Goal: Task Accomplishment & Management: Manage account settings

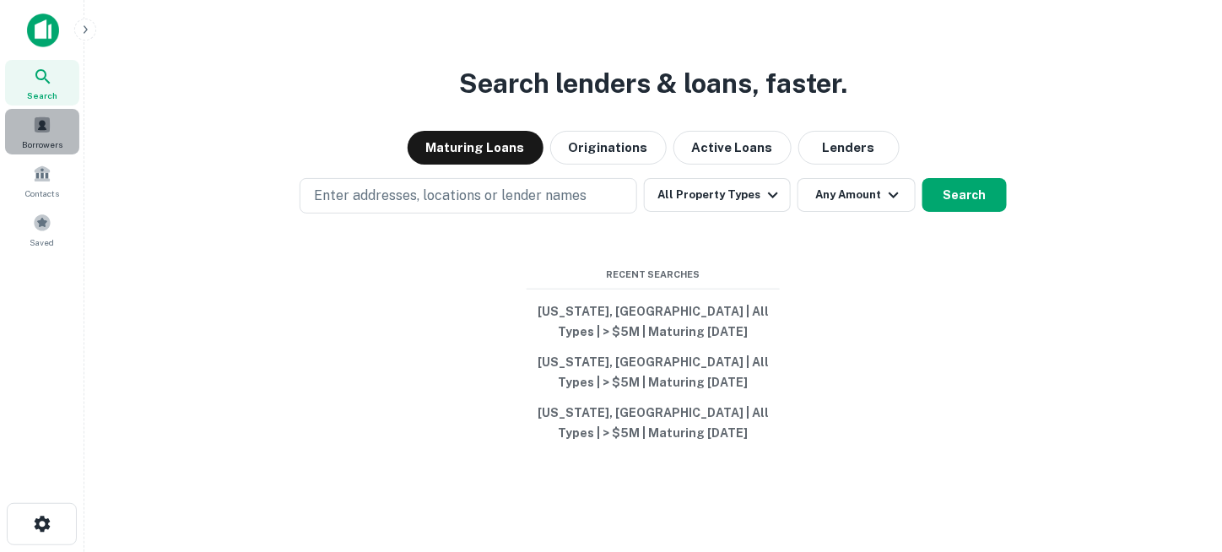
click at [46, 134] on div "Borrowers" at bounding box center [42, 132] width 74 height 46
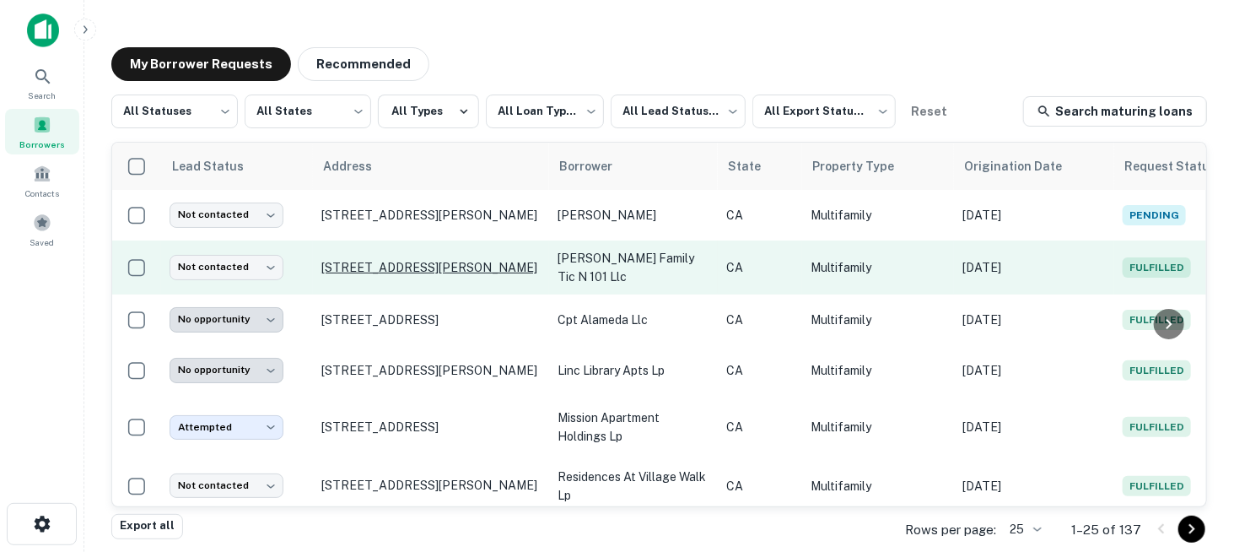
click at [366, 260] on p "[STREET_ADDRESS][PERSON_NAME]" at bounding box center [430, 267] width 219 height 15
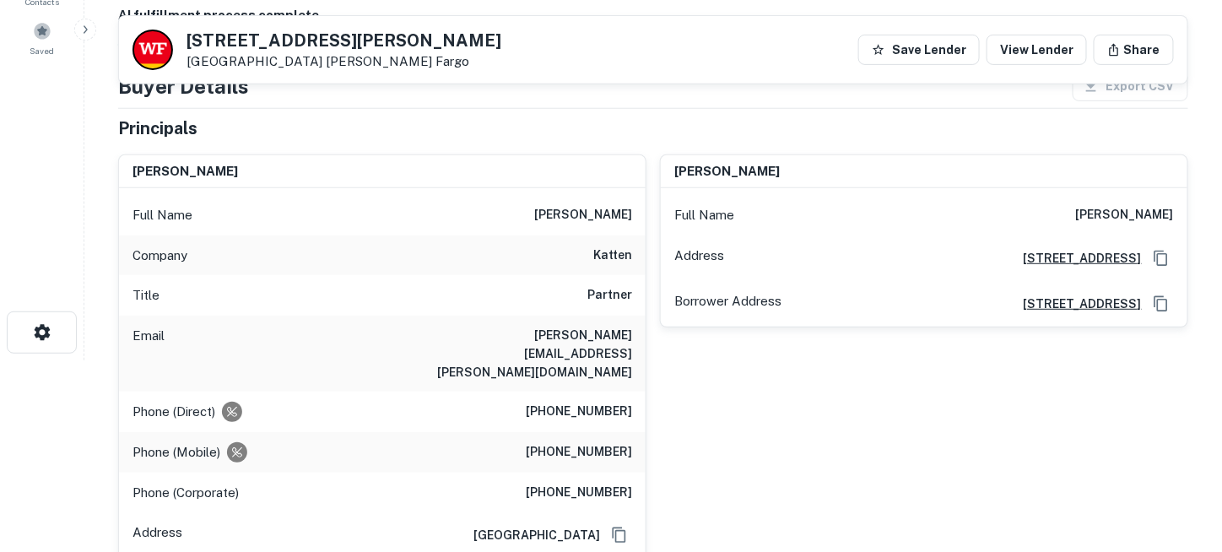
scroll to position [169, 0]
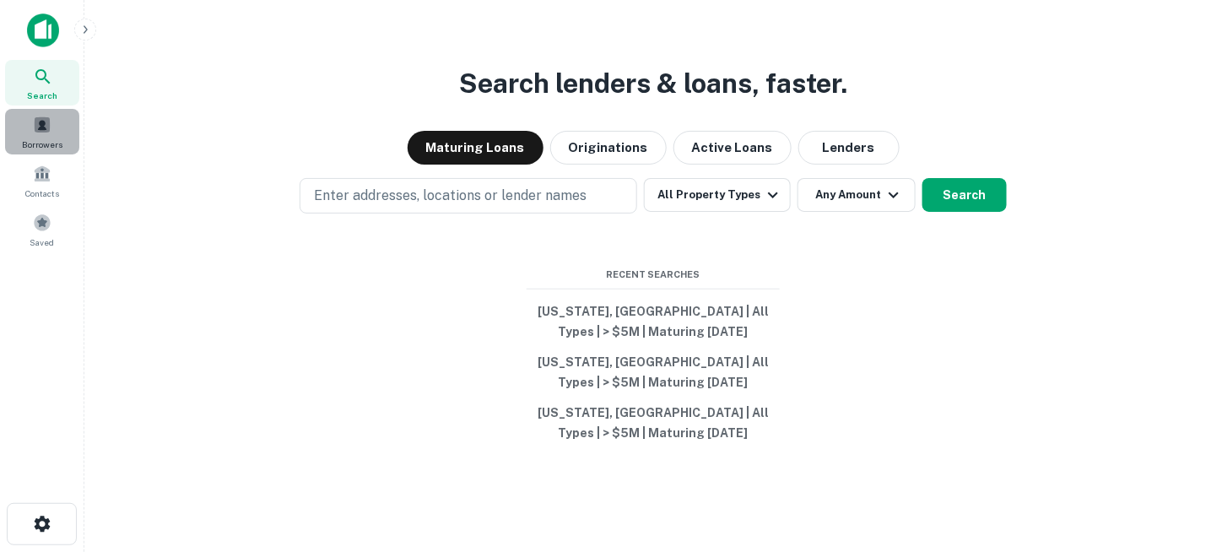
click at [34, 142] on span "Borrowers" at bounding box center [42, 145] width 41 height 14
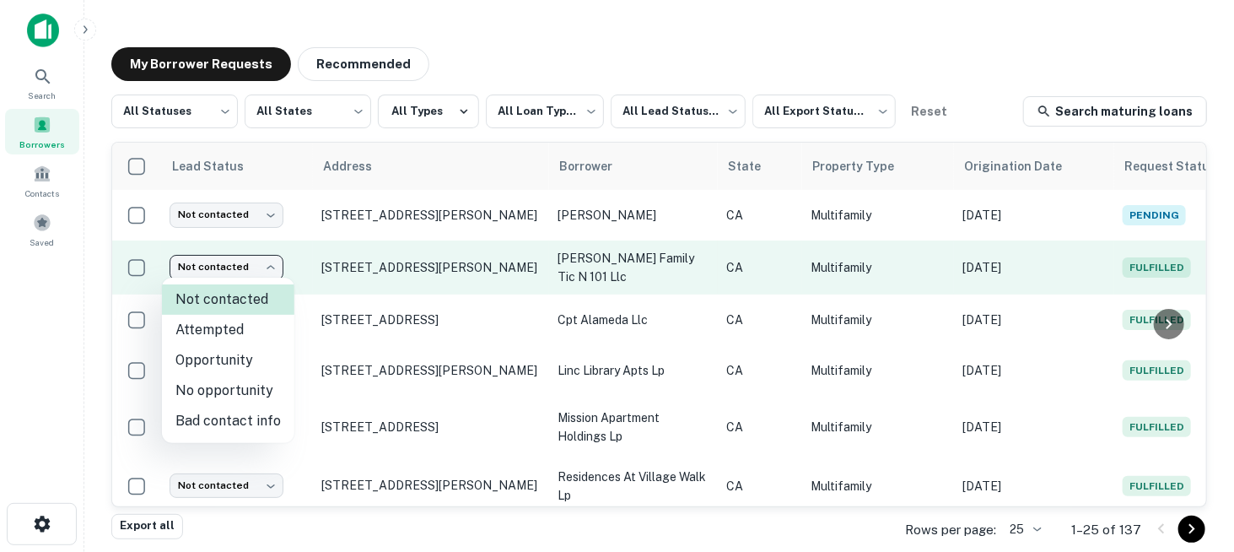
click at [267, 267] on body "**********" at bounding box center [617, 276] width 1234 height 552
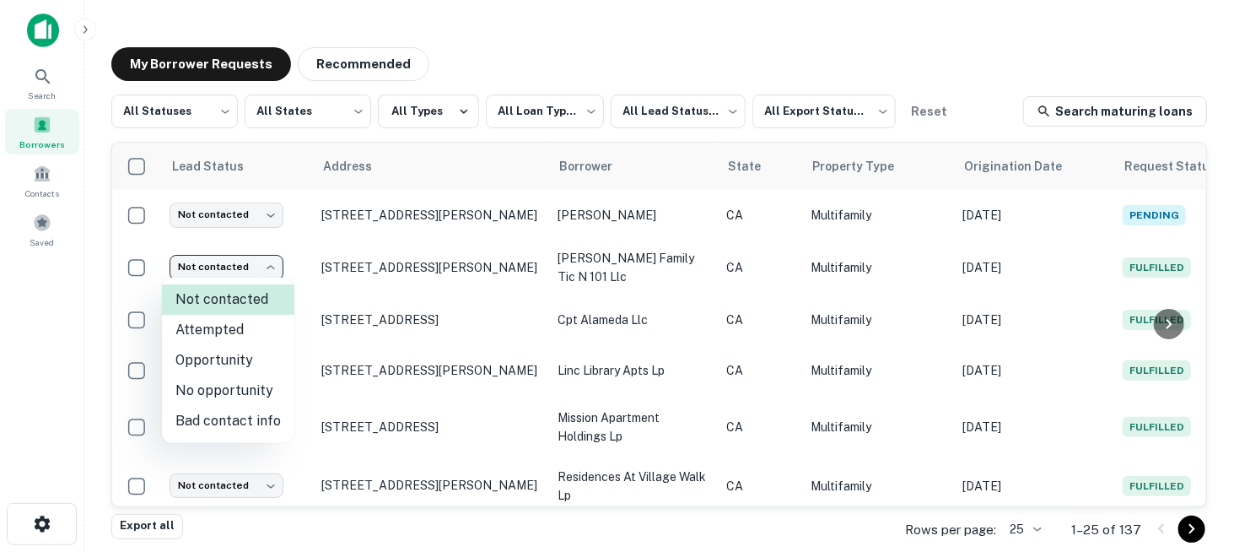
click at [246, 386] on li "No opportunity" at bounding box center [228, 390] width 132 height 30
type input "**********"
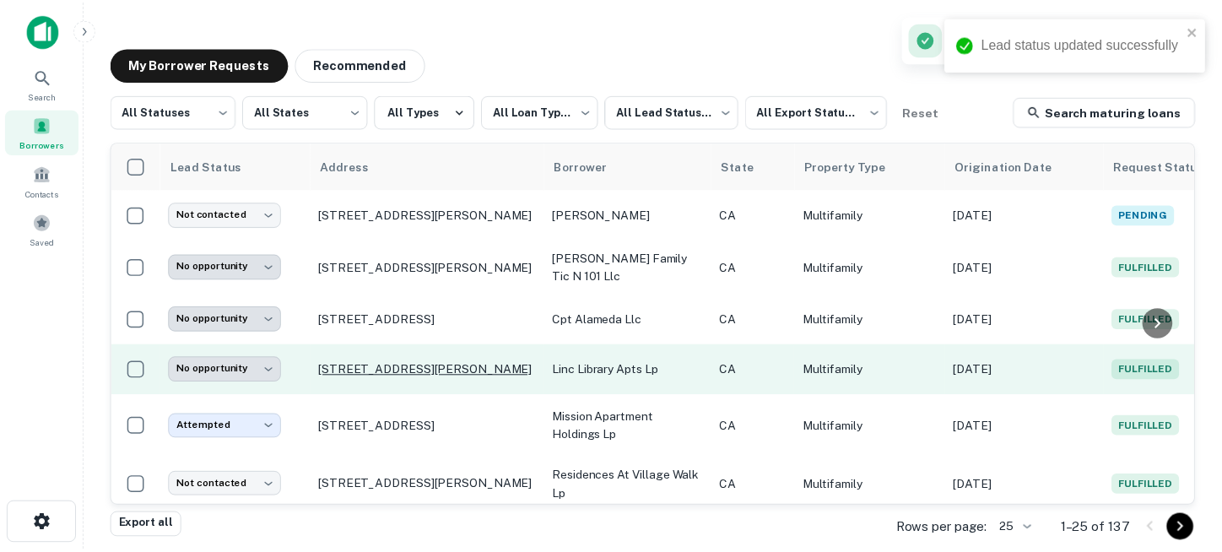
scroll to position [84, 0]
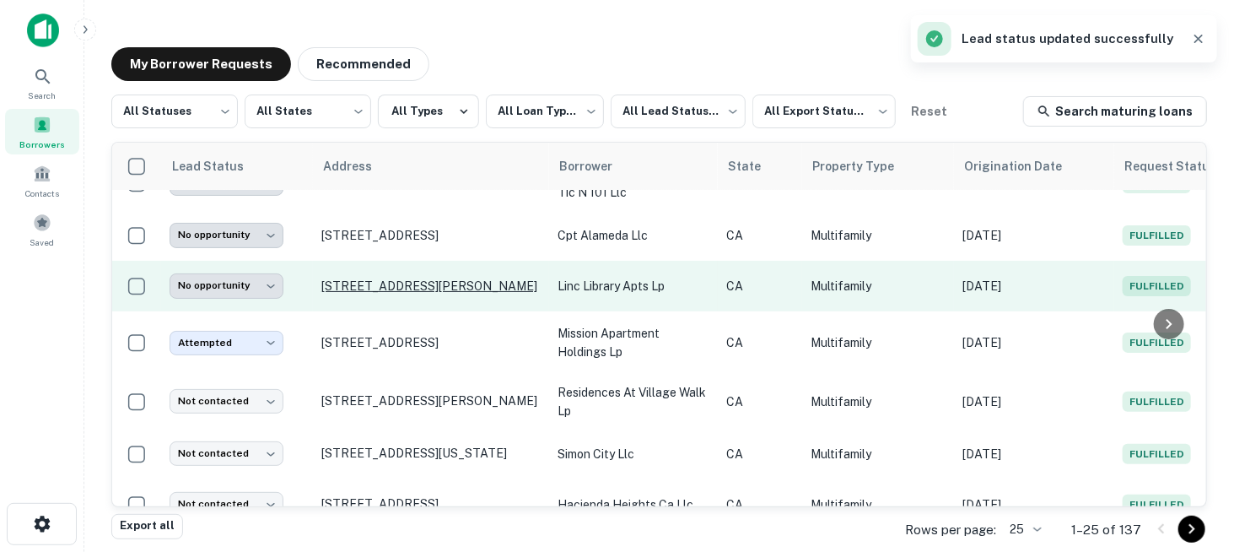
click at [369, 278] on p "14433 Leffingwell Rd Whittier, CA 90604" at bounding box center [430, 285] width 219 height 15
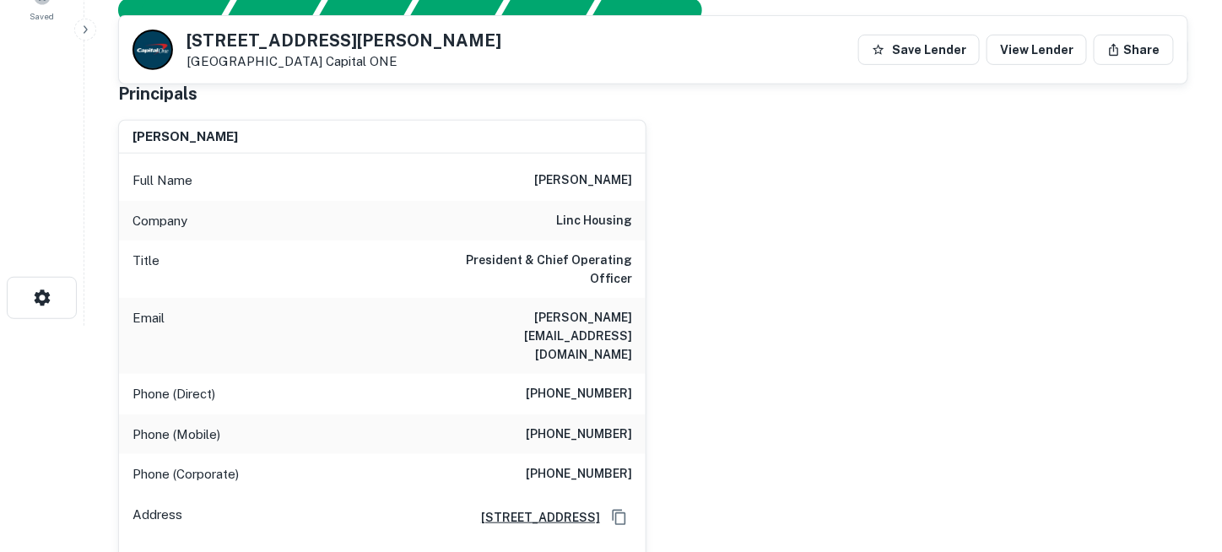
scroll to position [169, 0]
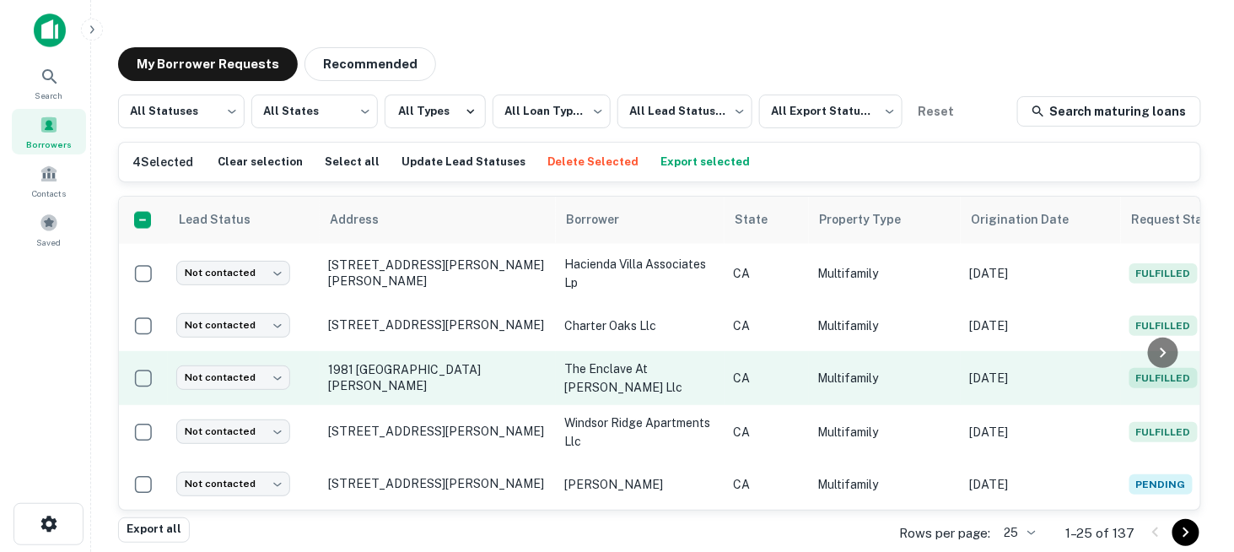
scroll to position [3, 0]
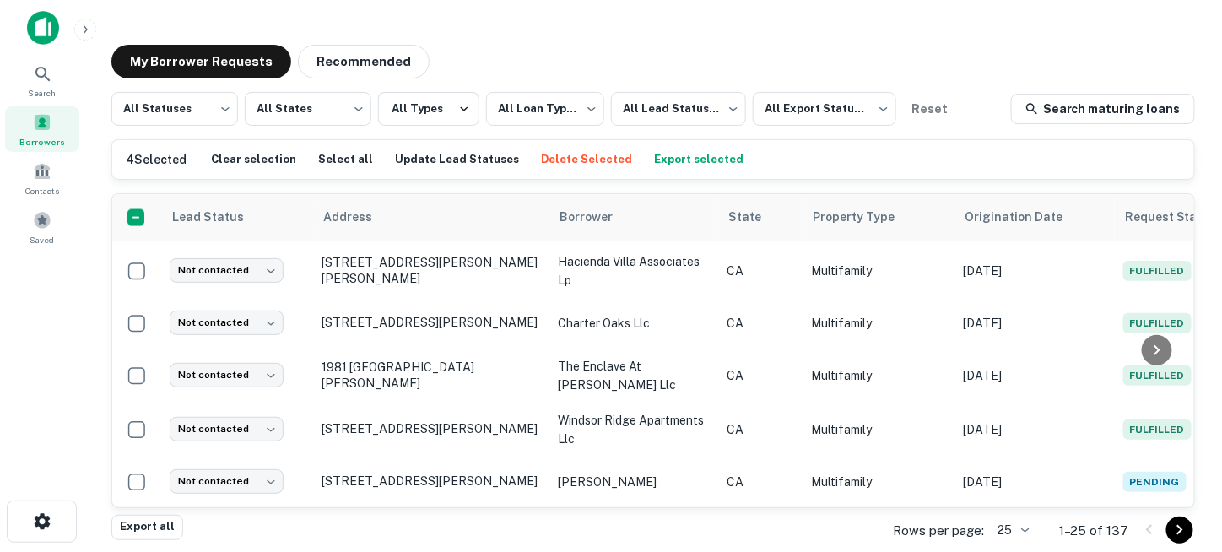
click at [555, 162] on button "Delete Selected" at bounding box center [587, 159] width 100 height 25
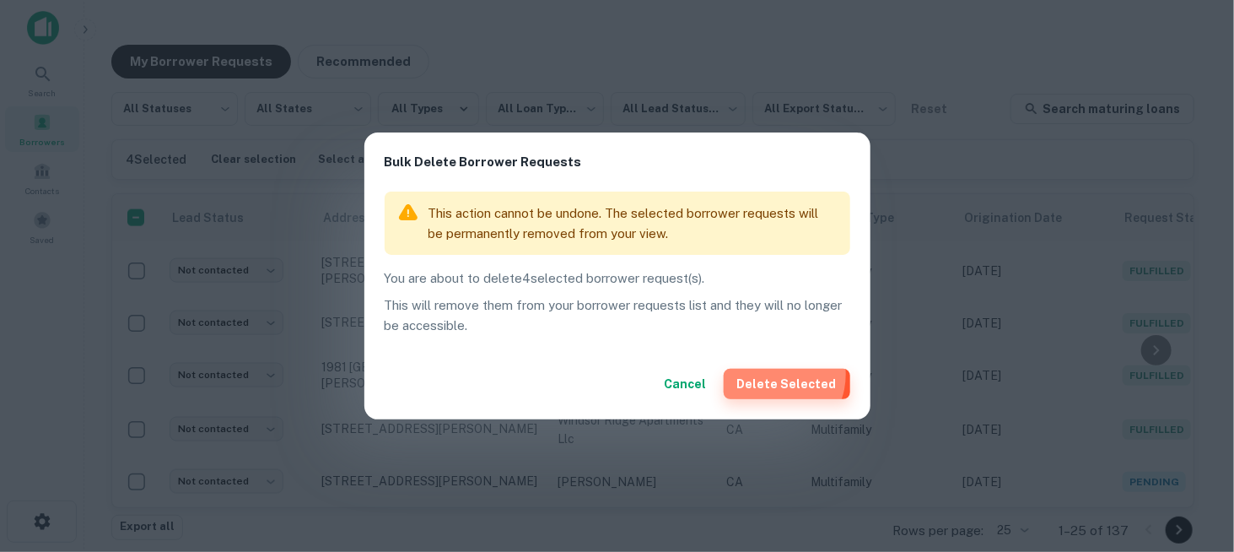
click at [780, 375] on button "Delete Selected" at bounding box center [787, 384] width 127 height 30
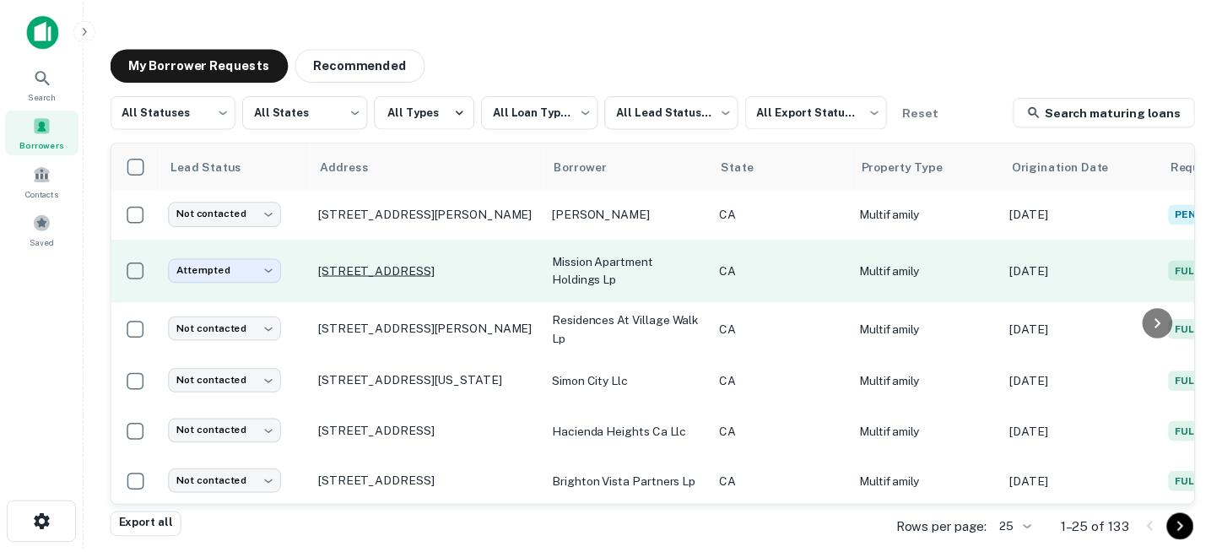
scroll to position [0, 0]
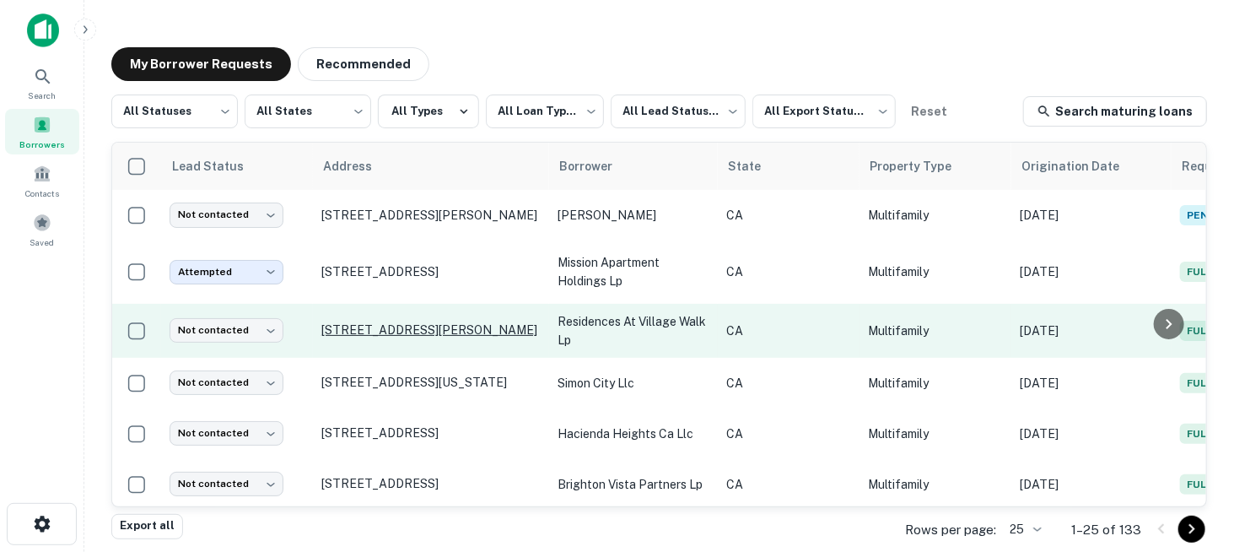
click at [409, 327] on p "[STREET_ADDRESS][PERSON_NAME]" at bounding box center [430, 329] width 219 height 15
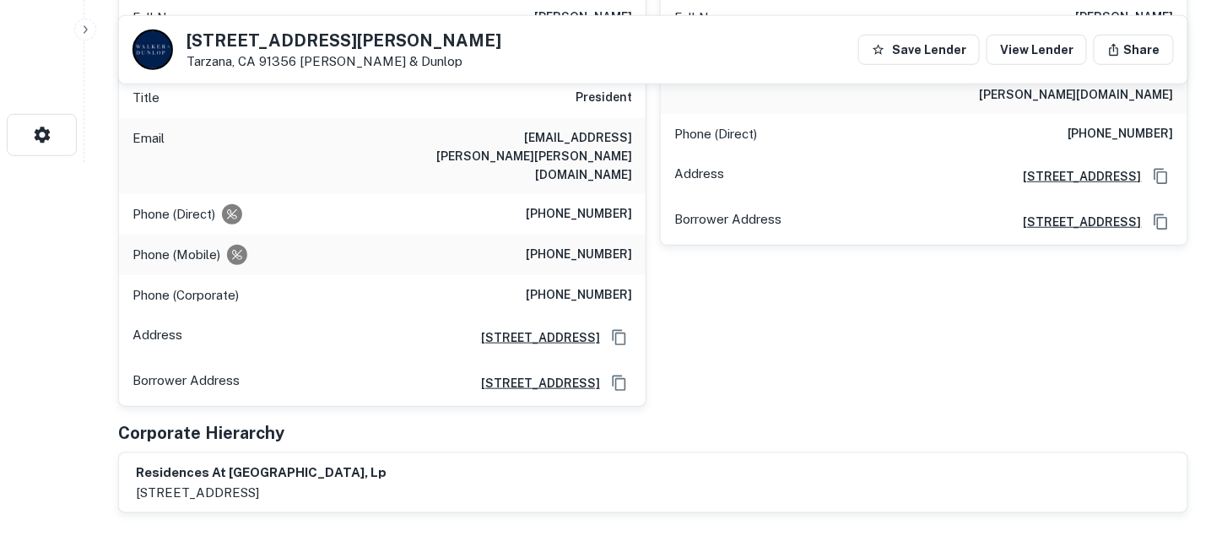
scroll to position [167, 0]
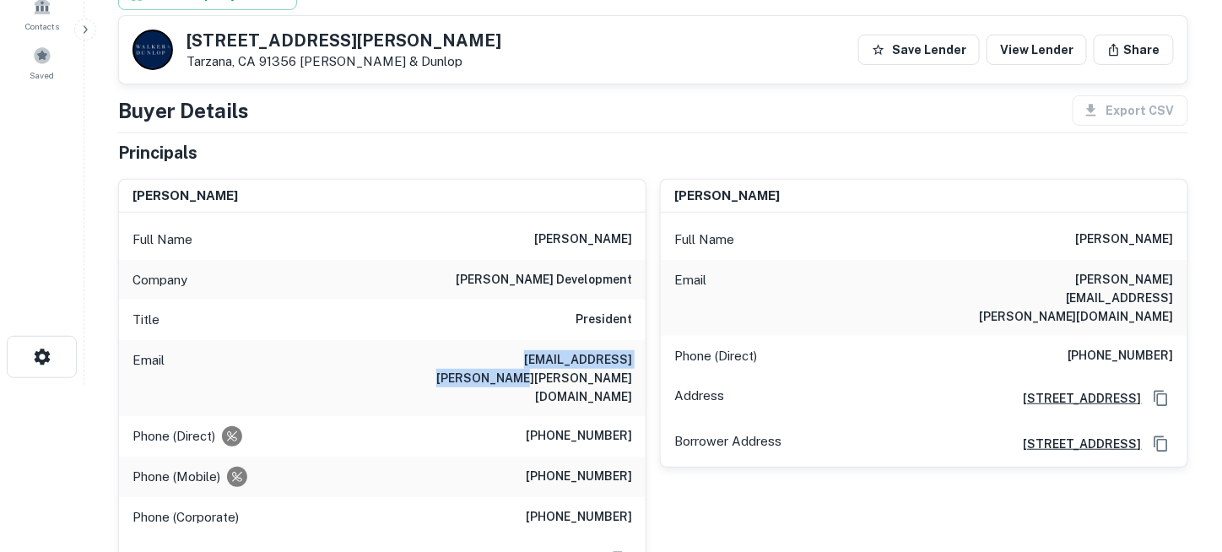
drag, startPoint x: 470, startPoint y: 355, endPoint x: 629, endPoint y: 354, distance: 159.5
click at [629, 354] on div "Email sinan.sinanian@sinanian.com" at bounding box center [382, 378] width 527 height 76
copy h6 "sinan.sinanian@sinanian.com"
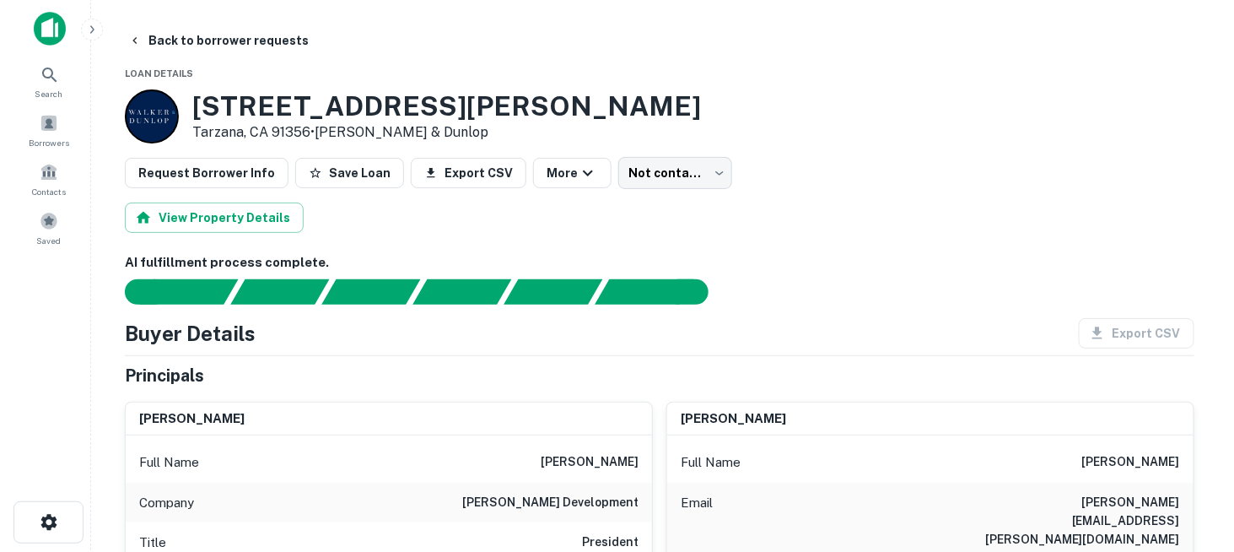
scroll to position [0, 0]
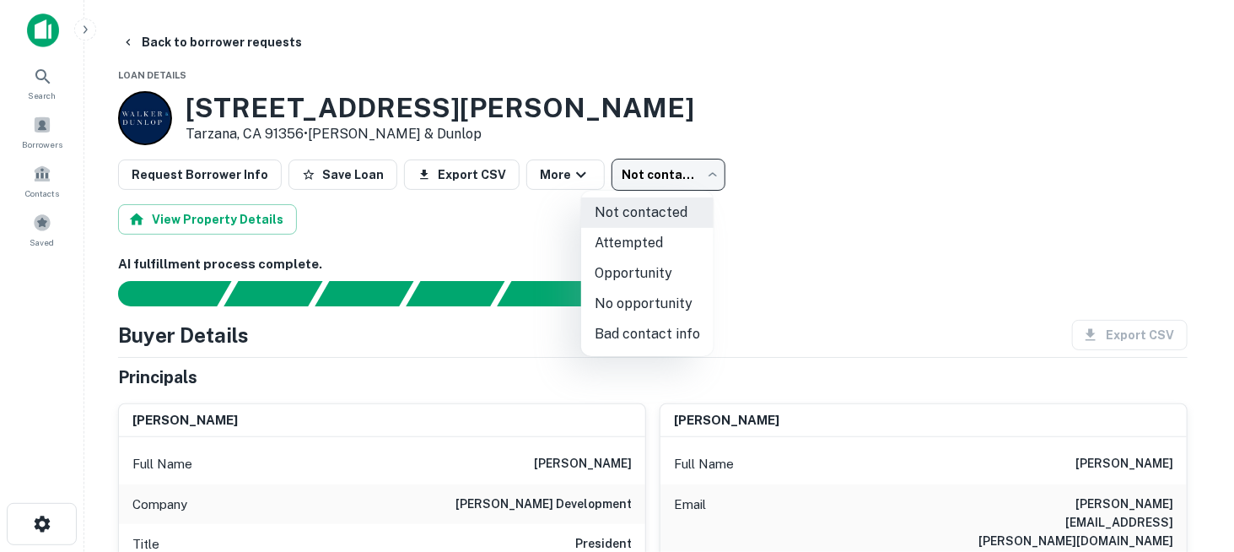
click at [648, 176] on body "Search Borrowers Contacts Saved Back to borrower requests Loan Details 5420 Yol…" at bounding box center [617, 276] width 1234 height 552
click at [656, 240] on li "Attempted" at bounding box center [647, 243] width 132 height 30
type input "*********"
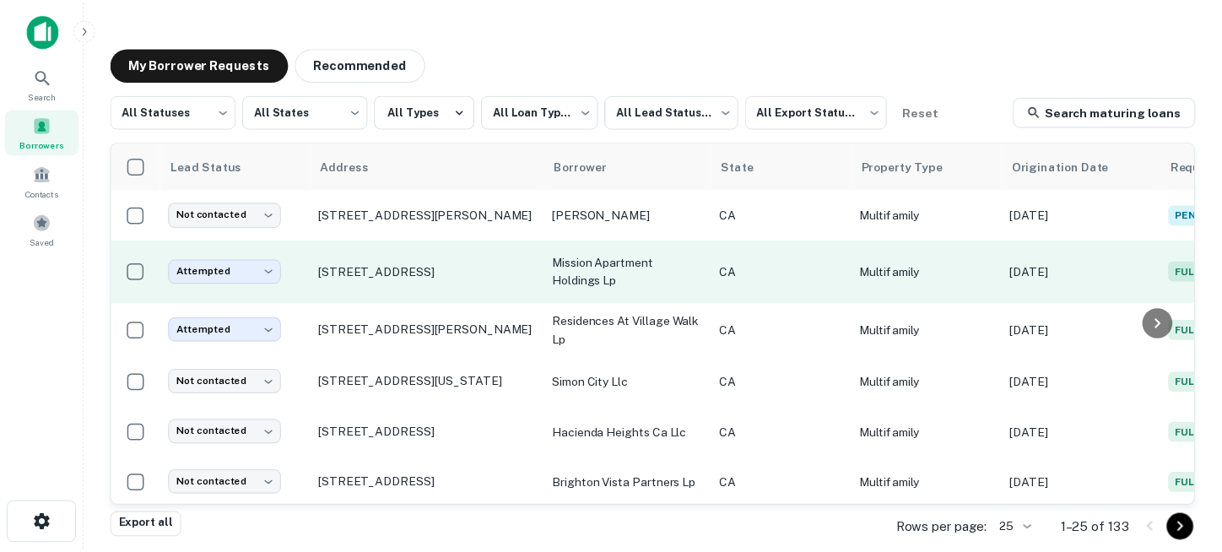
scroll to position [84, 0]
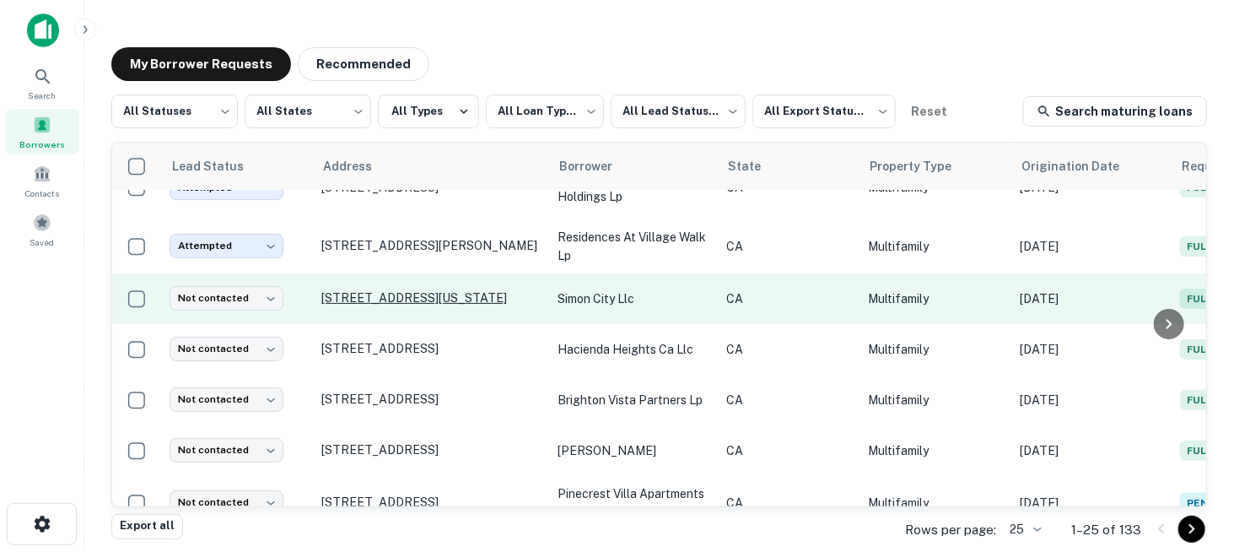
click at [418, 293] on p "[STREET_ADDRESS][US_STATE]" at bounding box center [430, 297] width 219 height 15
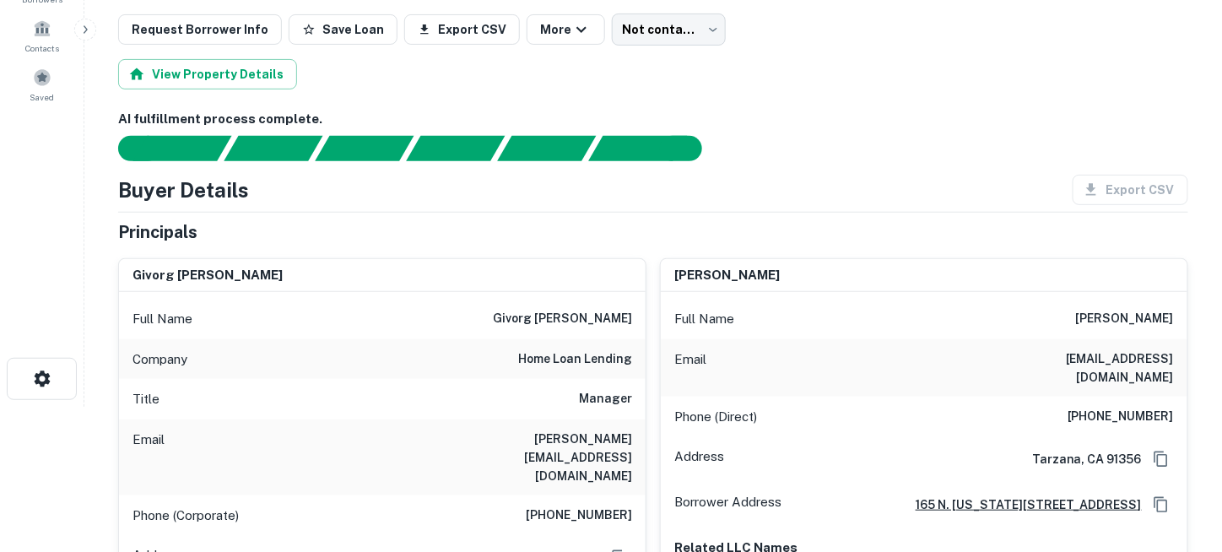
scroll to position [169, 0]
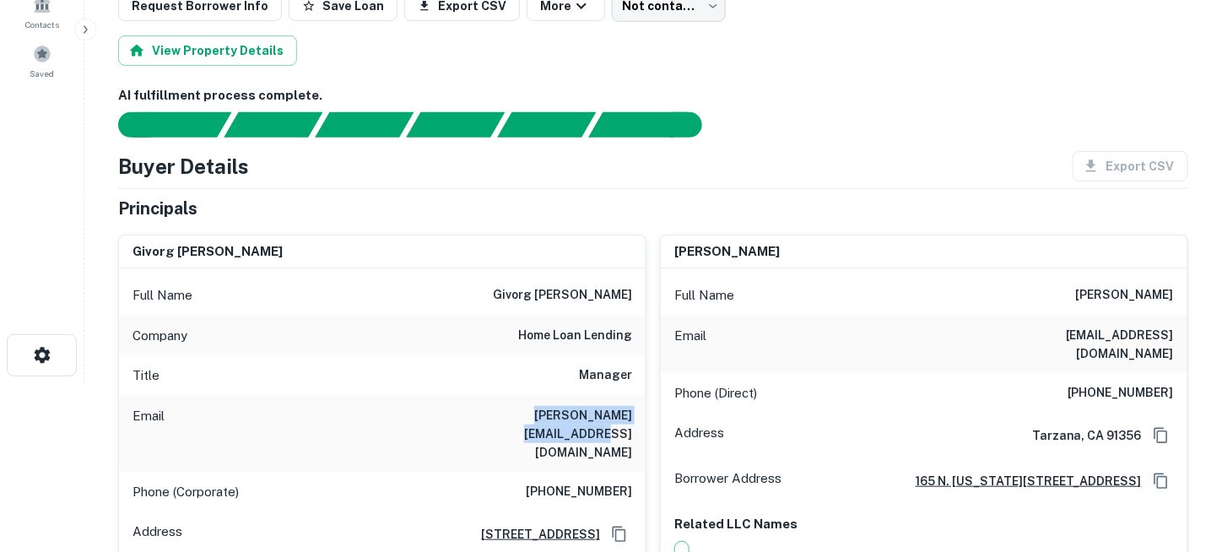
drag, startPoint x: 466, startPoint y: 411, endPoint x: 629, endPoint y: 405, distance: 163.8
click at [629, 405] on div "Email simon@homeloanlending.com" at bounding box center [382, 434] width 527 height 76
copy h6 "simon@homeloanlending.com"
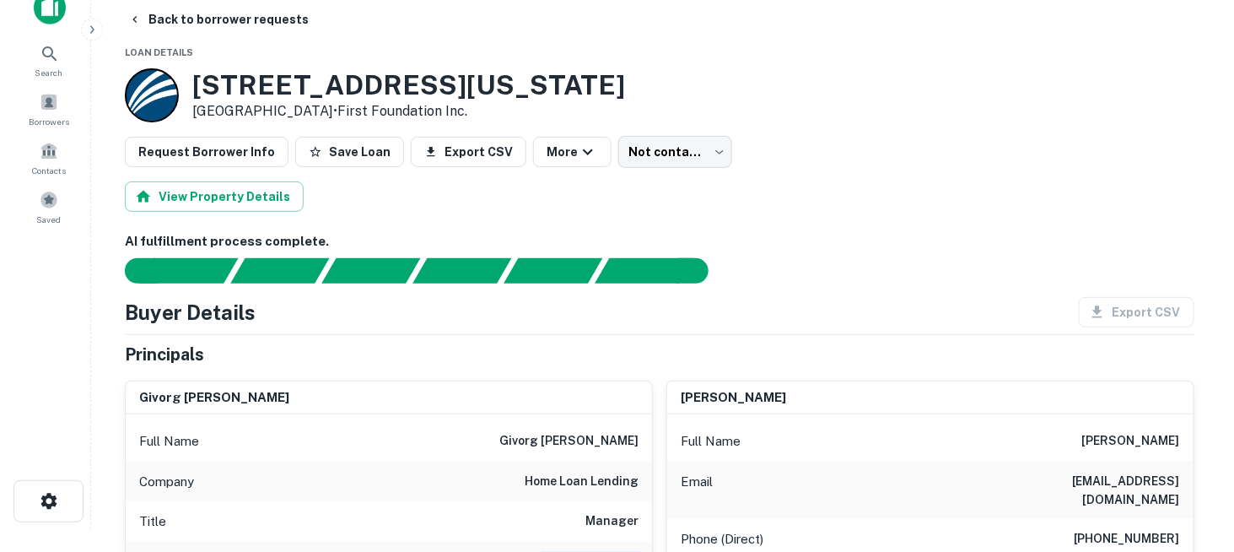
scroll to position [0, 0]
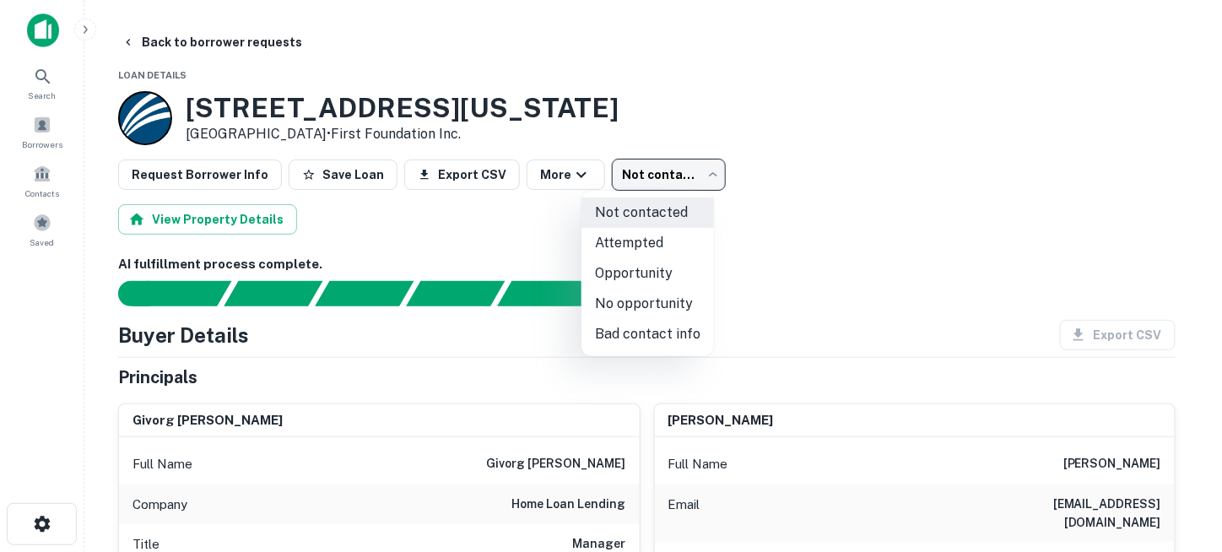
click at [691, 179] on body "Search Borrowers Contacts Saved Back to borrower requests Loan Details 165 N Mi…" at bounding box center [611, 276] width 1222 height 552
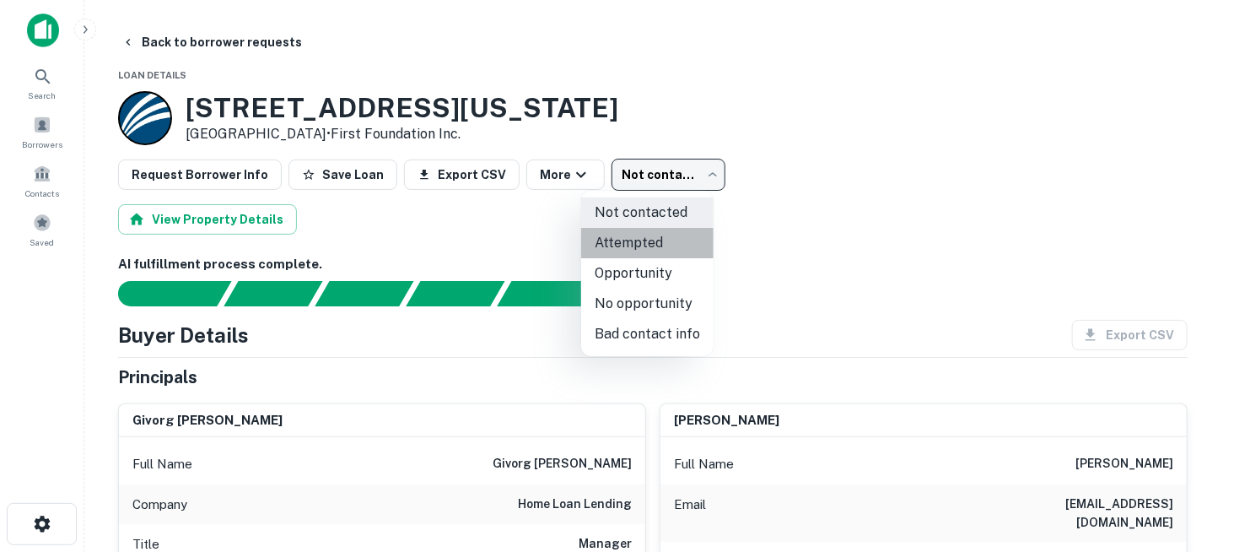
click at [673, 239] on li "Attempted" at bounding box center [647, 243] width 132 height 30
type input "*********"
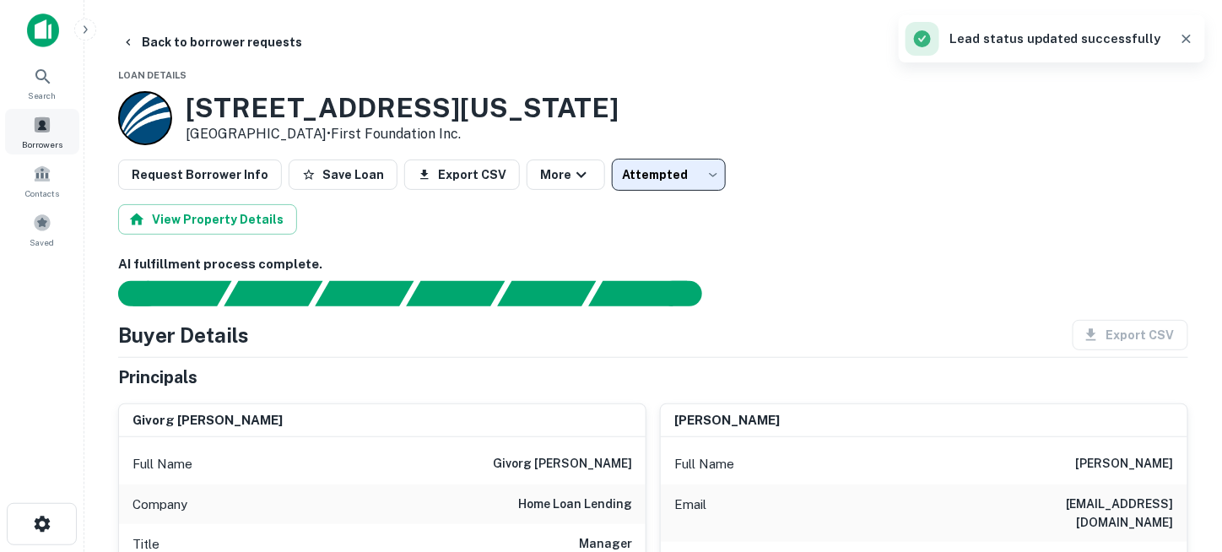
click at [51, 129] on span at bounding box center [42, 125] width 19 height 19
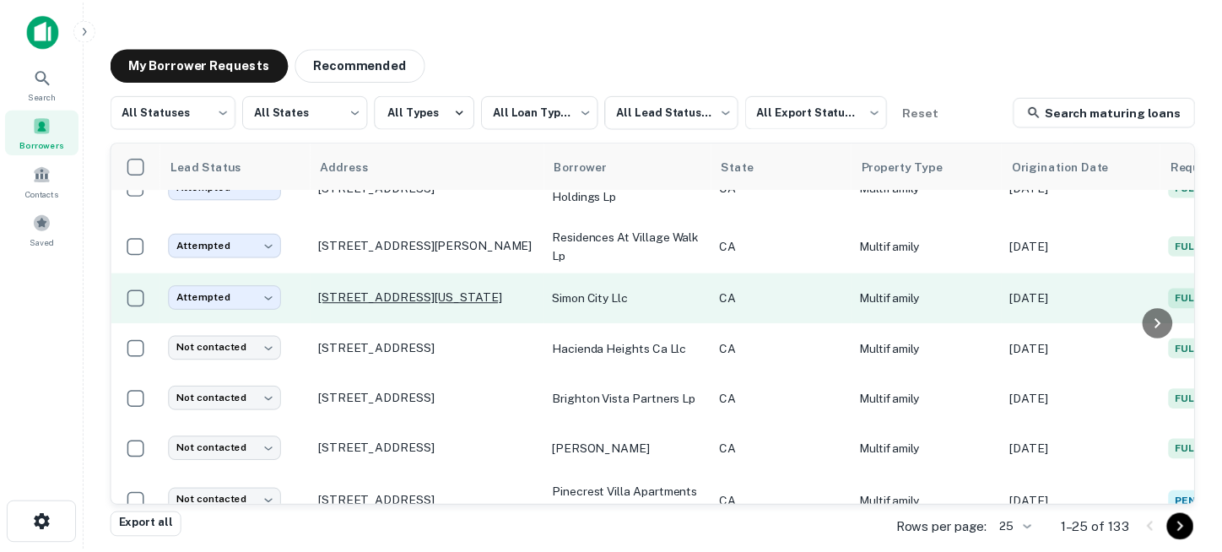
scroll to position [169, 0]
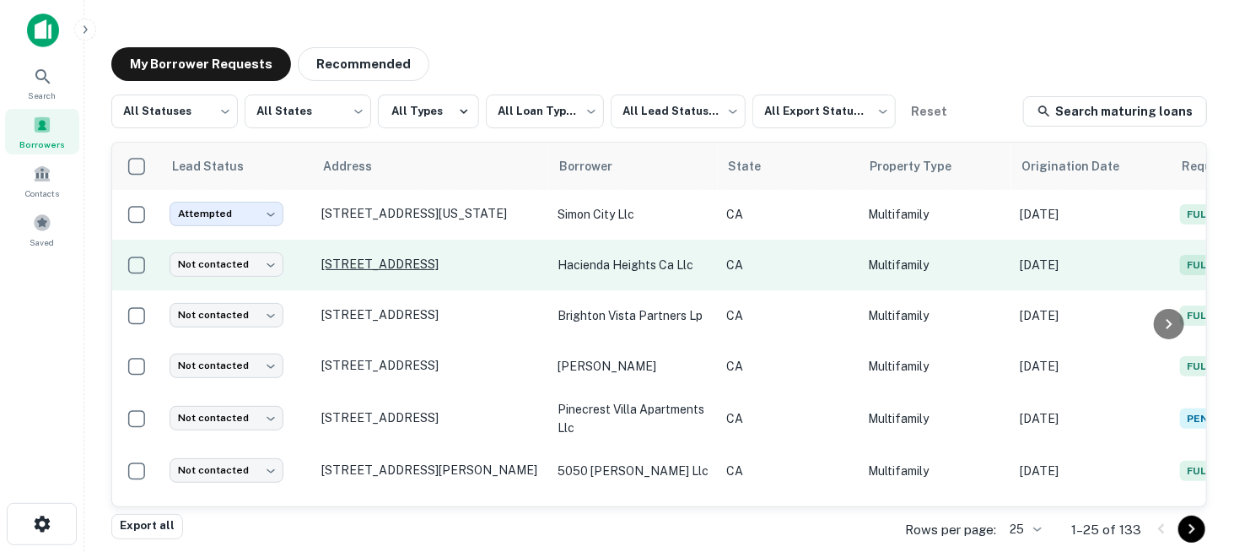
click at [397, 261] on p "2401 S Hacienda Blvd Hacienda Heights, CA 91745" at bounding box center [430, 264] width 219 height 15
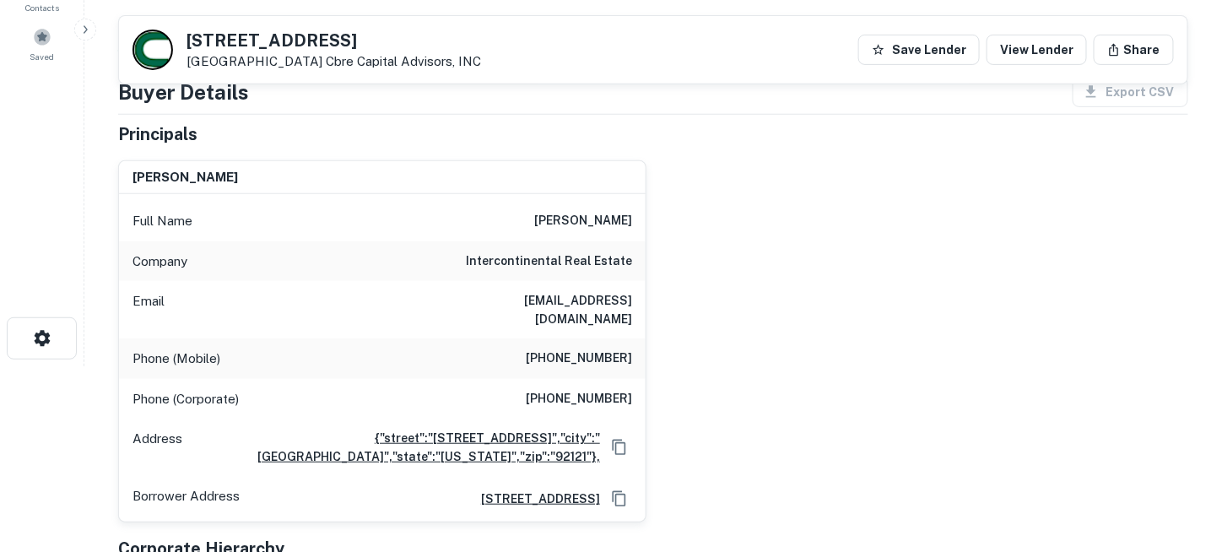
scroll to position [218, 0]
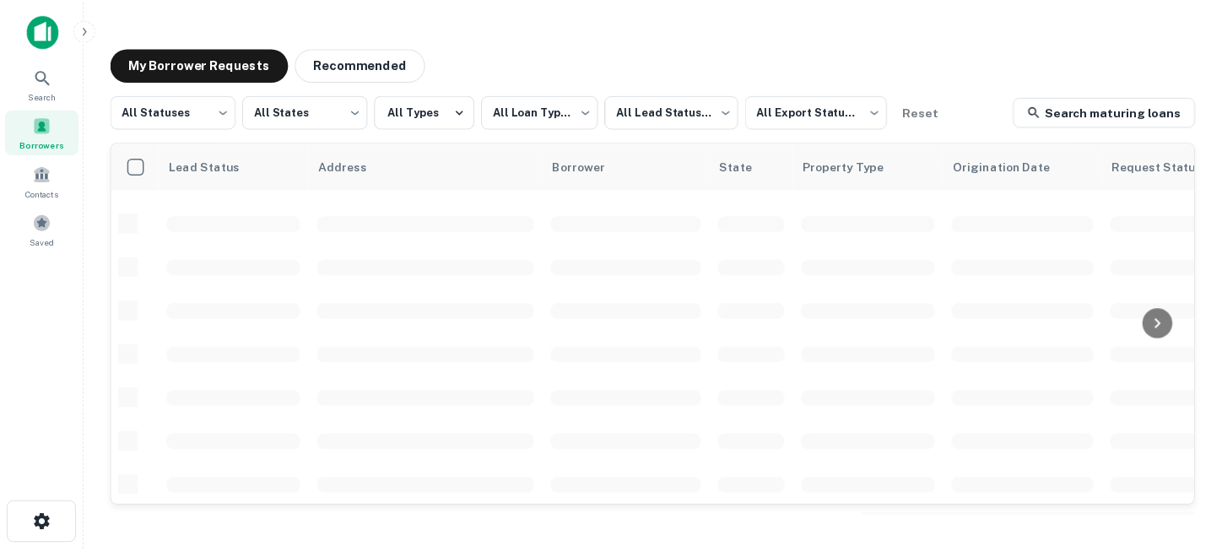
scroll to position [169, 0]
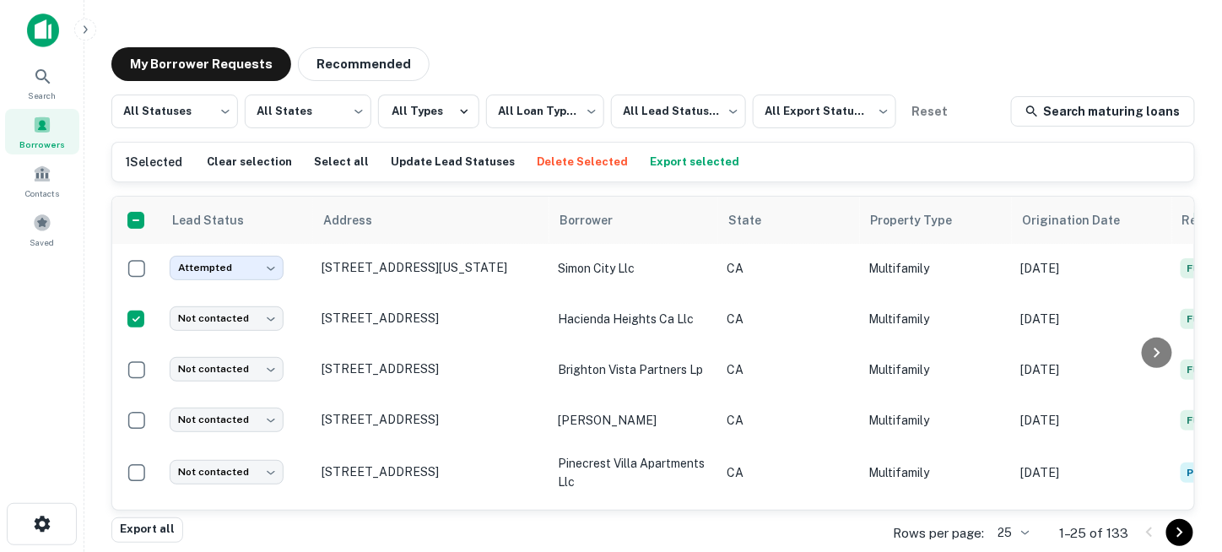
click at [587, 163] on button "Delete Selected" at bounding box center [582, 161] width 100 height 25
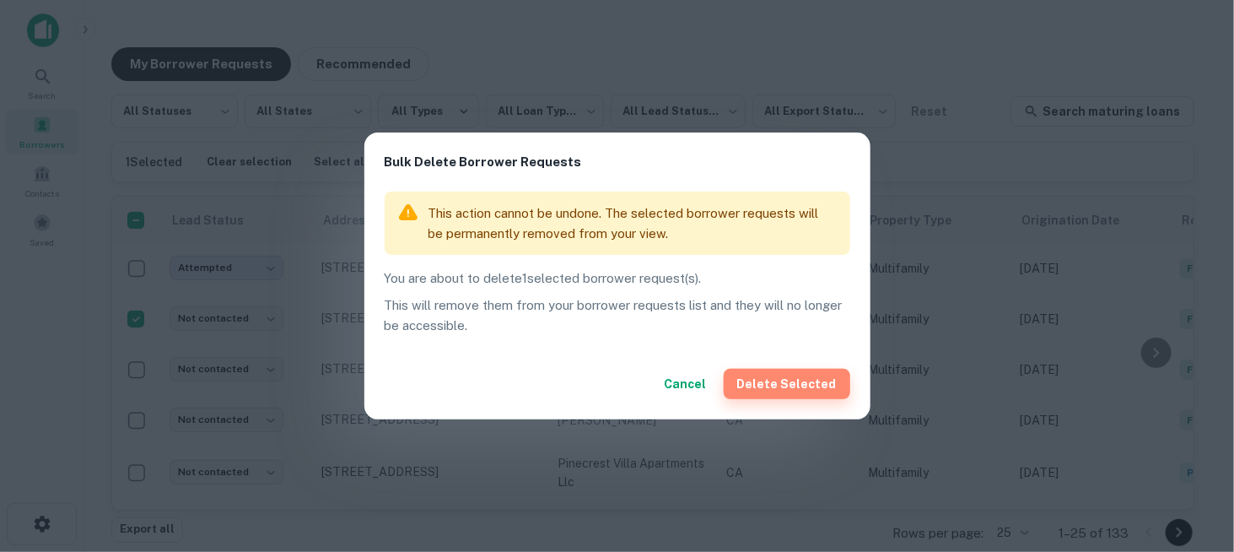
click at [809, 381] on button "Delete Selected" at bounding box center [787, 384] width 127 height 30
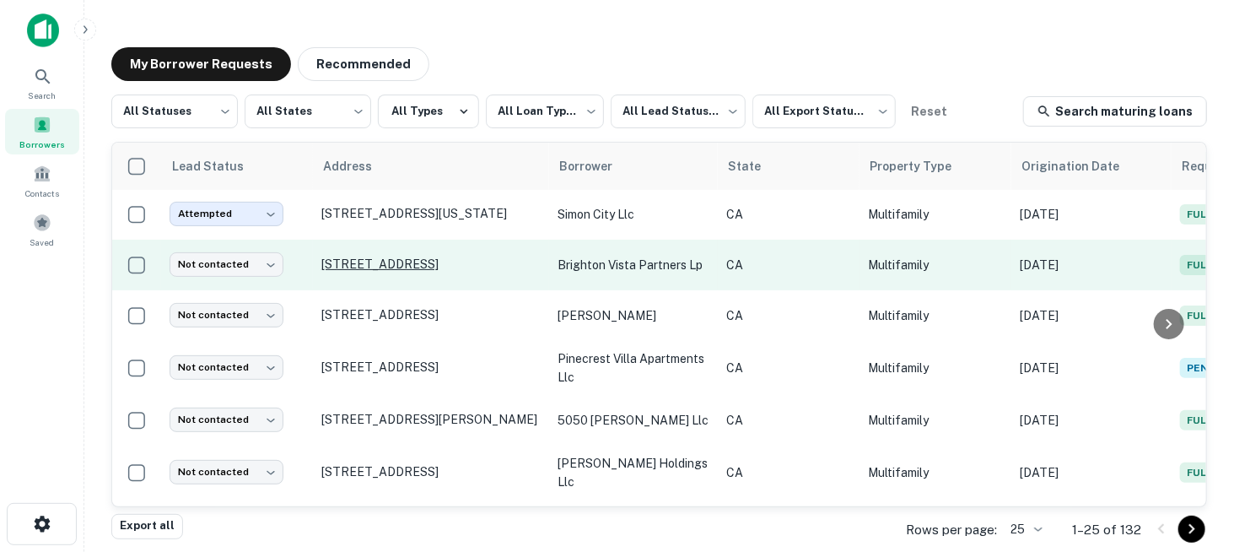
click at [441, 262] on p "[STREET_ADDRESS]" at bounding box center [430, 264] width 219 height 15
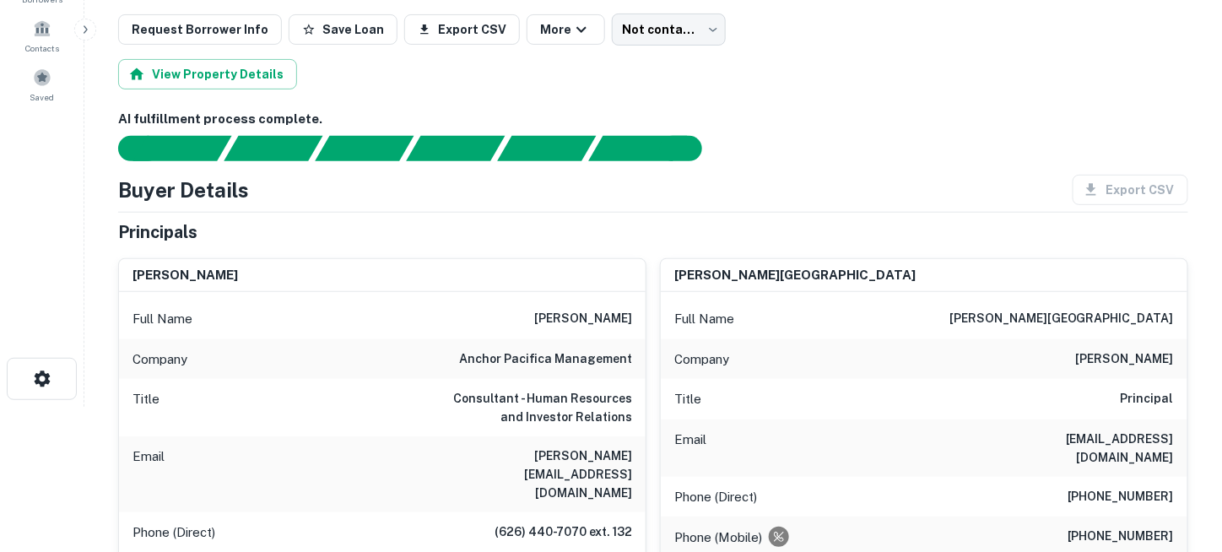
scroll to position [169, 0]
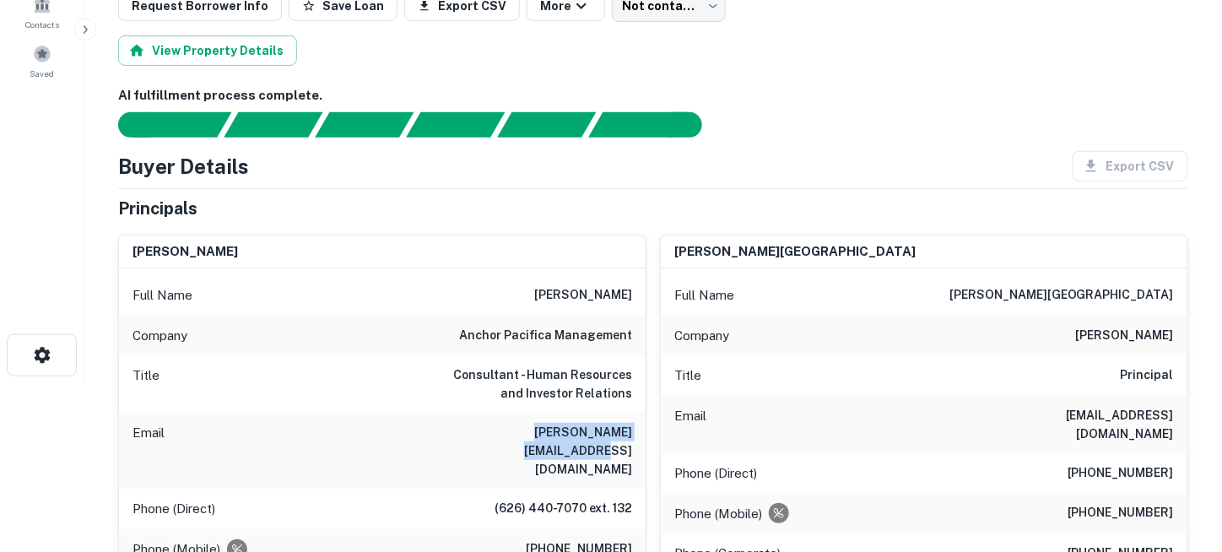
drag, startPoint x: 482, startPoint y: 429, endPoint x: 631, endPoint y: 421, distance: 149.5
click at [631, 423] on h6 "laurie@anchorpacifica.com" at bounding box center [530, 451] width 203 height 56
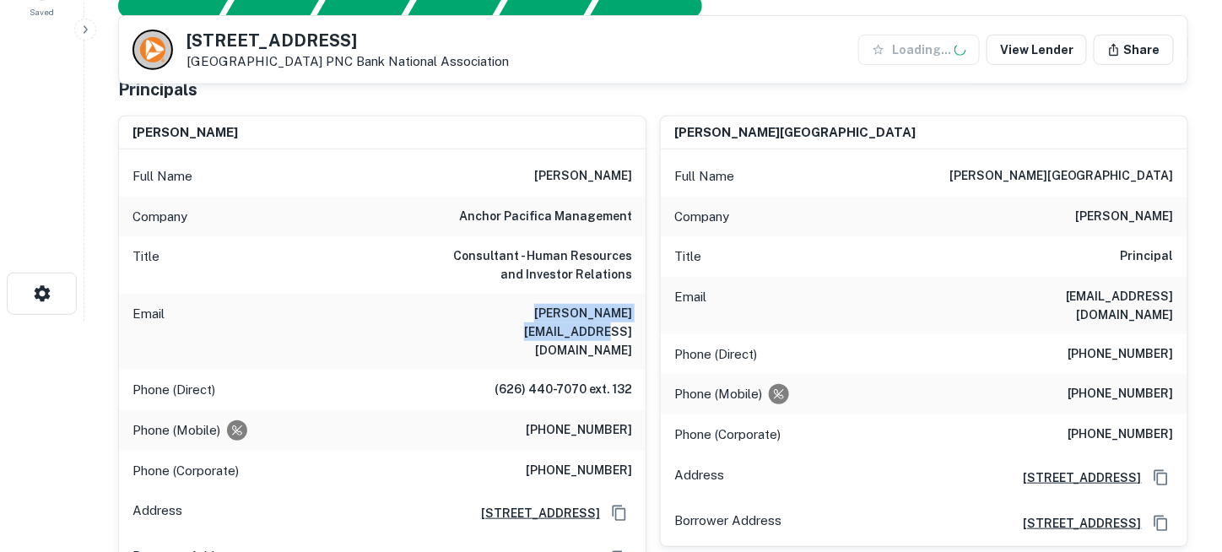
scroll to position [253, 0]
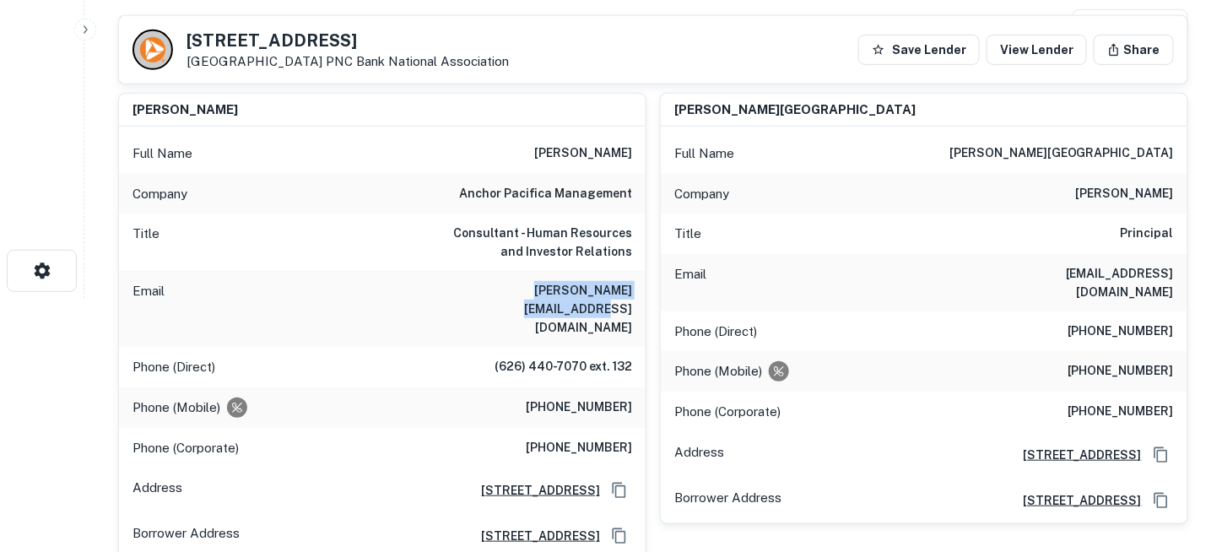
copy h6 "laurie@anchorpacifica.com"
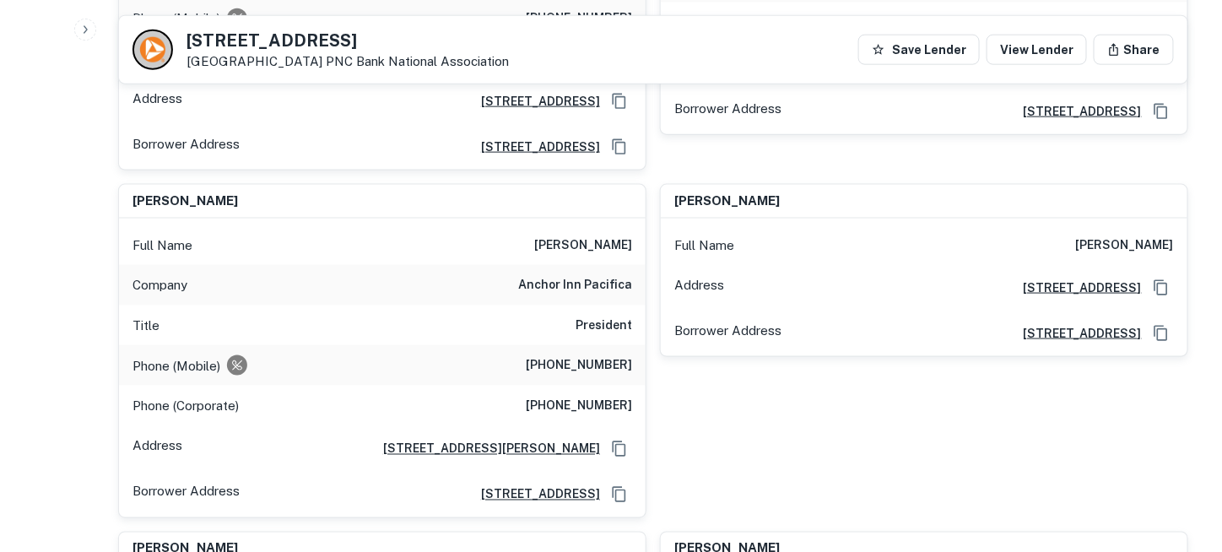
scroll to position [675, 0]
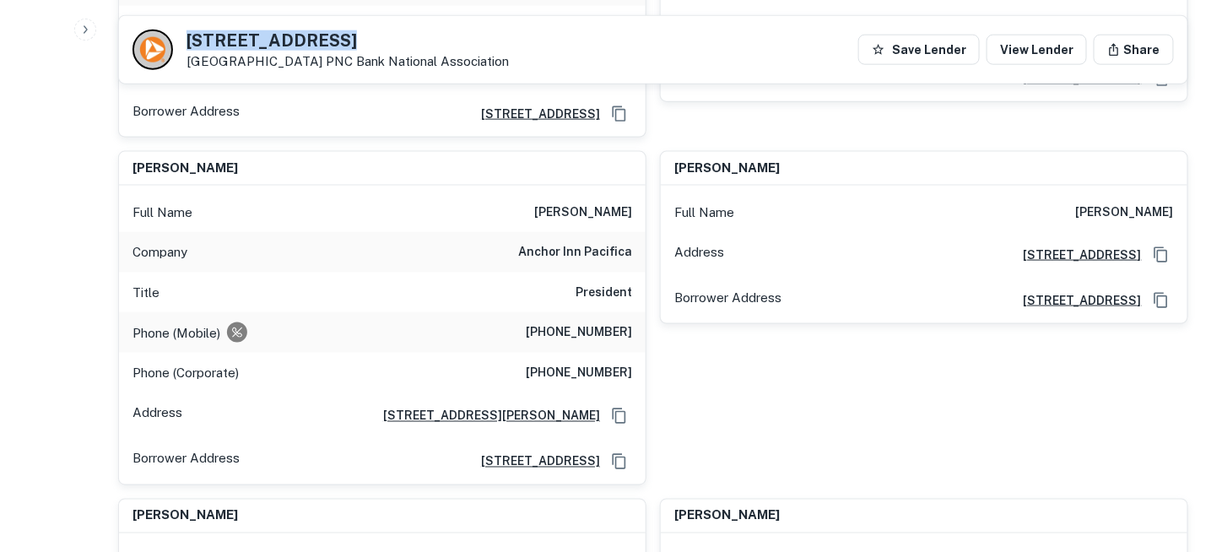
drag, startPoint x: 188, startPoint y: 39, endPoint x: 324, endPoint y: 38, distance: 135.9
click at [324, 38] on h5 "125 N Brighton St" at bounding box center [347, 40] width 322 height 17
copy h5 "125 N Brighton St"
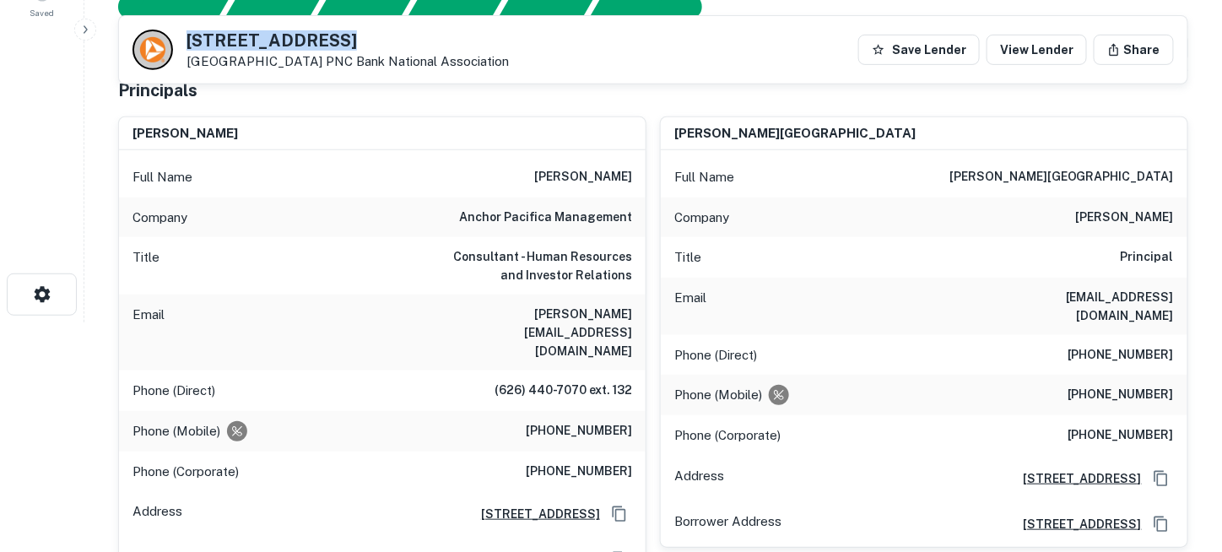
scroll to position [253, 0]
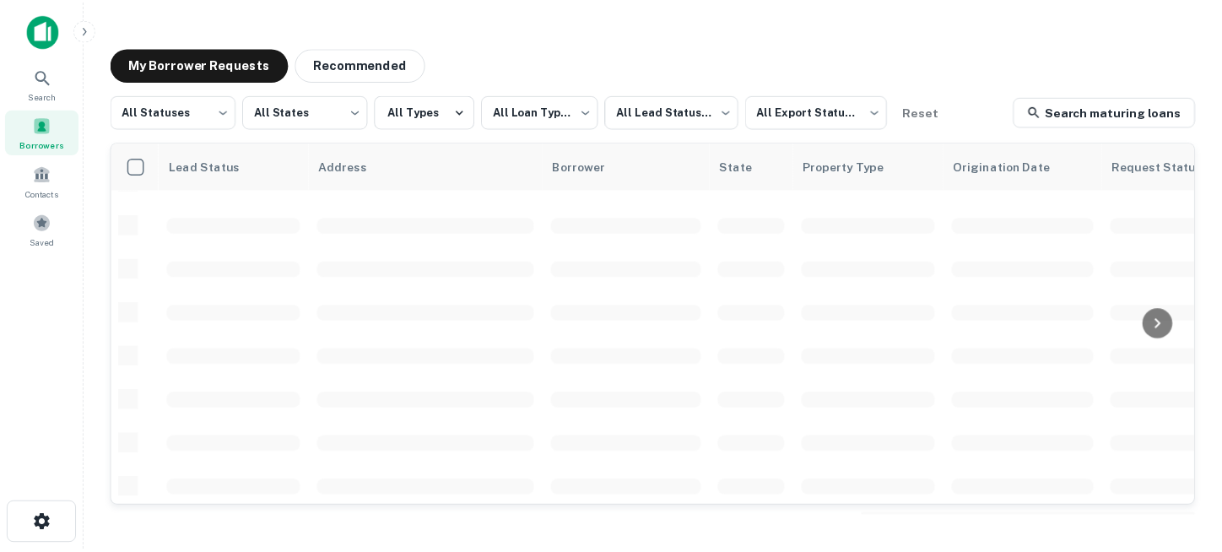
scroll to position [169, 0]
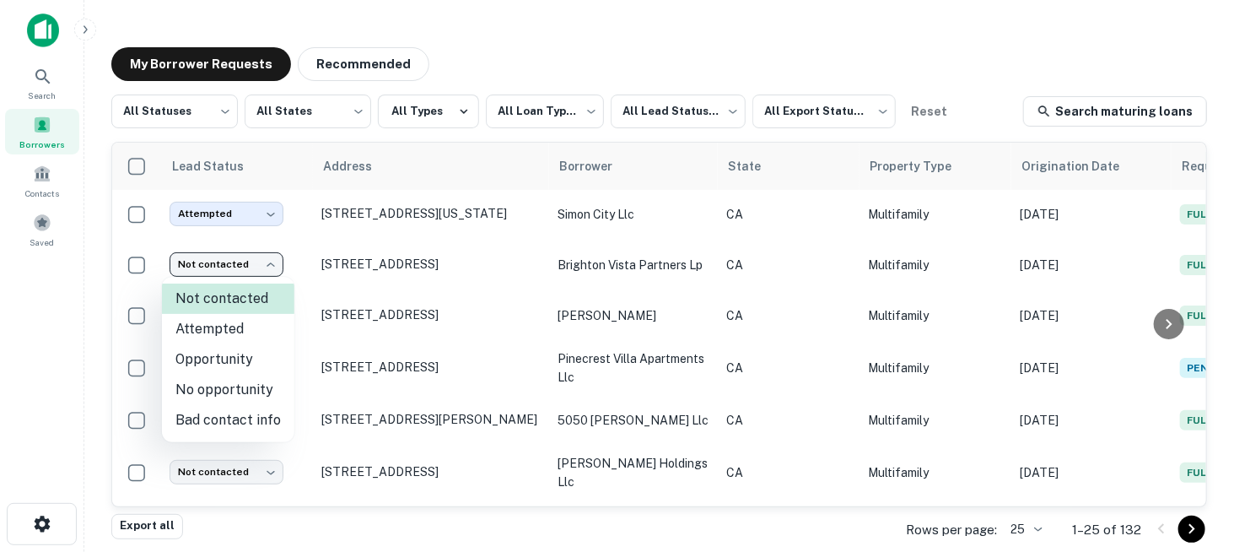
click at [268, 262] on body "**********" at bounding box center [617, 276] width 1234 height 552
click at [236, 325] on li "Attempted" at bounding box center [228, 329] width 132 height 30
type input "*********"
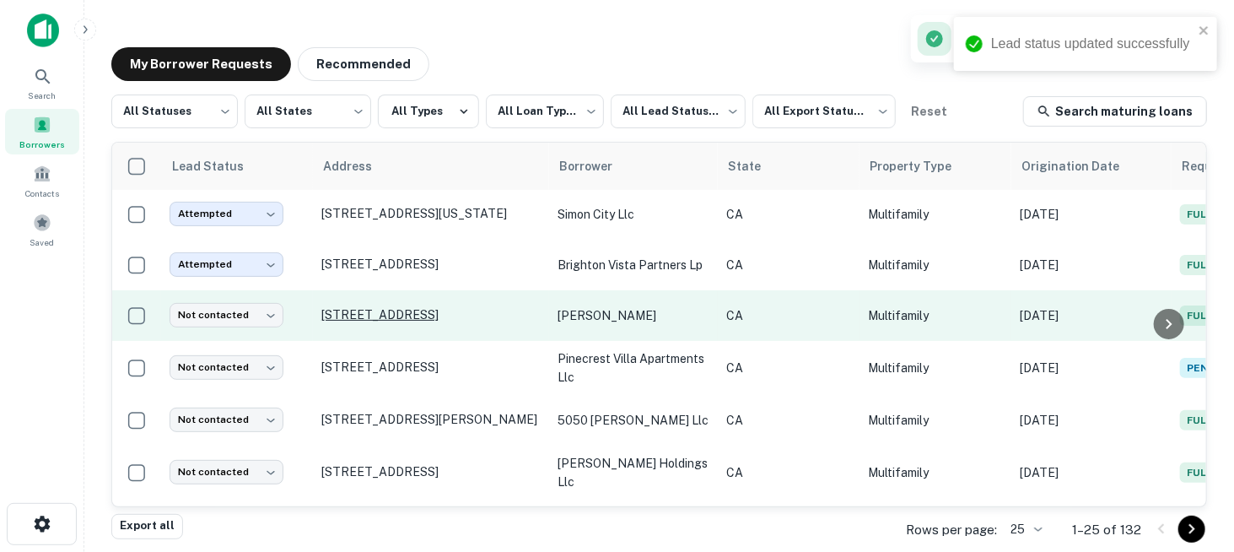
click at [408, 307] on p "[STREET_ADDRESS]" at bounding box center [430, 314] width 219 height 15
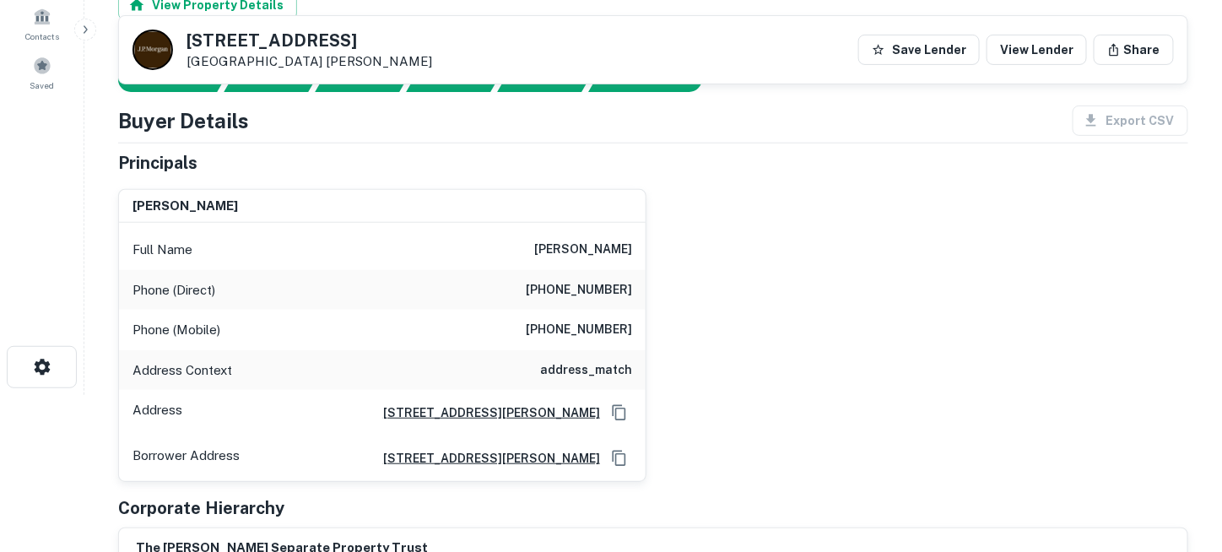
scroll to position [84, 0]
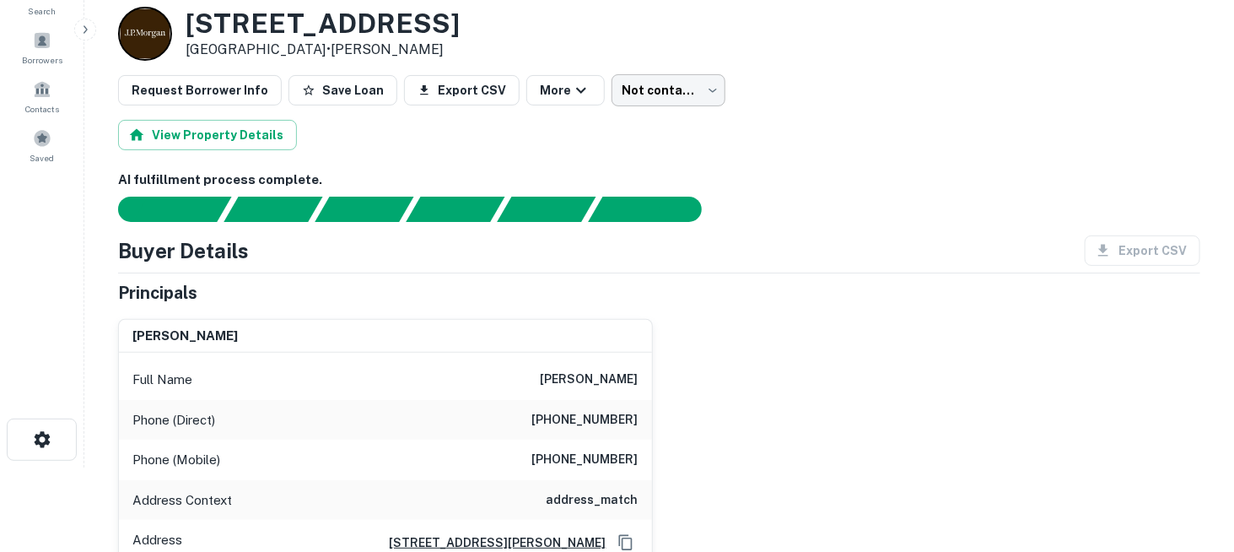
click at [625, 86] on body "Search Borrowers Contacts Saved Back to borrower requests Loan Details 4530 Ora…" at bounding box center [617, 192] width 1234 height 552
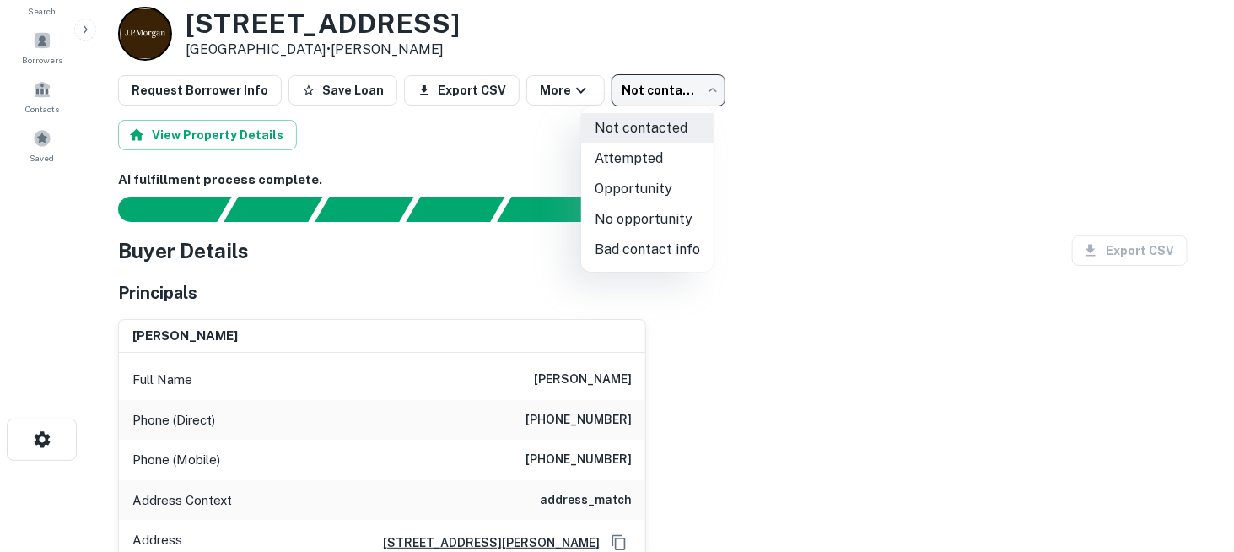
click at [630, 220] on li "No opportunity" at bounding box center [647, 219] width 132 height 30
type input "**********"
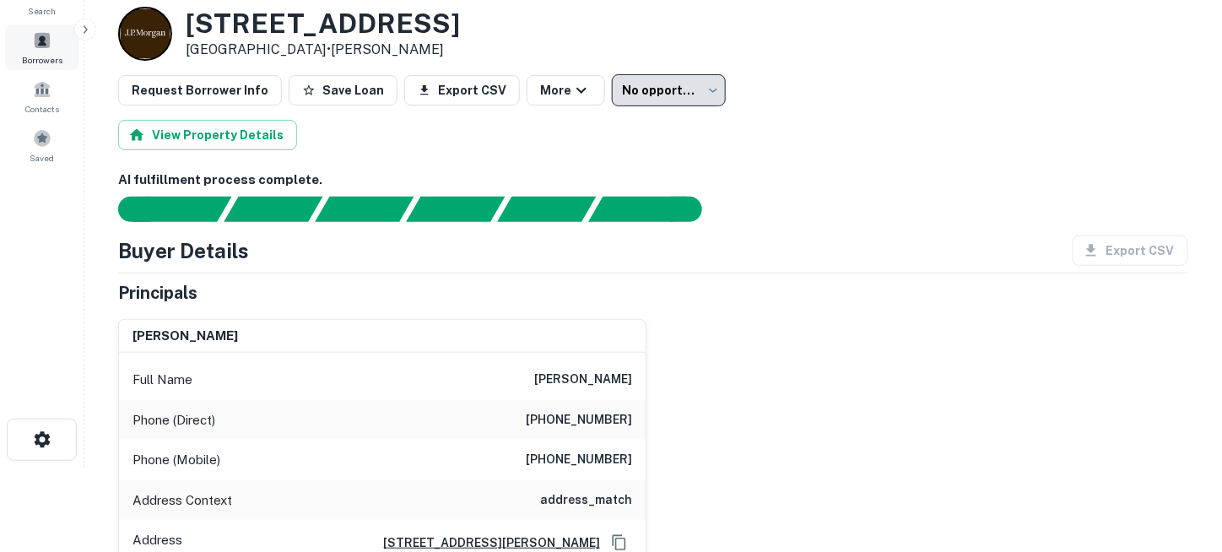
click at [44, 51] on div "Borrowers" at bounding box center [42, 47] width 74 height 46
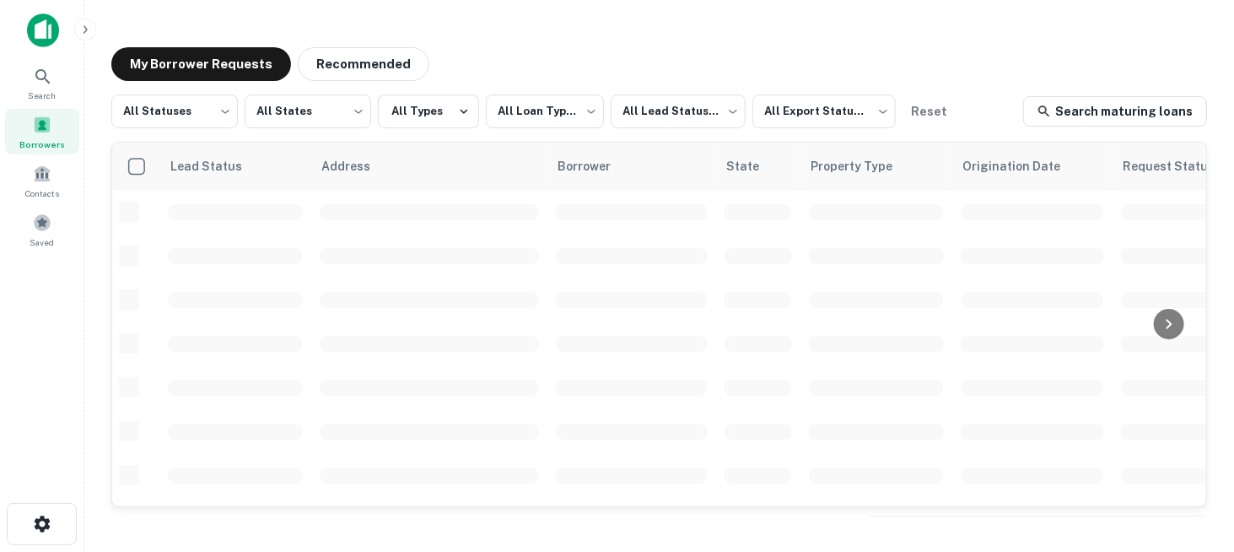
scroll to position [169, 0]
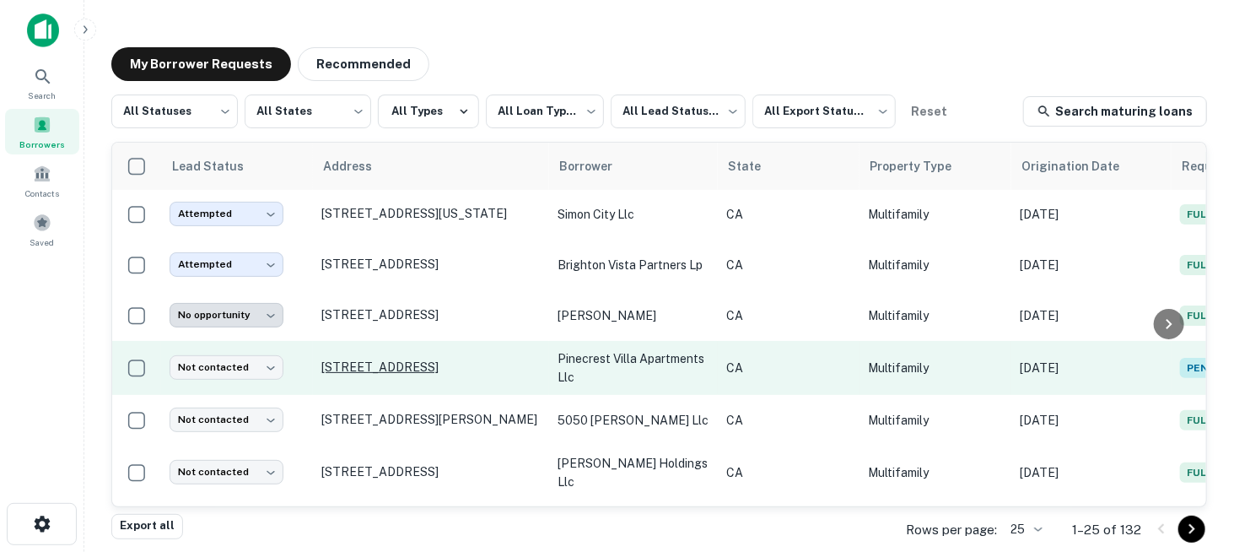
click at [375, 360] on p "[STREET_ADDRESS]" at bounding box center [430, 366] width 219 height 15
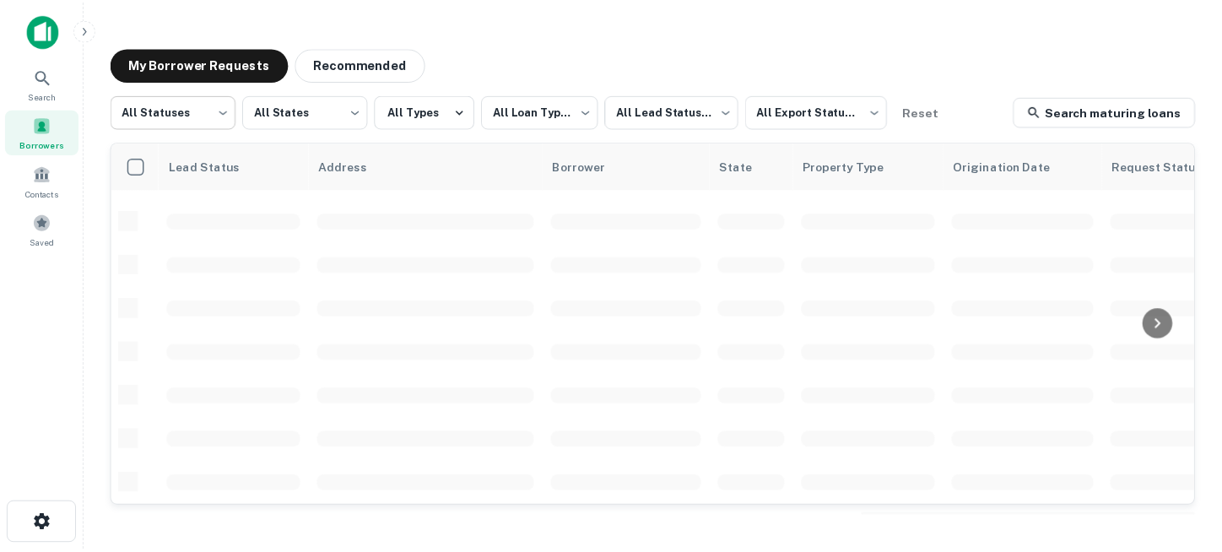
scroll to position [169, 0]
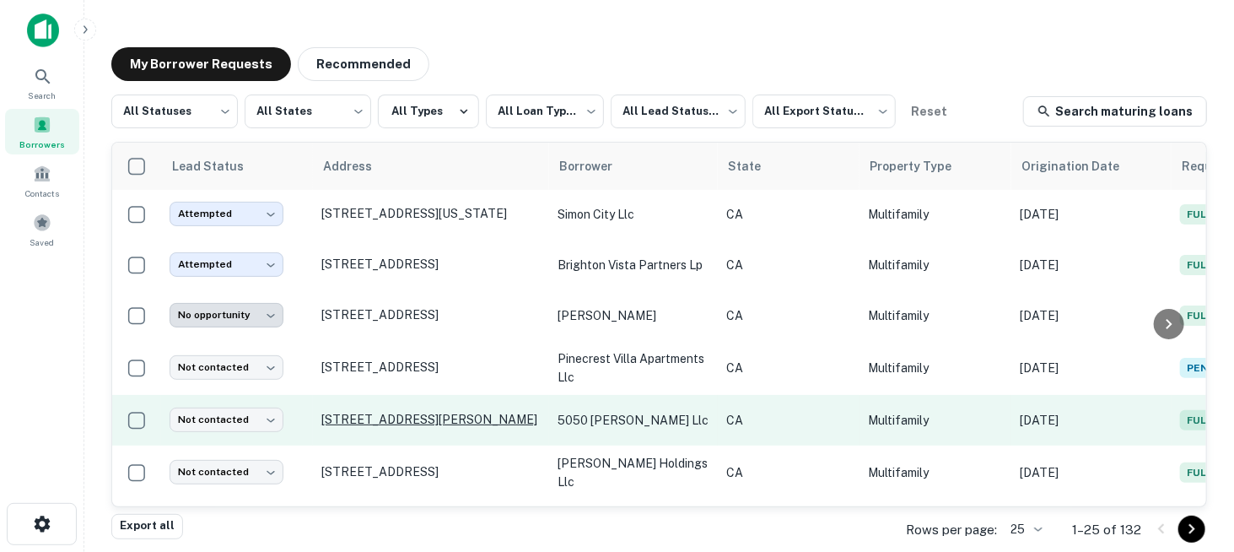
click at [382, 412] on p "[STREET_ADDRESS][PERSON_NAME]" at bounding box center [430, 419] width 219 height 15
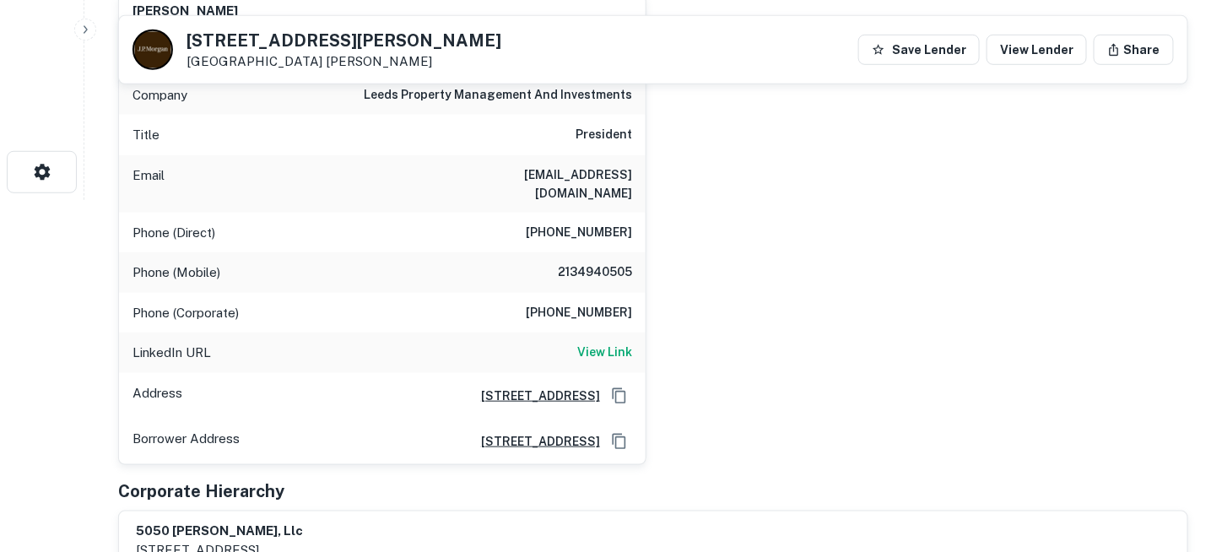
scroll to position [253, 0]
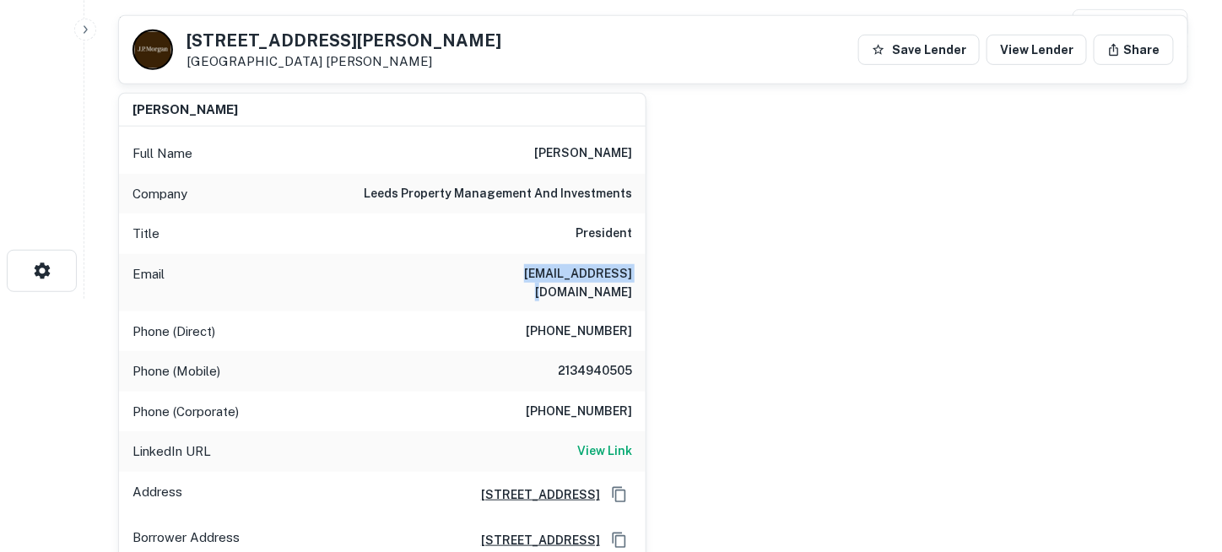
drag, startPoint x: 524, startPoint y: 269, endPoint x: 611, endPoint y: 272, distance: 86.9
click at [635, 270] on div "Email benleeds@aol.com" at bounding box center [382, 282] width 527 height 57
copy h6 "benleeds@aol.com"
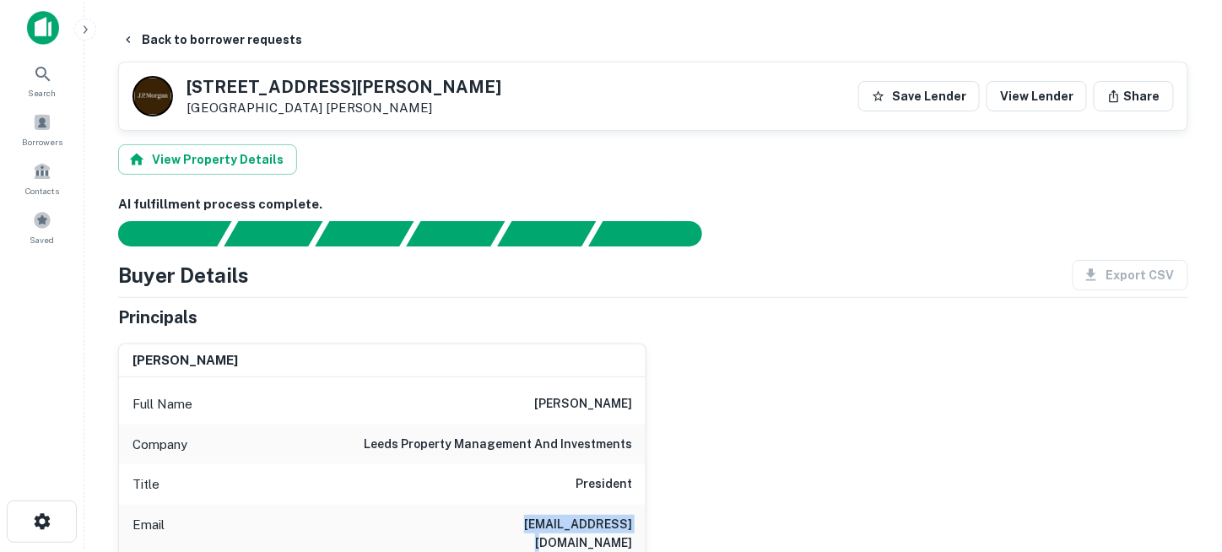
scroll to position [0, 0]
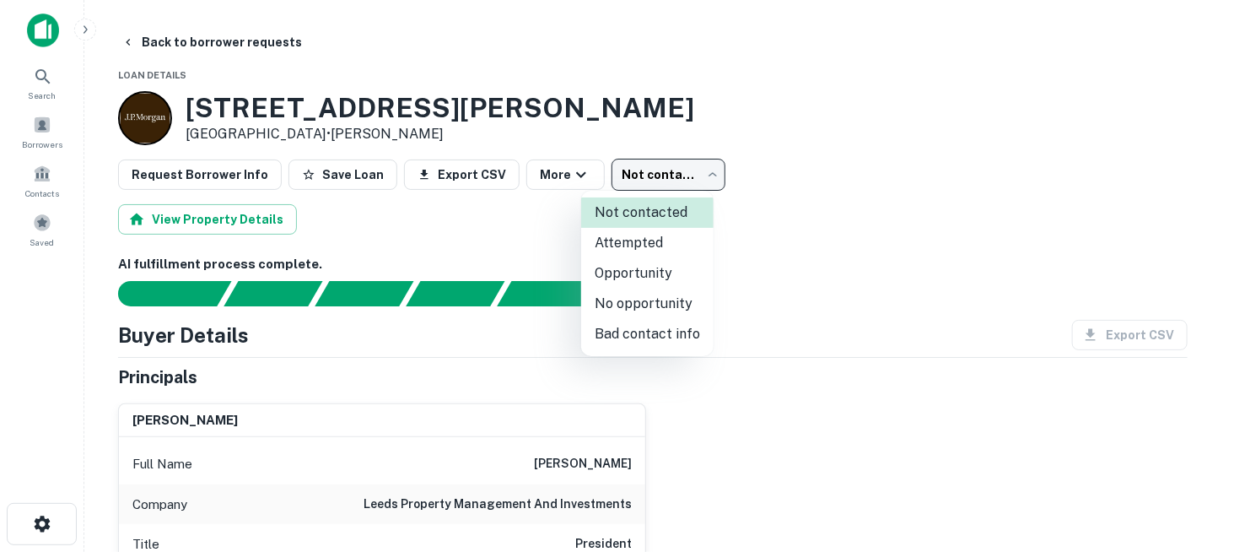
click at [650, 176] on body "Search Borrowers Contacts Saved Back to borrower requests Loan Details 5054 Klu…" at bounding box center [617, 276] width 1234 height 552
click at [650, 238] on li "Attempted" at bounding box center [647, 243] width 132 height 30
type input "*********"
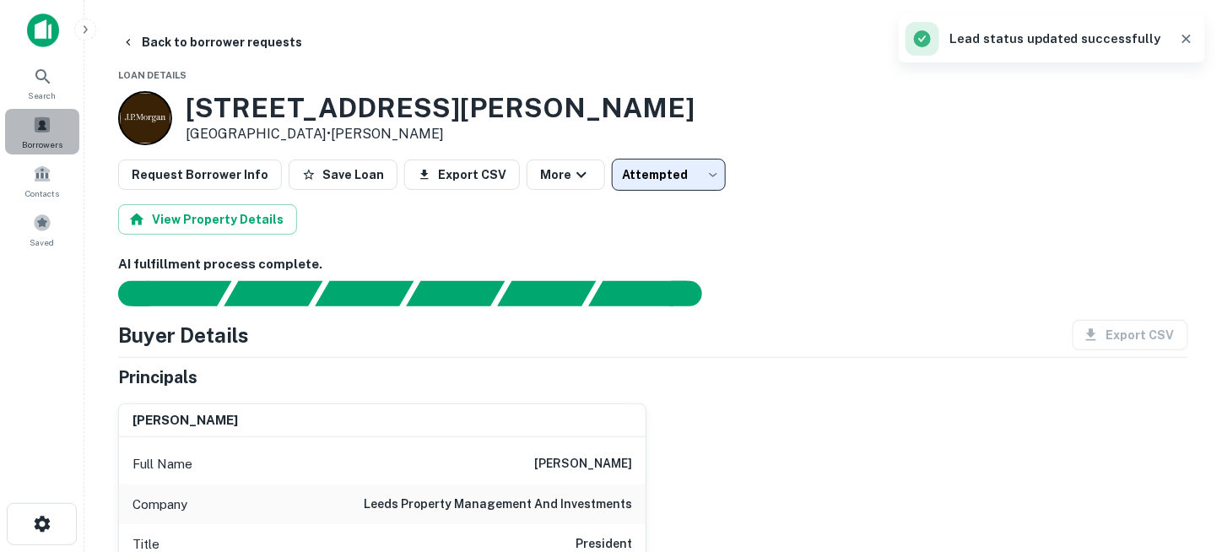
click at [45, 132] on span at bounding box center [42, 125] width 19 height 19
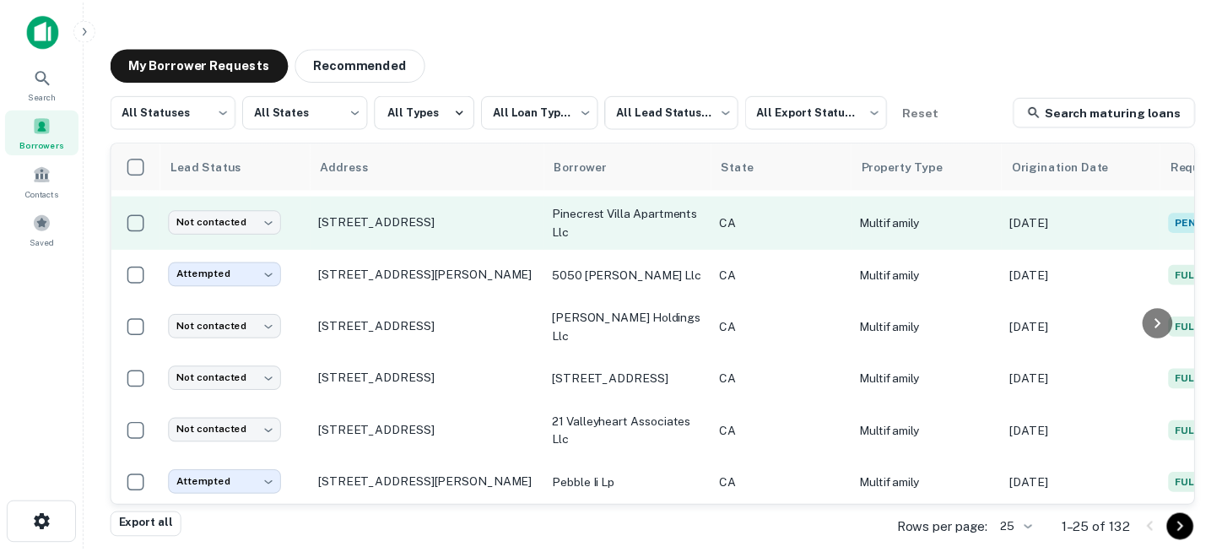
scroll to position [338, 0]
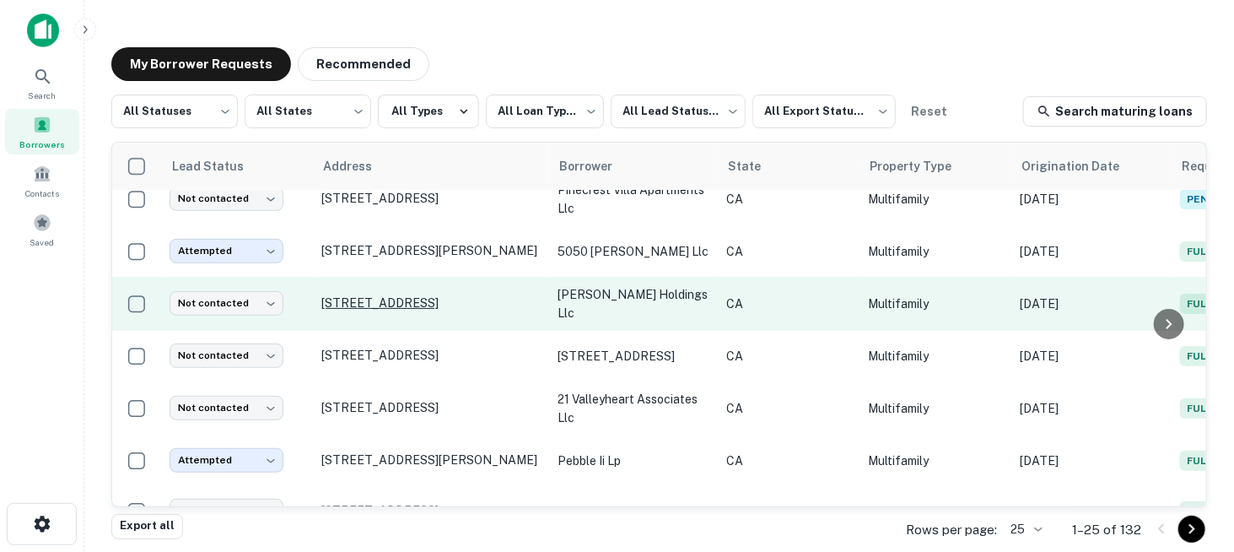
click at [391, 295] on p "[STREET_ADDRESS]" at bounding box center [430, 302] width 219 height 15
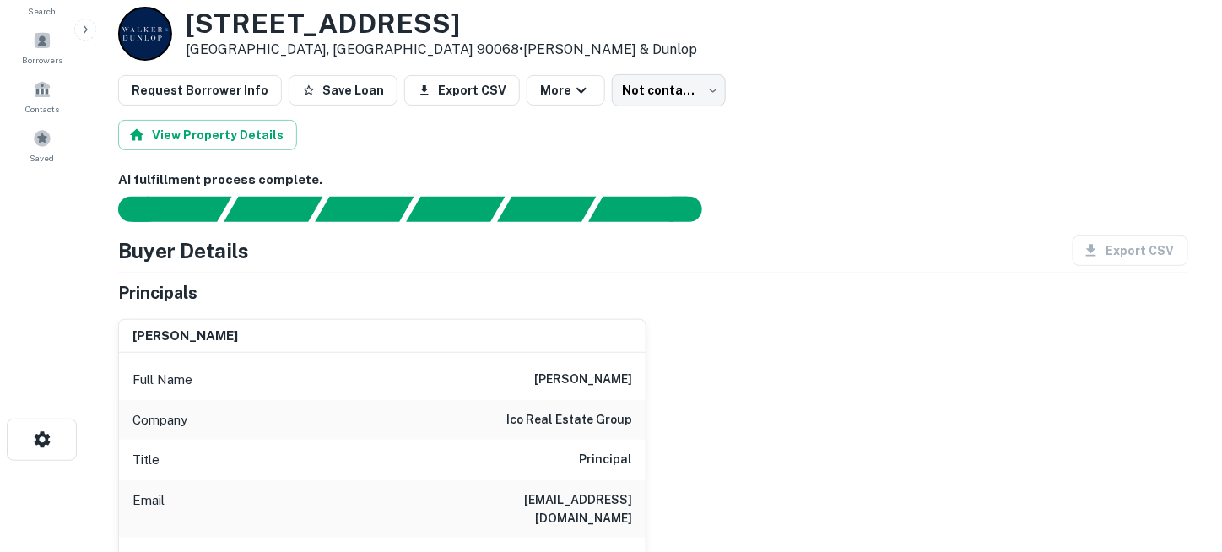
scroll to position [169, 0]
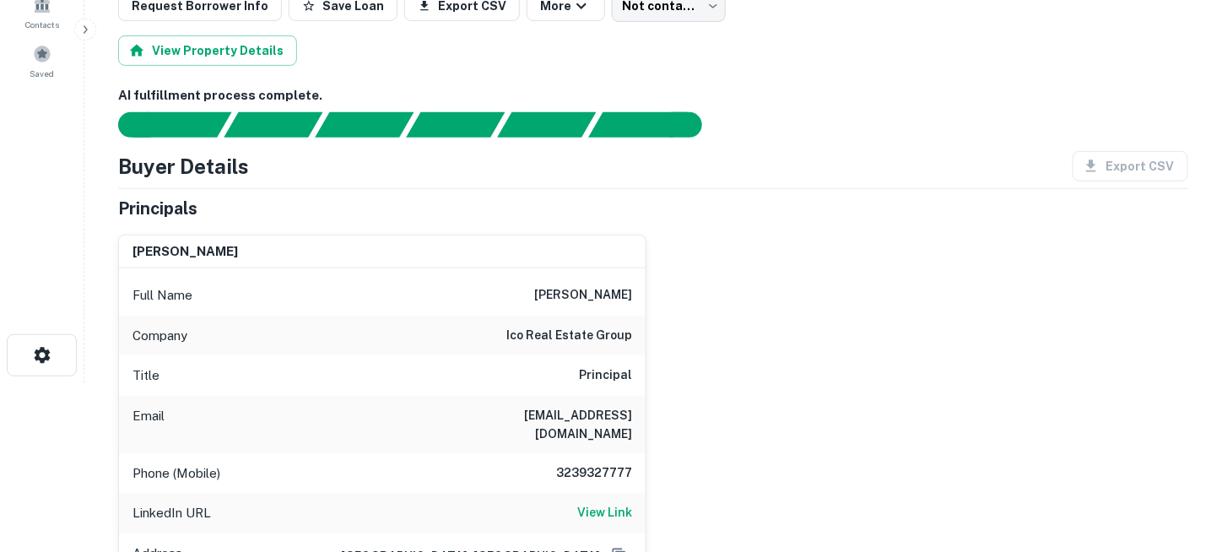
drag, startPoint x: 450, startPoint y: 411, endPoint x: 641, endPoint y: 414, distance: 191.6
click at [641, 414] on div "Email jtorkan@icorealestategroup.com" at bounding box center [382, 424] width 527 height 57
copy h6 "jtorkan@icorealestategroup.com"
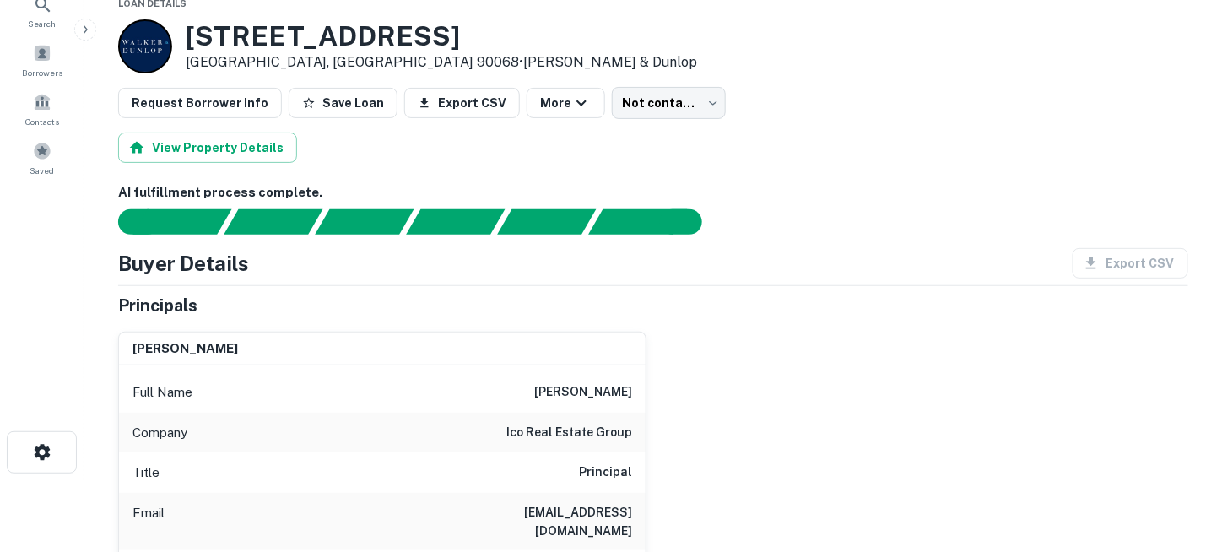
scroll to position [0, 0]
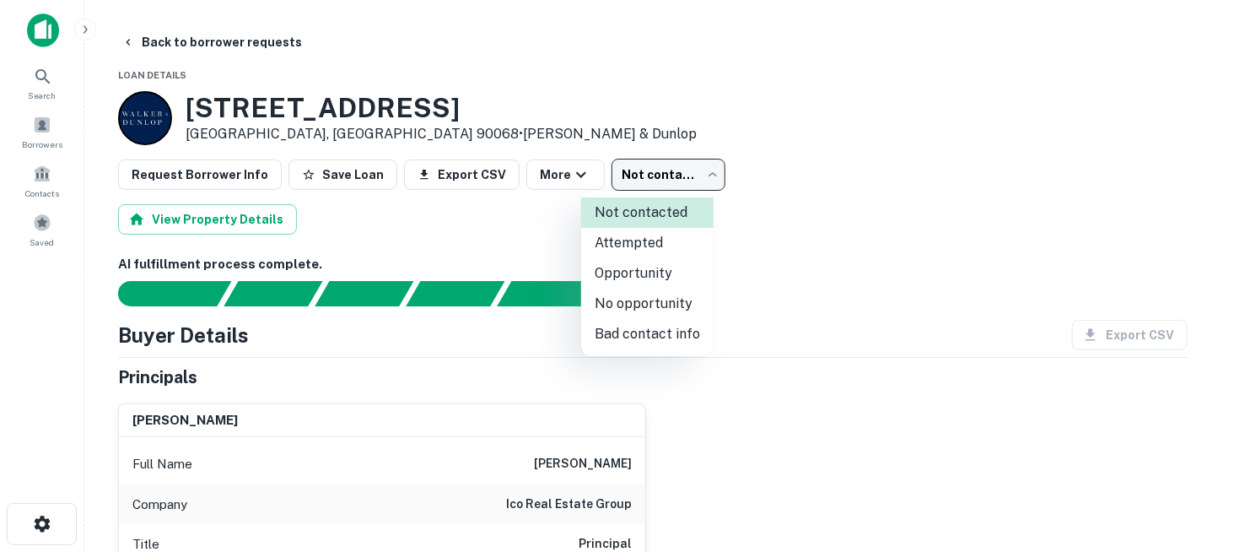
click at [641, 186] on body "Search Borrowers Contacts Saved Back to borrower requests Loan Details 2270 N B…" at bounding box center [617, 276] width 1234 height 552
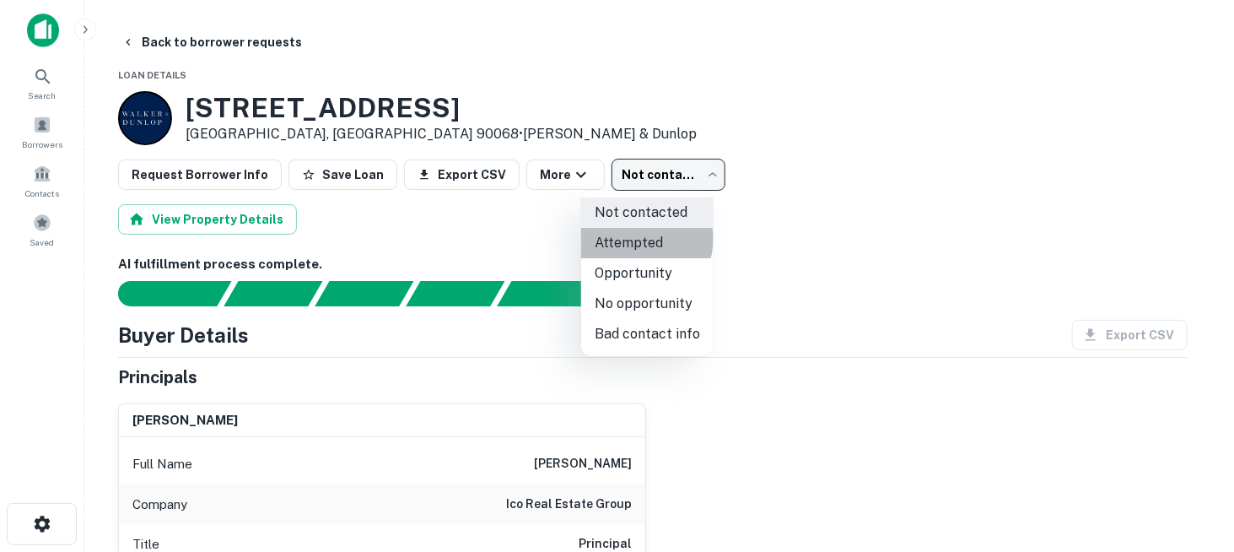
click at [641, 239] on li "Attempted" at bounding box center [647, 243] width 132 height 30
type input "*********"
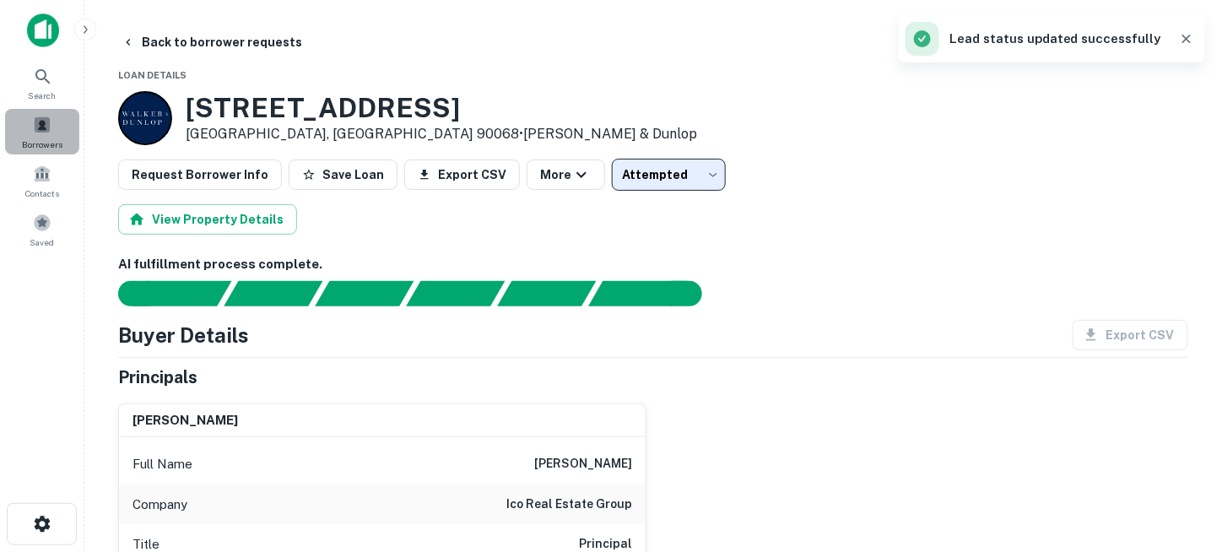
click at [36, 131] on span at bounding box center [42, 125] width 19 height 19
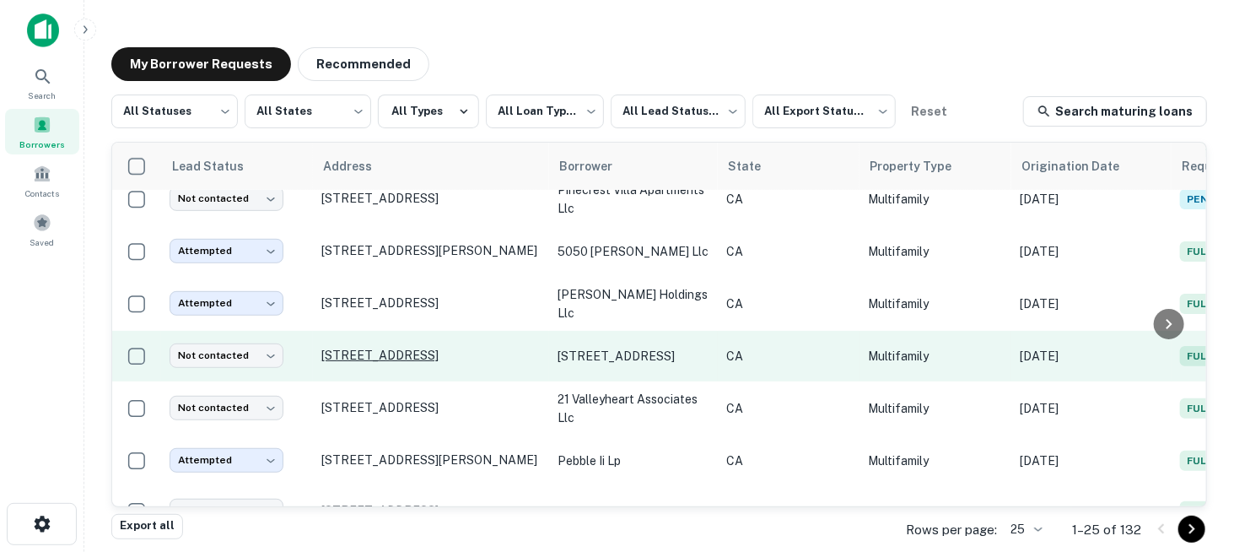
click at [373, 352] on p "[STREET_ADDRESS]" at bounding box center [430, 355] width 219 height 15
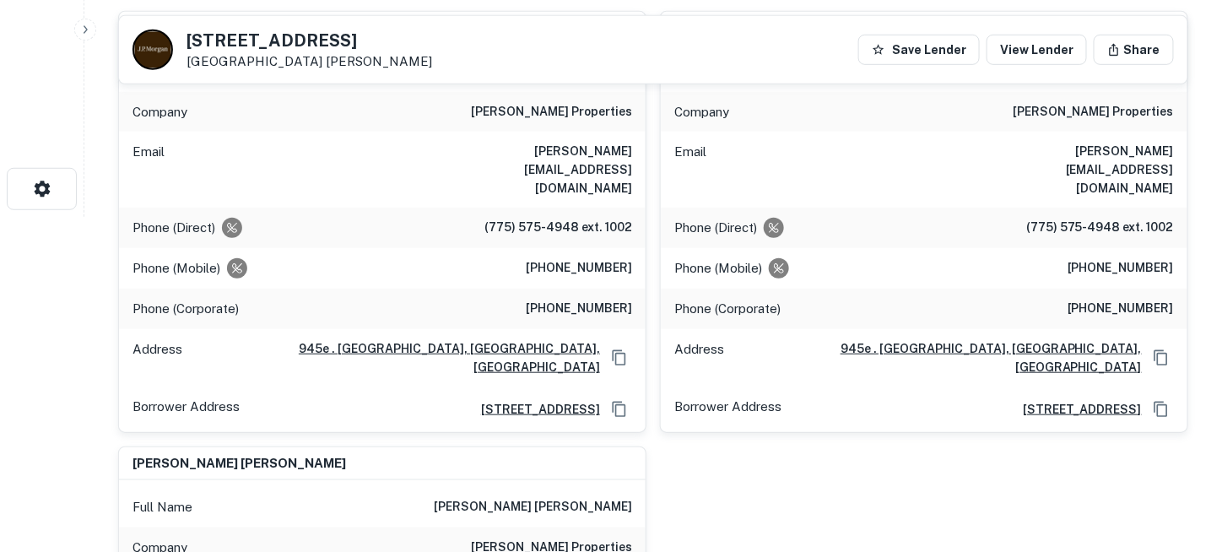
scroll to position [253, 0]
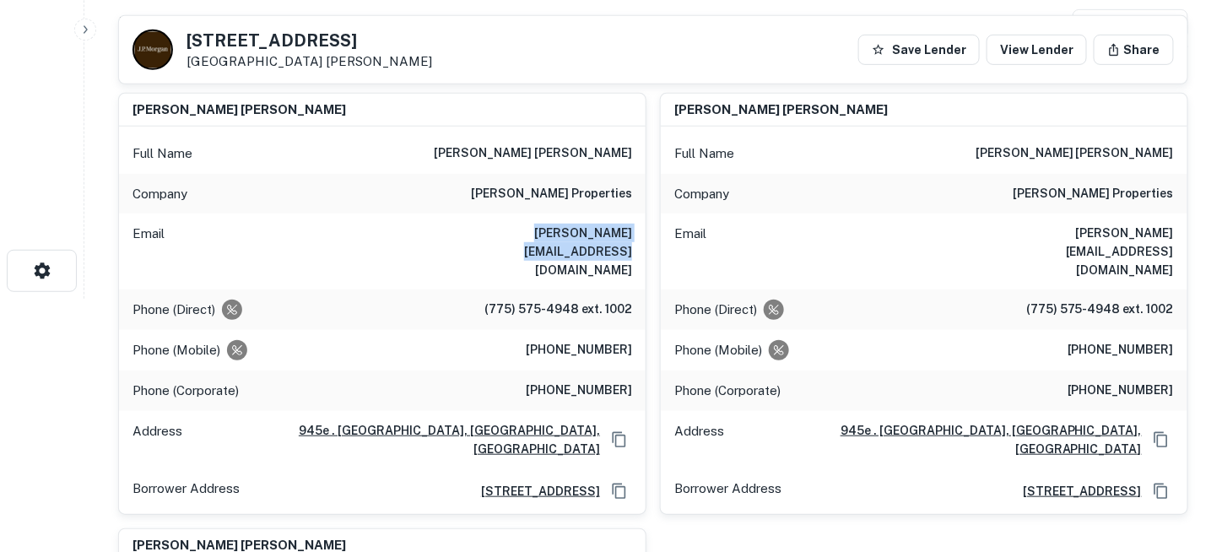
drag, startPoint x: 477, startPoint y: 232, endPoint x: 634, endPoint y: 238, distance: 157.1
click at [634, 238] on div "Email [PERSON_NAME][EMAIL_ADDRESS][DOMAIN_NAME]" at bounding box center [382, 251] width 527 height 76
copy h6 "[PERSON_NAME][EMAIL_ADDRESS][DOMAIN_NAME]"
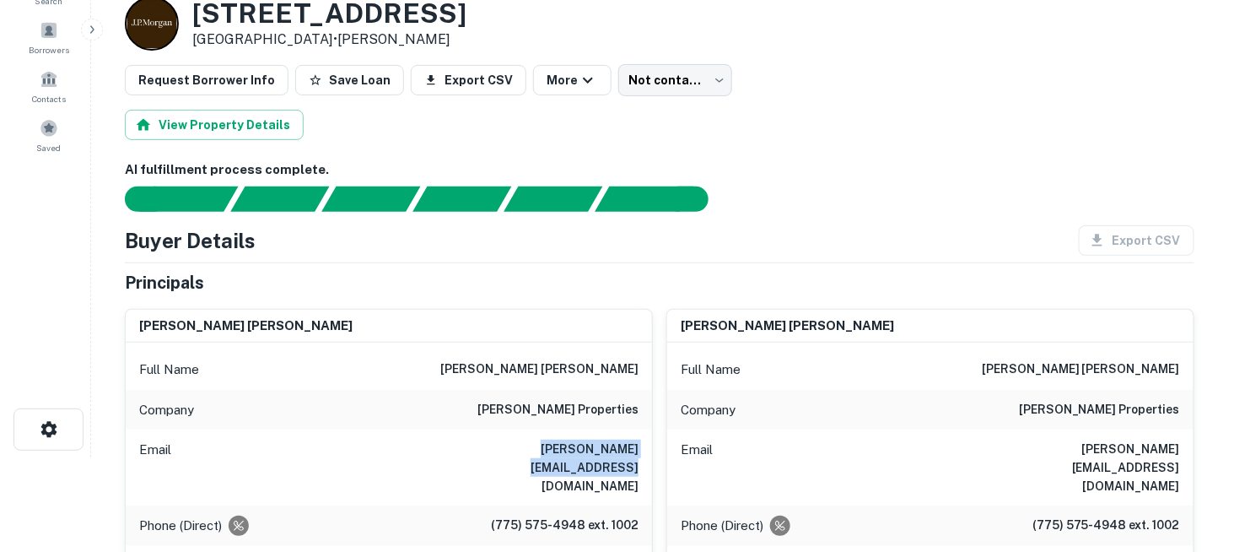
scroll to position [0, 0]
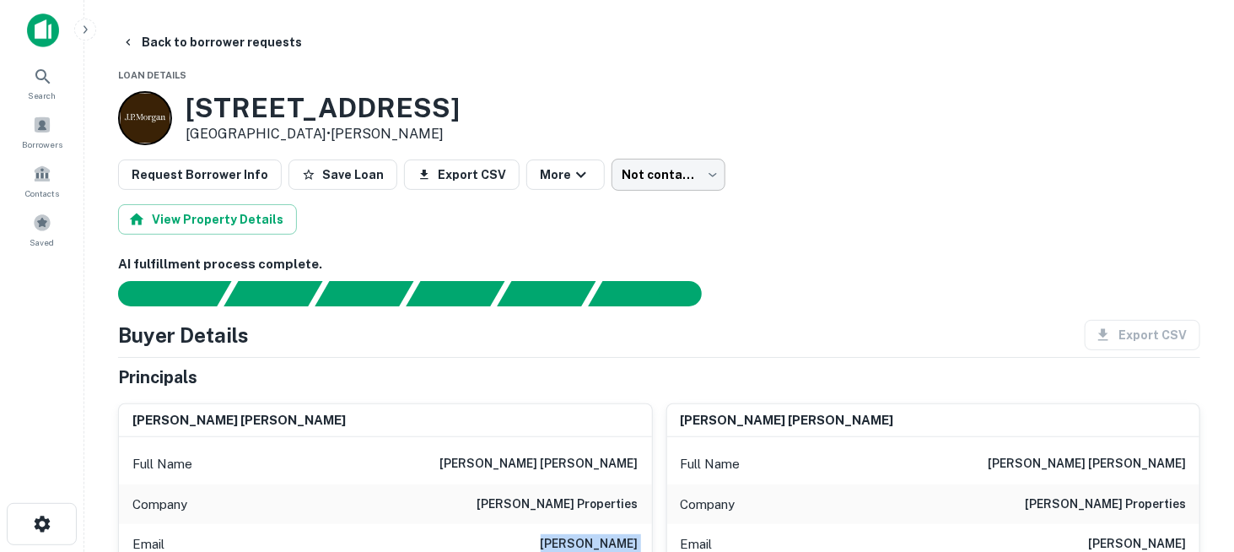
click at [691, 169] on body "Search Borrowers Contacts Saved Back to borrower requests Loan Details [STREET_…" at bounding box center [617, 276] width 1234 height 552
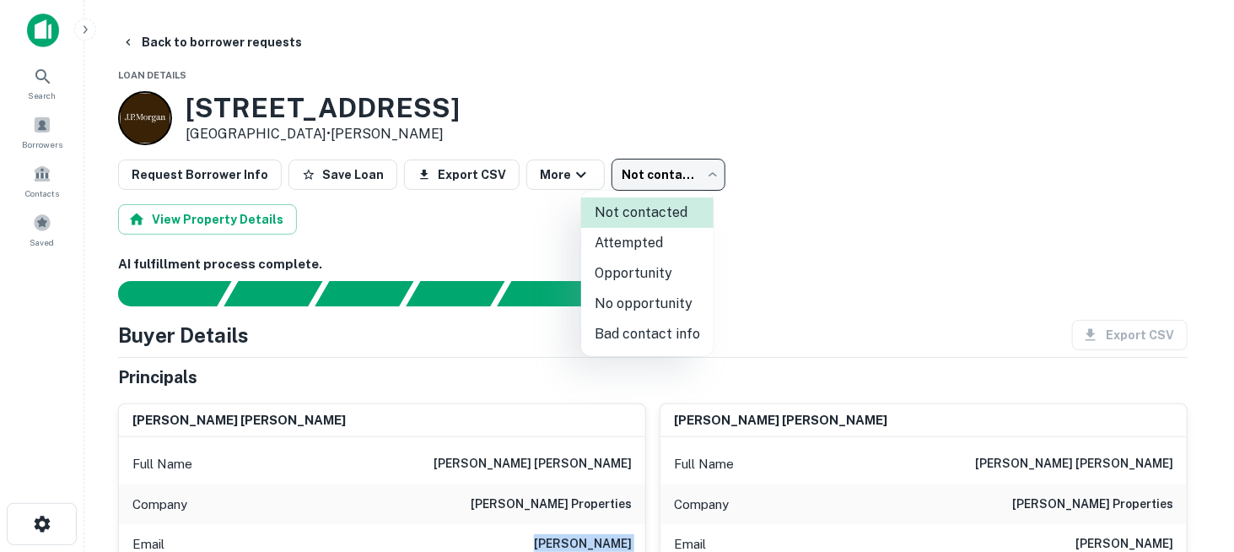
click at [665, 247] on li "Attempted" at bounding box center [647, 243] width 132 height 30
type input "*********"
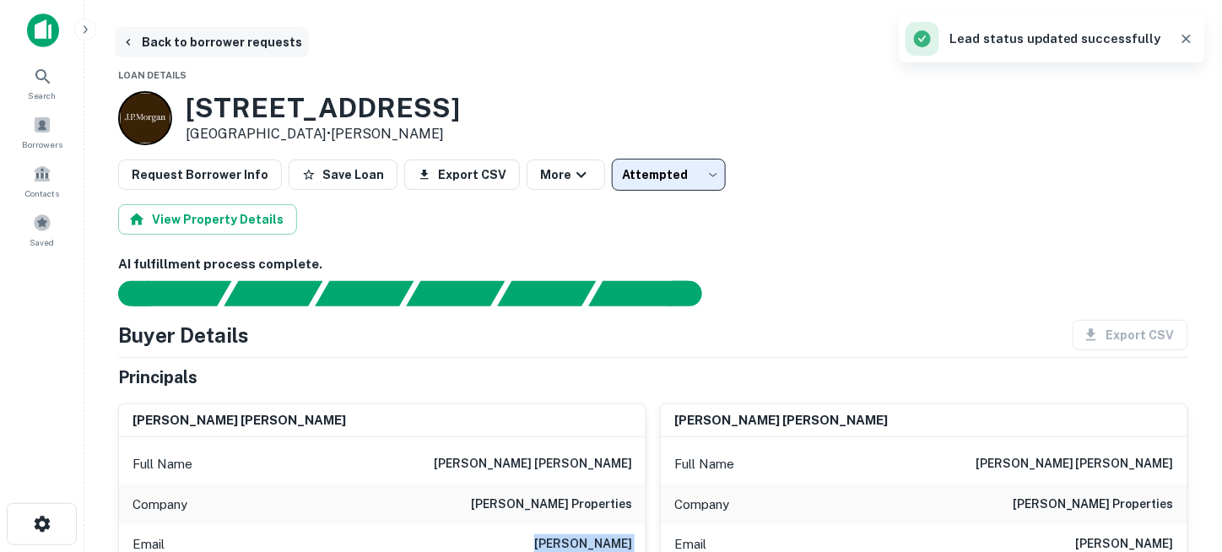
click at [145, 45] on button "Back to borrower requests" at bounding box center [212, 42] width 194 height 30
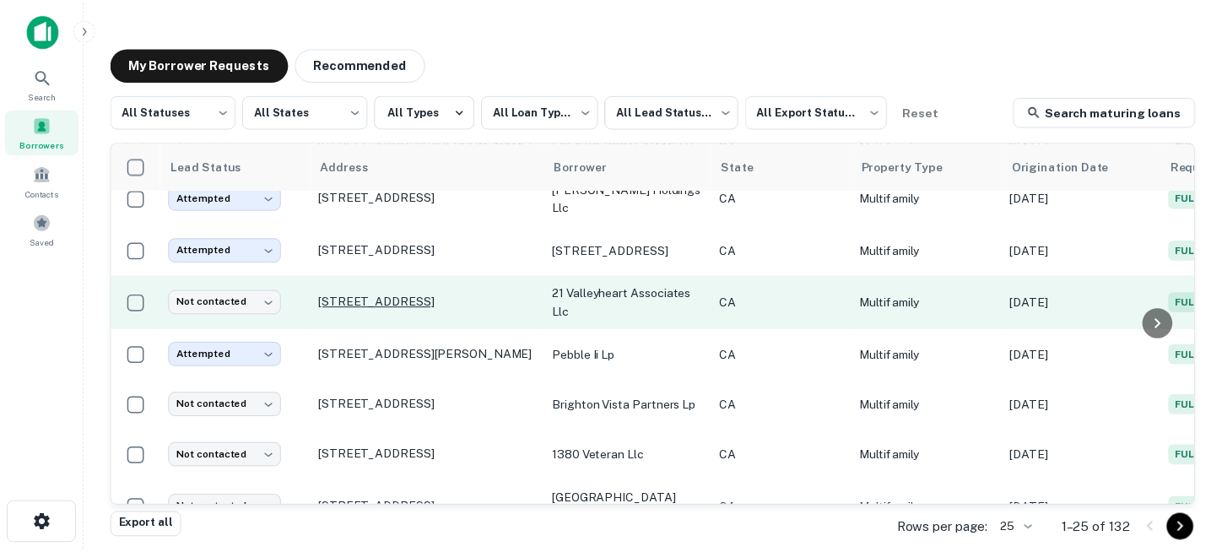
scroll to position [422, 0]
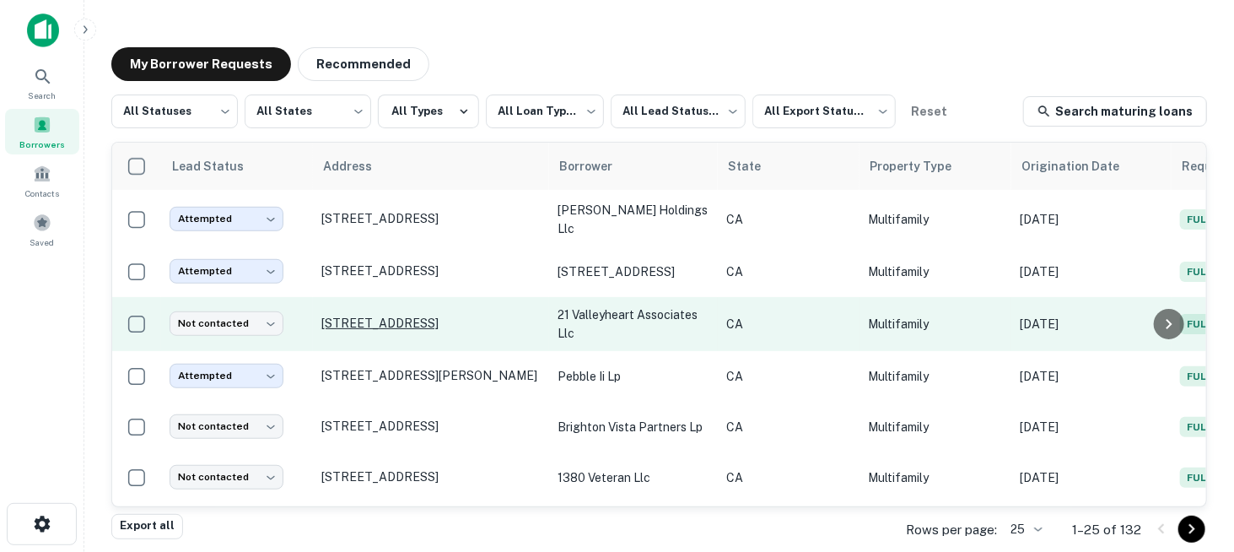
click at [363, 316] on p "[STREET_ADDRESS]" at bounding box center [430, 323] width 219 height 15
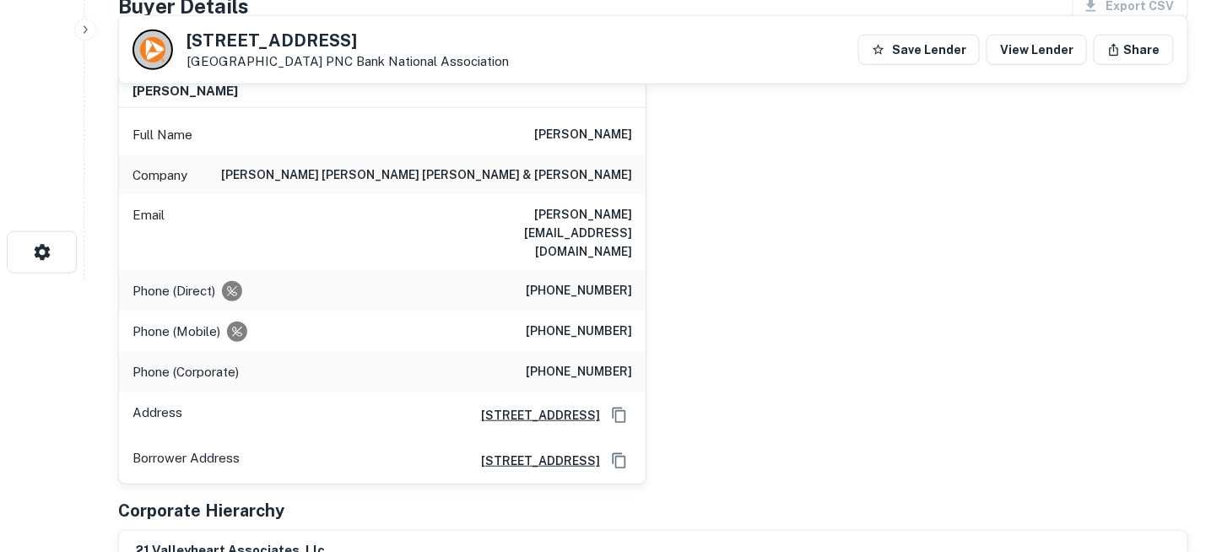
scroll to position [253, 0]
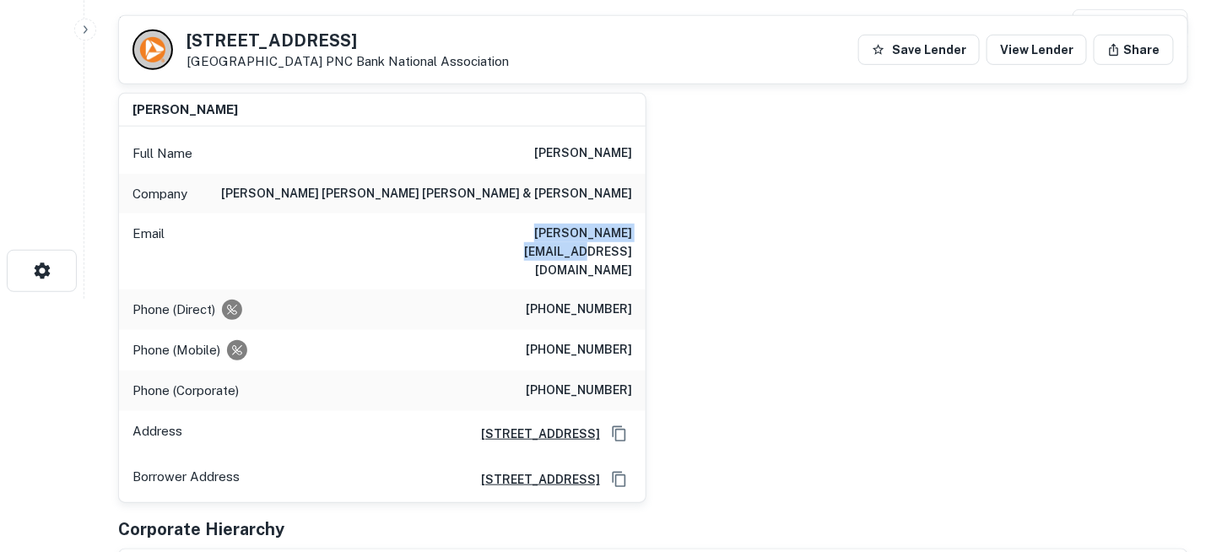
drag, startPoint x: 491, startPoint y: 226, endPoint x: 629, endPoint y: 234, distance: 138.6
click at [629, 234] on h6 "[PERSON_NAME][EMAIL_ADDRESS][DOMAIN_NAME]" at bounding box center [530, 252] width 203 height 56
copy h6 "[PERSON_NAME][EMAIL_ADDRESS][DOMAIN_NAME]"
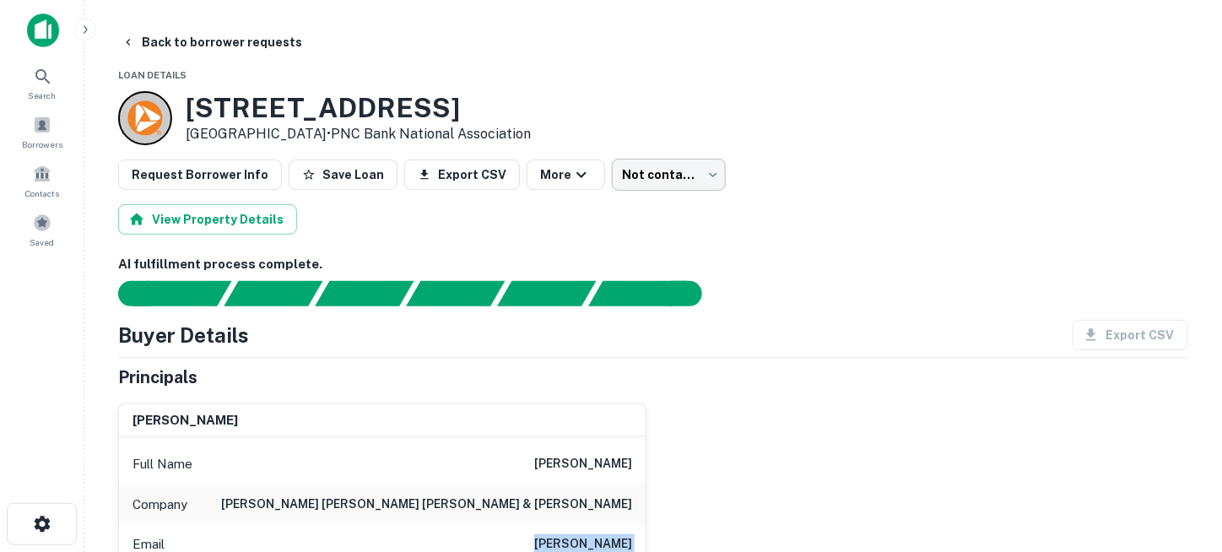
click at [651, 168] on body "Search Borrowers Contacts Saved Back to borrower requests Loan Details [STREET_…" at bounding box center [611, 276] width 1222 height 552
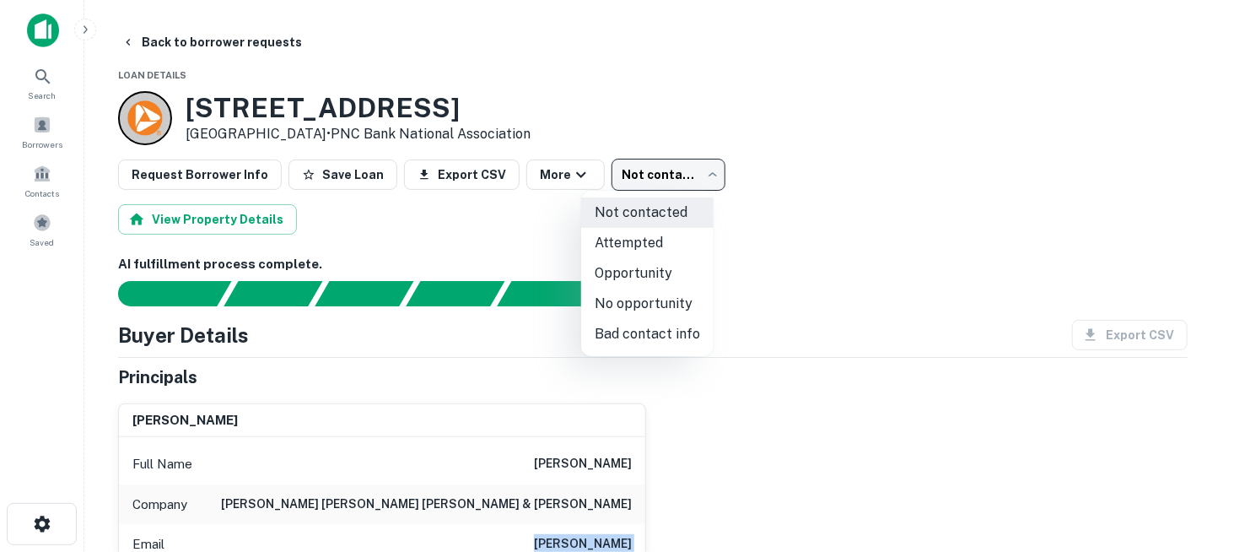
click at [653, 240] on li "Attempted" at bounding box center [647, 243] width 132 height 30
type input "*********"
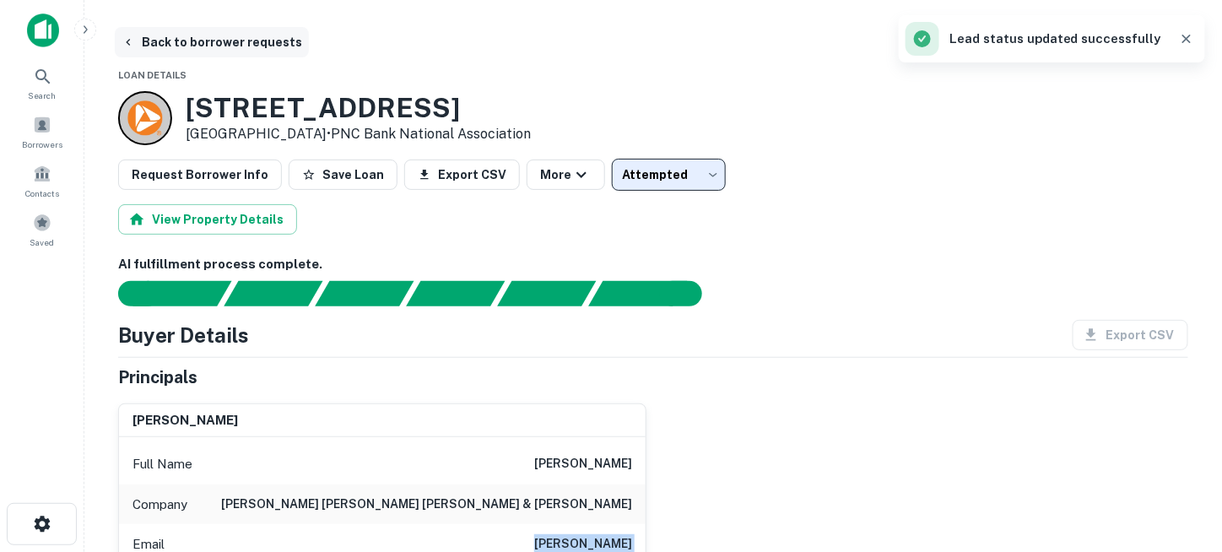
click at [208, 45] on button "Back to borrower requests" at bounding box center [212, 42] width 194 height 30
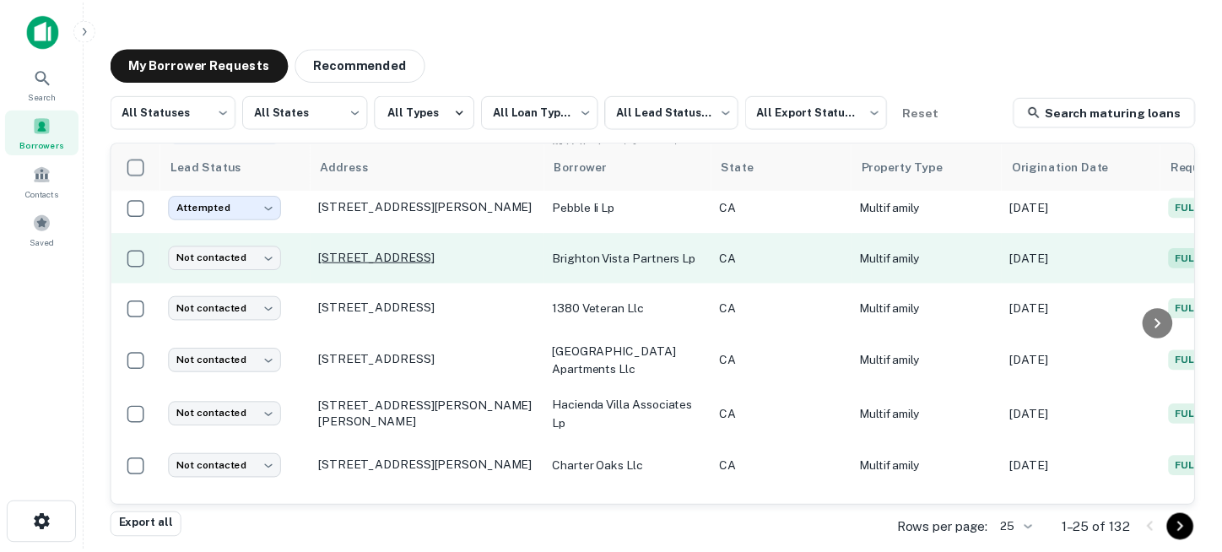
scroll to position [506, 0]
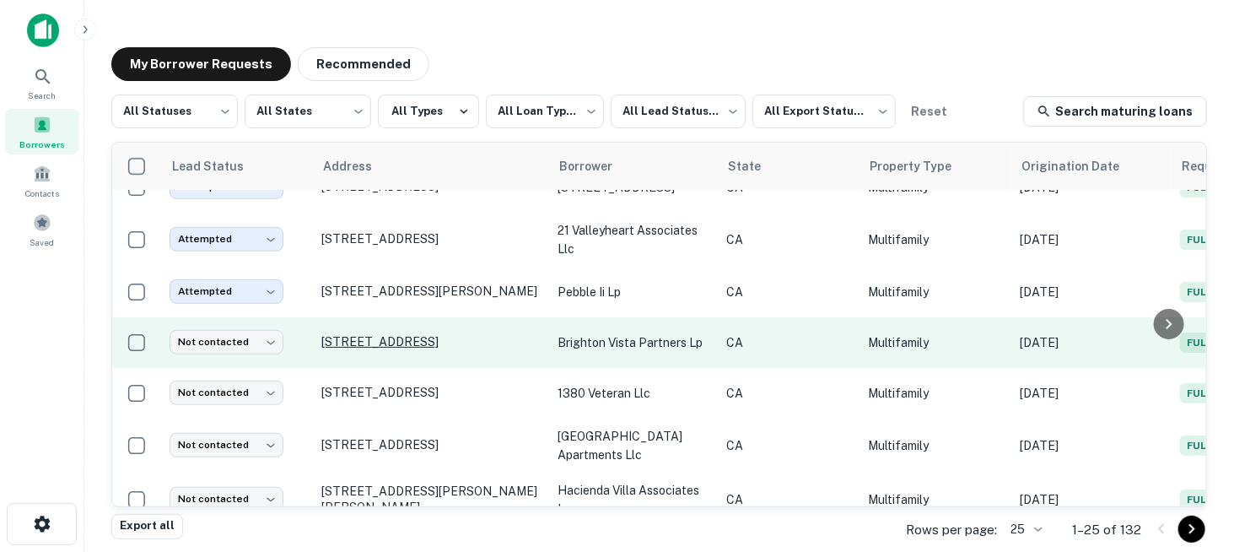
click at [423, 334] on p "[STREET_ADDRESS]" at bounding box center [430, 341] width 219 height 15
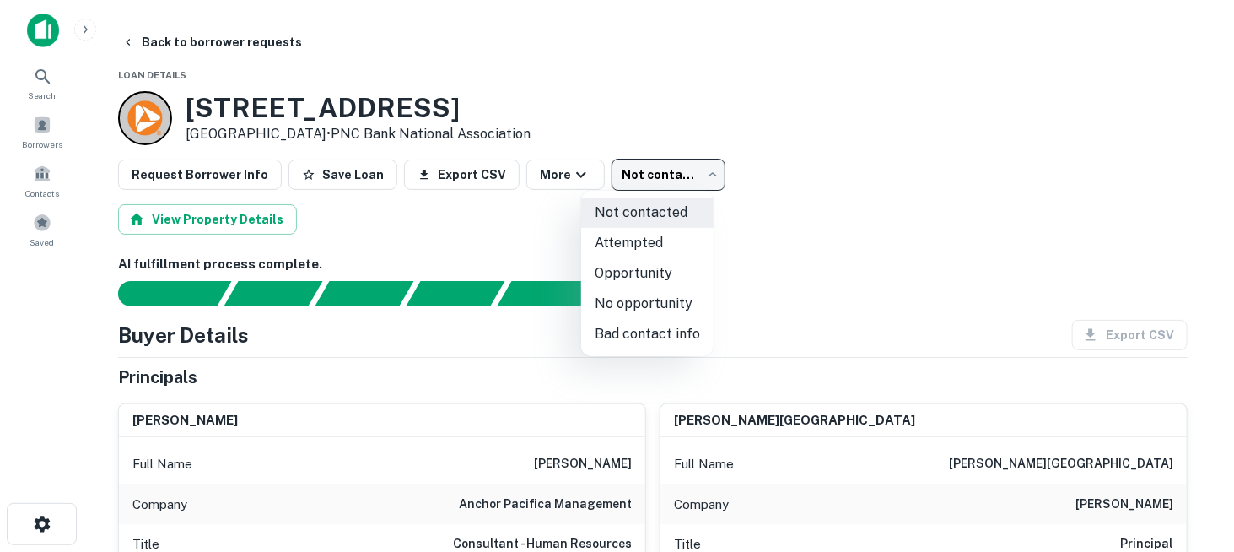
click at [652, 186] on body "Search Borrowers Contacts Saved Back to borrower requests Loan Details [STREET_…" at bounding box center [617, 276] width 1234 height 552
click at [646, 240] on li "Attempted" at bounding box center [647, 243] width 132 height 30
type input "*********"
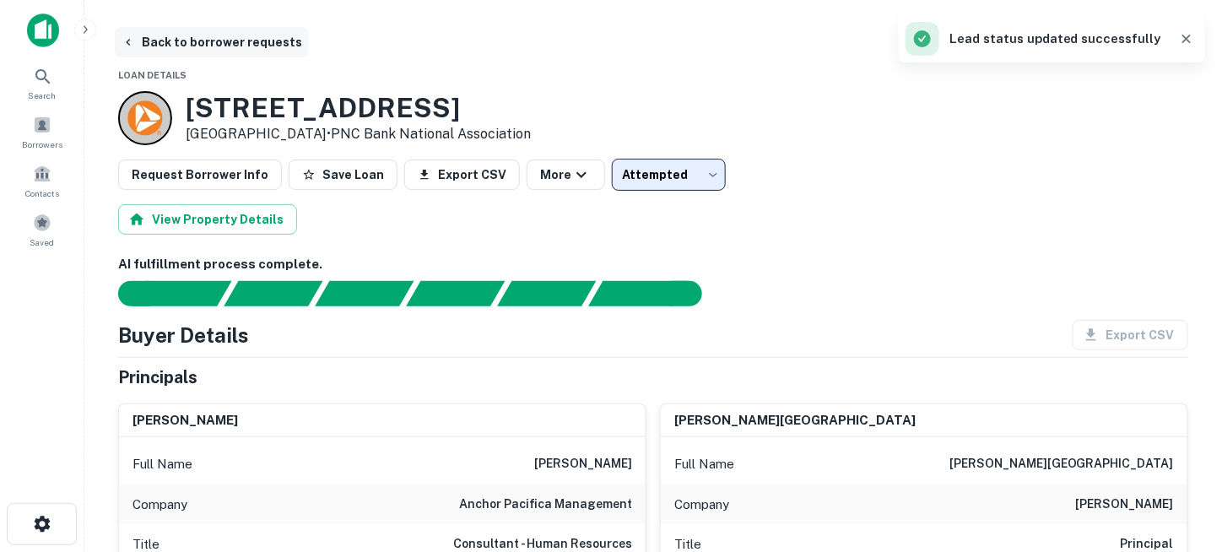
click at [206, 38] on button "Back to borrower requests" at bounding box center [212, 42] width 194 height 30
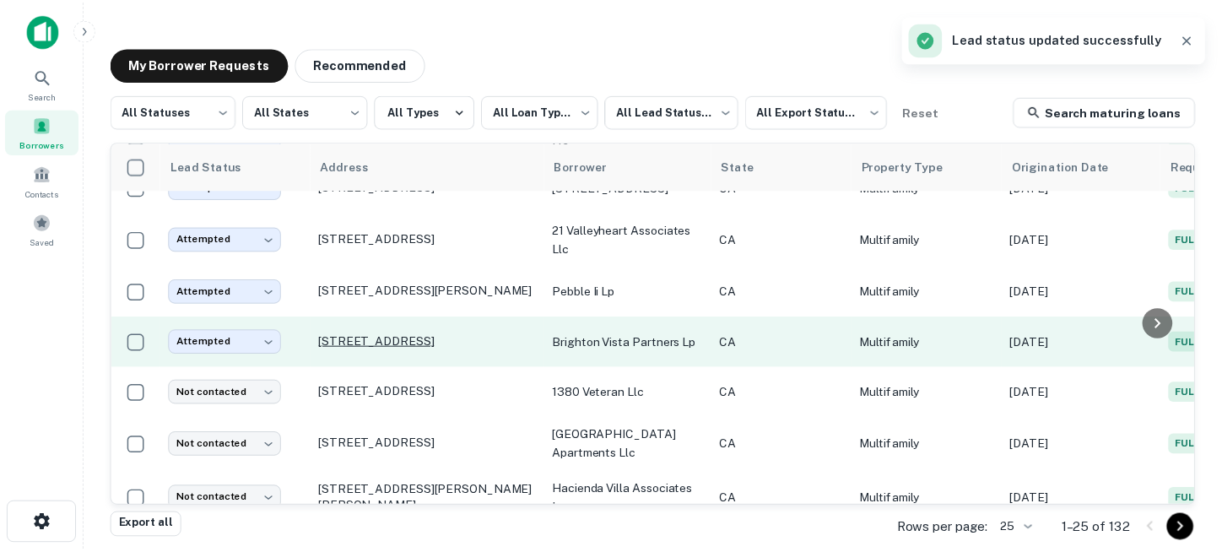
scroll to position [591, 0]
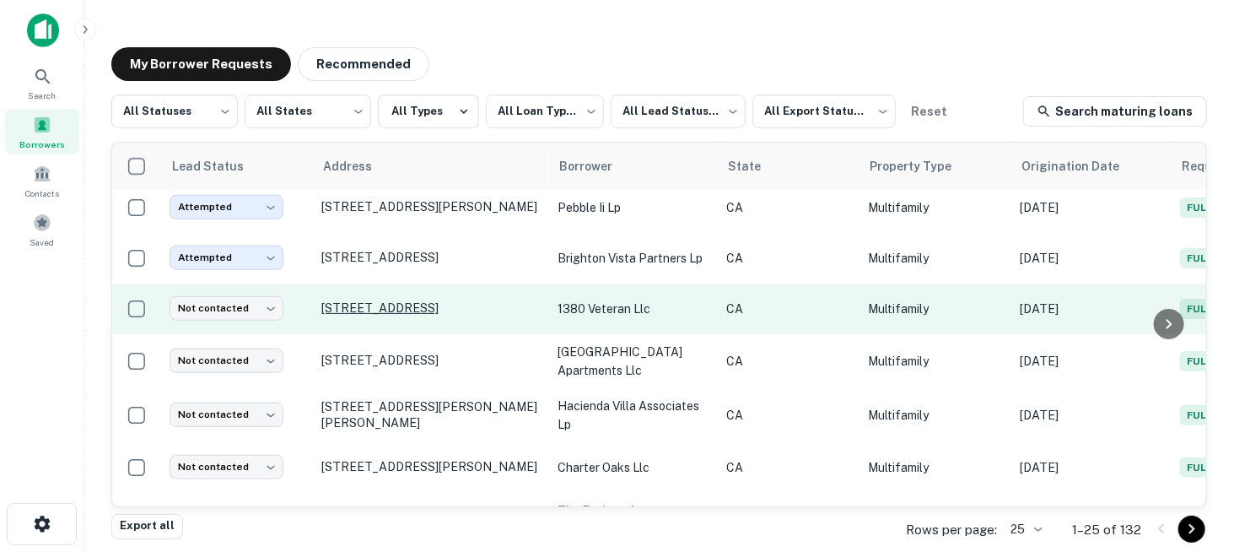
click at [426, 300] on p "[STREET_ADDRESS]" at bounding box center [430, 307] width 219 height 15
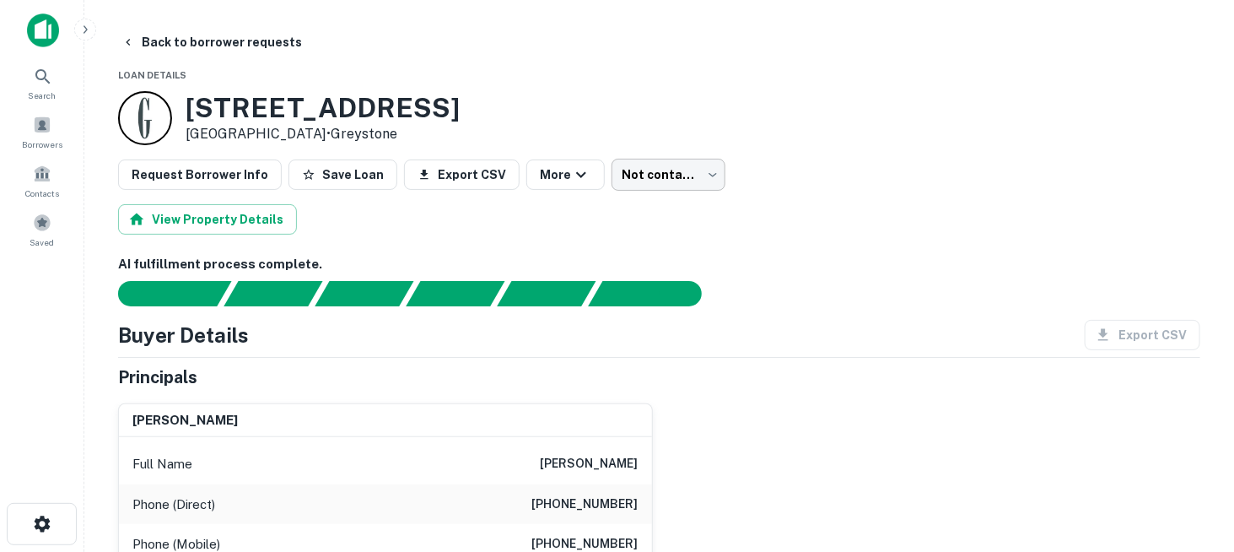
click at [648, 178] on body "Search Borrowers Contacts Saved Back to borrower requests Loan Details [STREET_…" at bounding box center [617, 276] width 1234 height 552
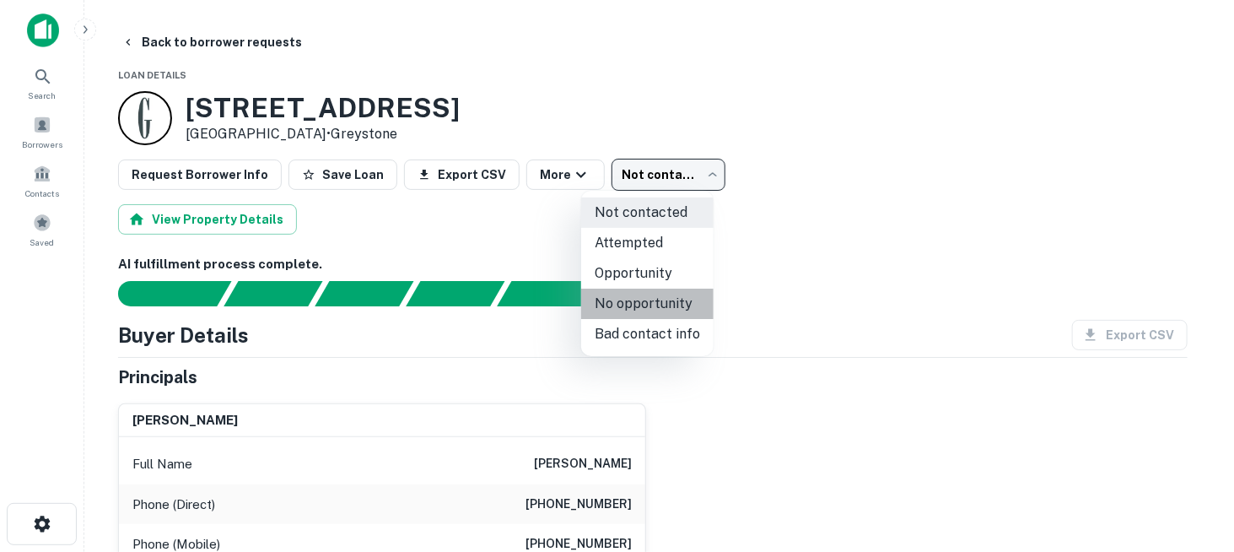
click at [649, 297] on li "No opportunity" at bounding box center [647, 304] width 132 height 30
type input "**********"
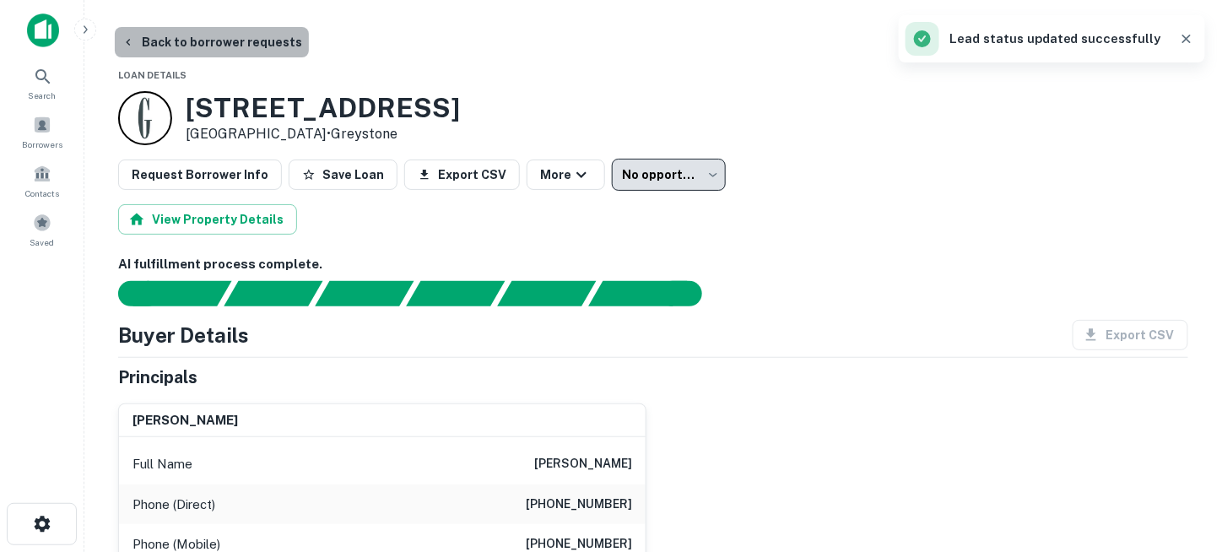
click at [217, 43] on button "Back to borrower requests" at bounding box center [212, 42] width 194 height 30
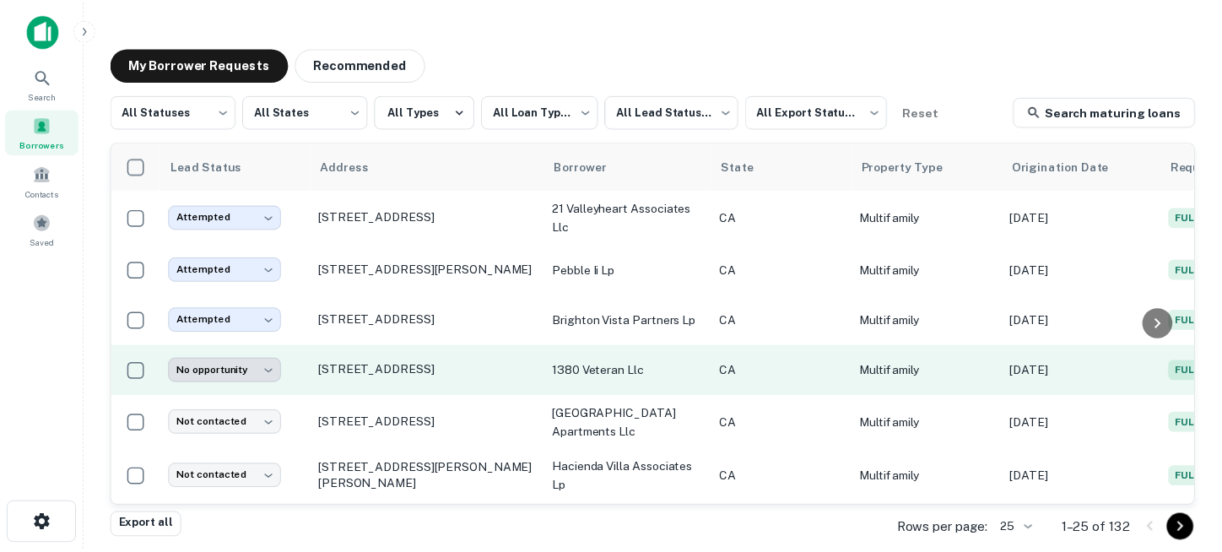
scroll to position [506, 0]
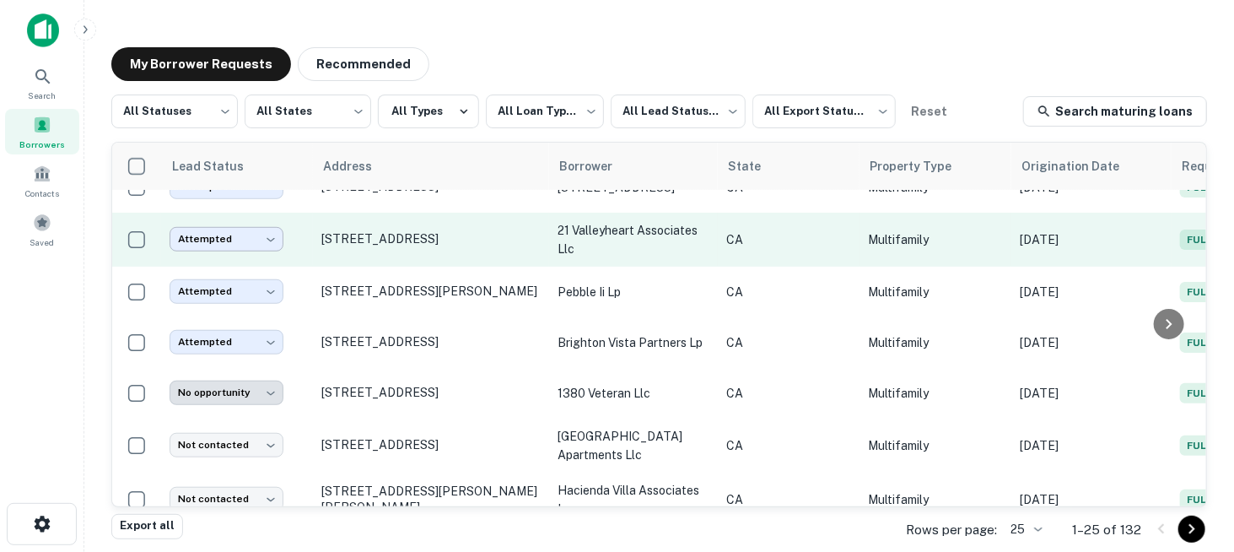
click at [272, 234] on body "**********" at bounding box center [617, 276] width 1234 height 552
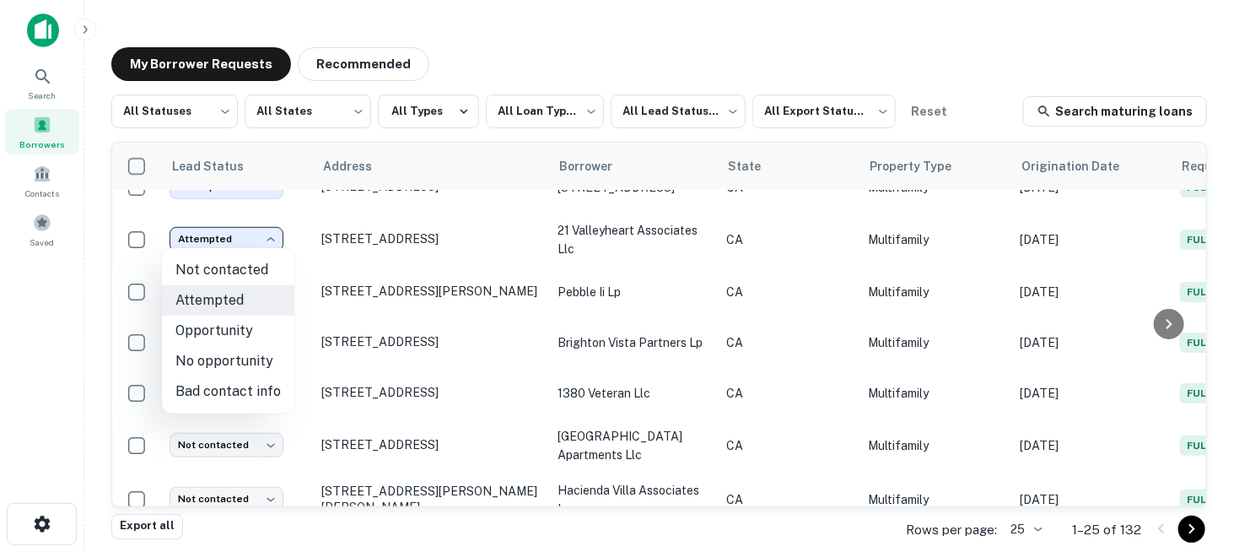
click at [262, 393] on li "Bad contact info" at bounding box center [228, 391] width 132 height 30
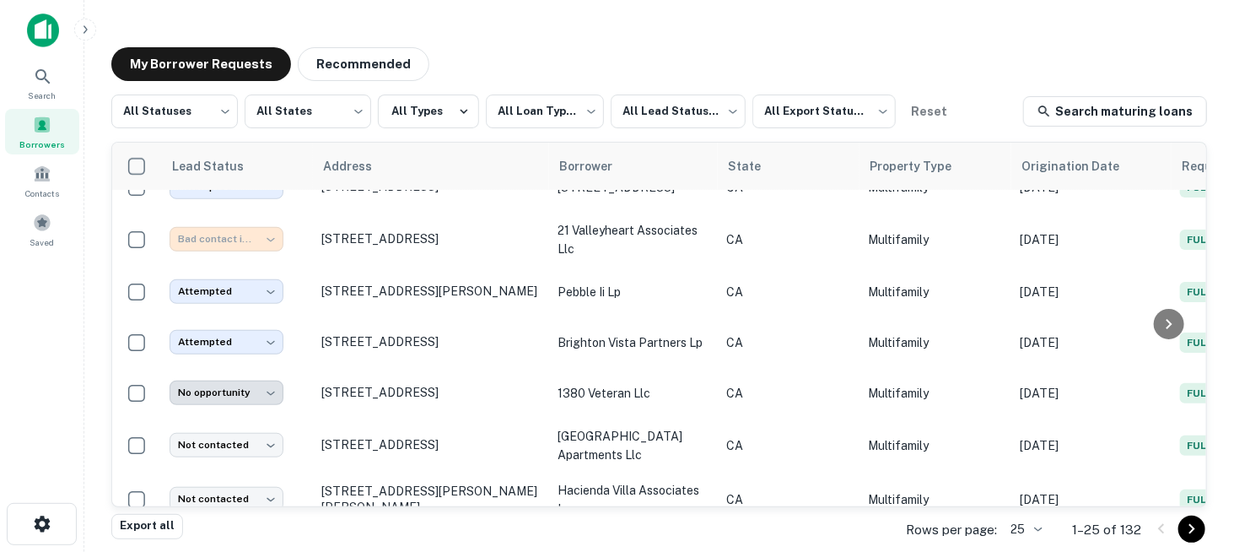
type input "**********"
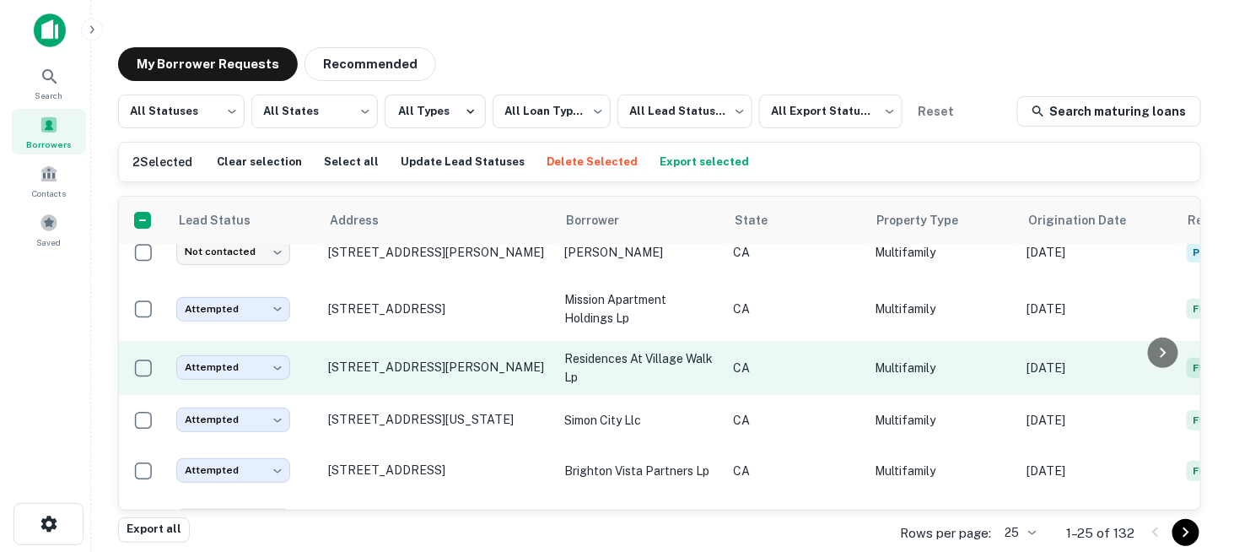
scroll to position [0, 0]
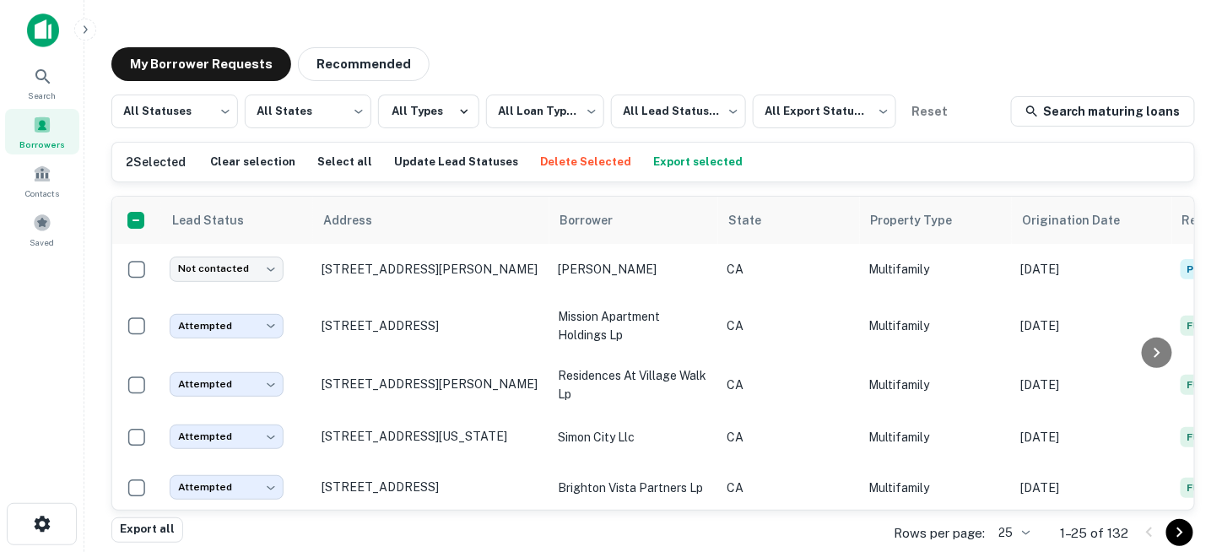
click at [557, 161] on button "Delete Selected" at bounding box center [586, 161] width 100 height 25
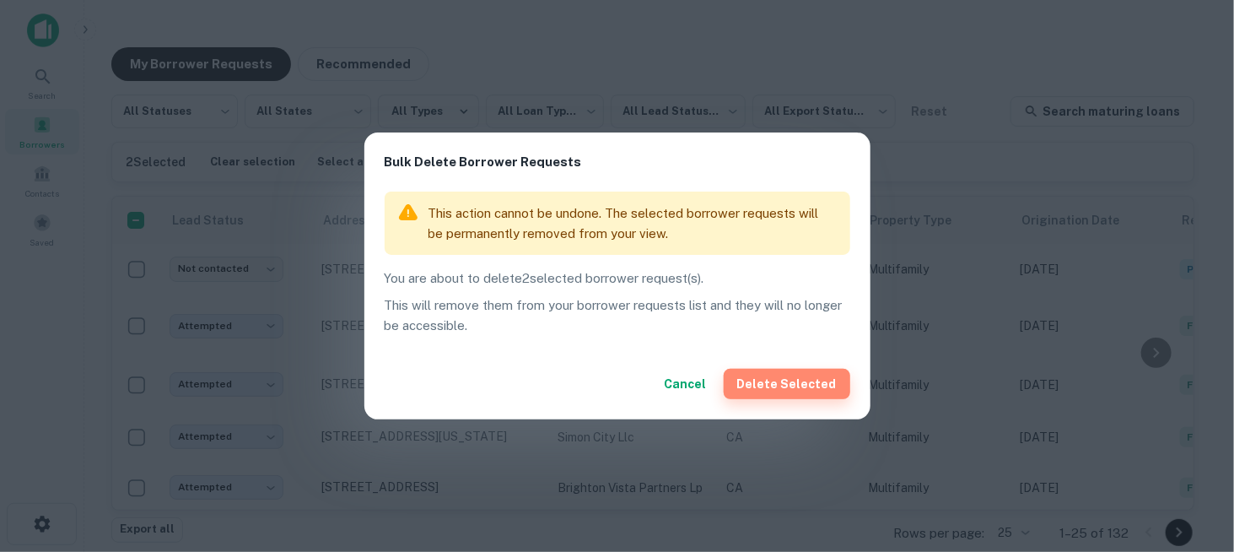
click at [825, 378] on button "Delete Selected" at bounding box center [787, 384] width 127 height 30
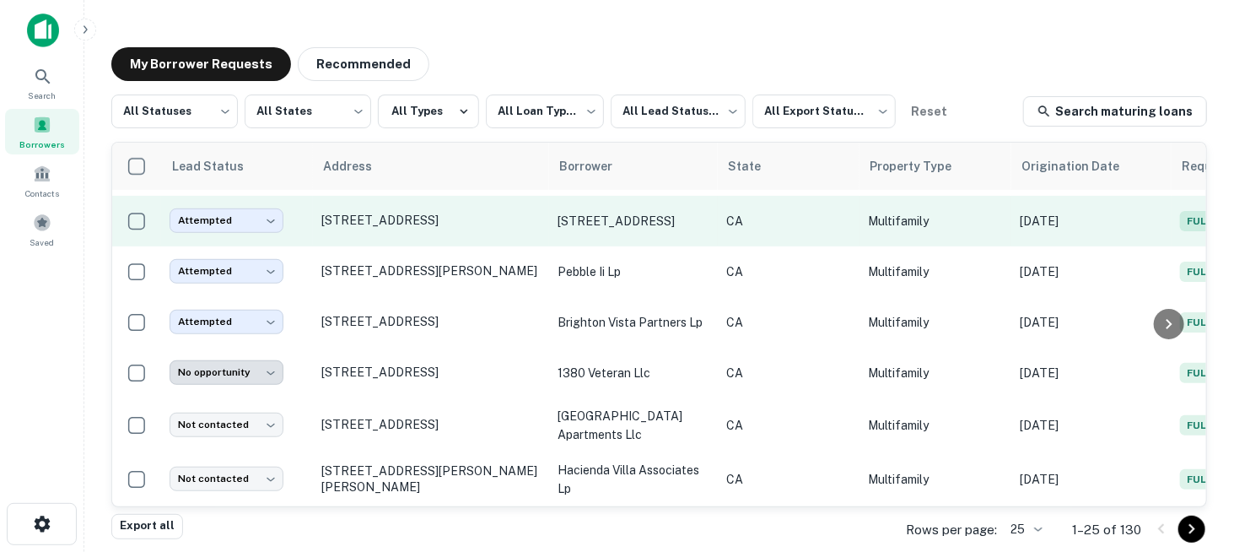
scroll to position [506, 0]
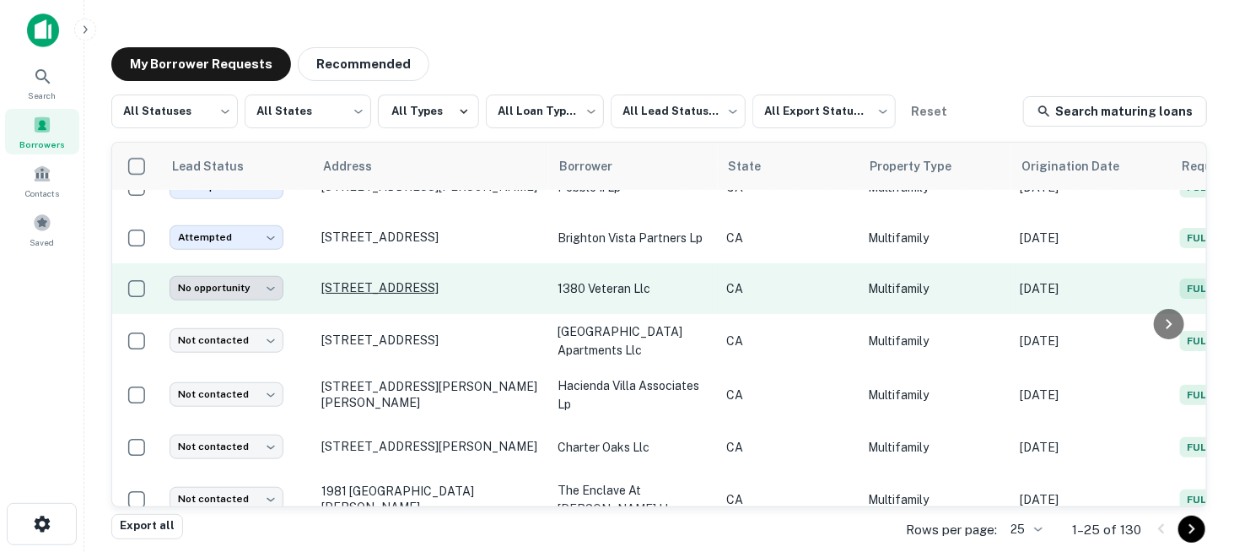
drag, startPoint x: 386, startPoint y: 281, endPoint x: 386, endPoint y: 294, distance: 12.7
click at [386, 294] on p "[STREET_ADDRESS]" at bounding box center [430, 287] width 219 height 15
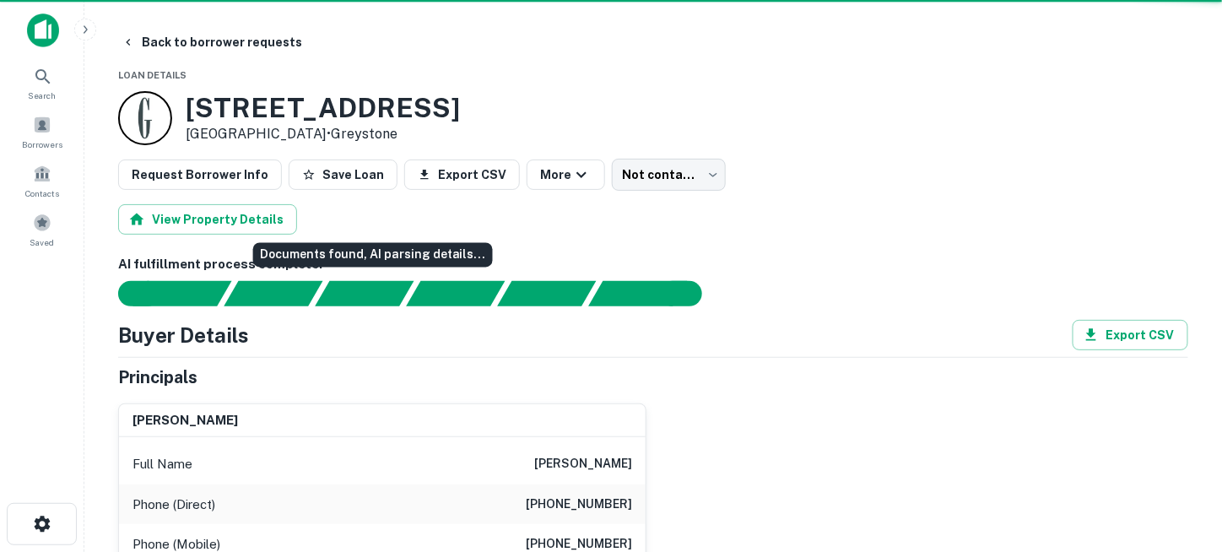
click at [386, 294] on div "Documents found, AI parsing details..." at bounding box center [364, 293] width 99 height 25
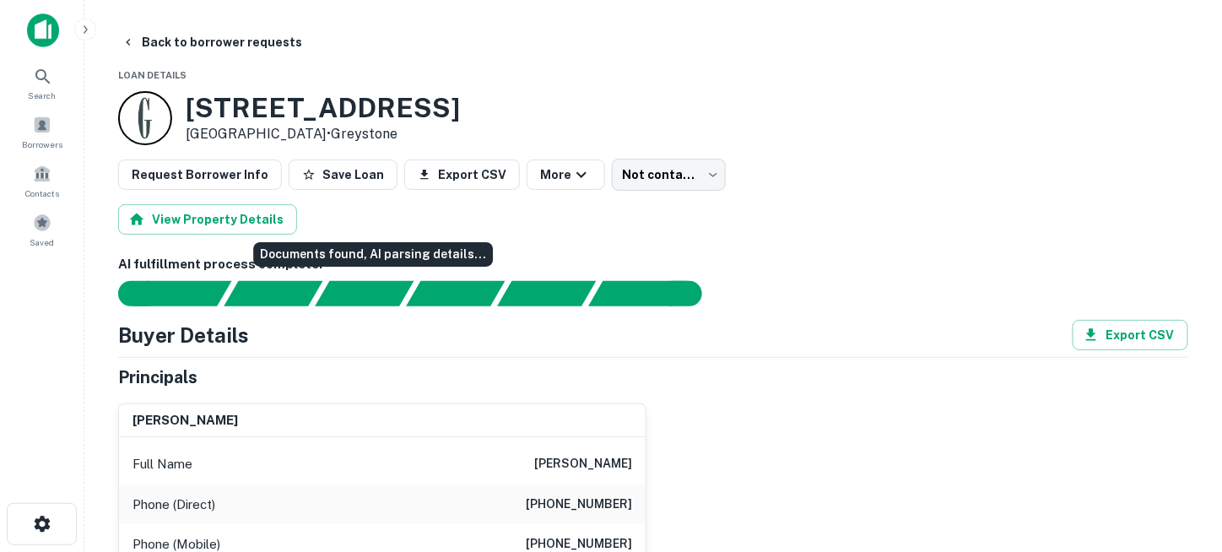
type input "**********"
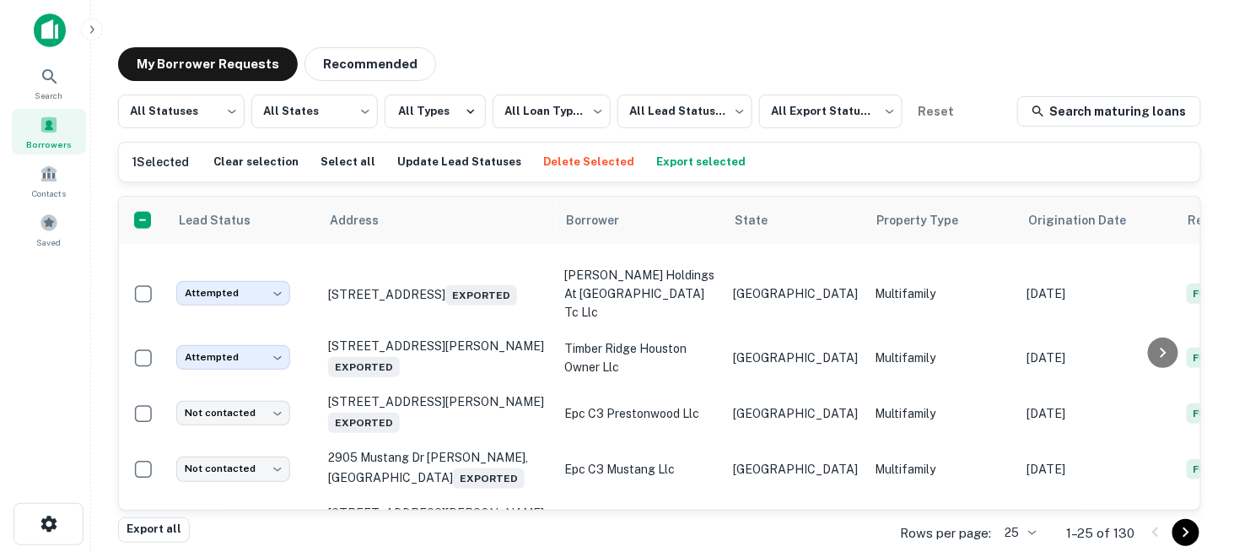
scroll to position [933, 0]
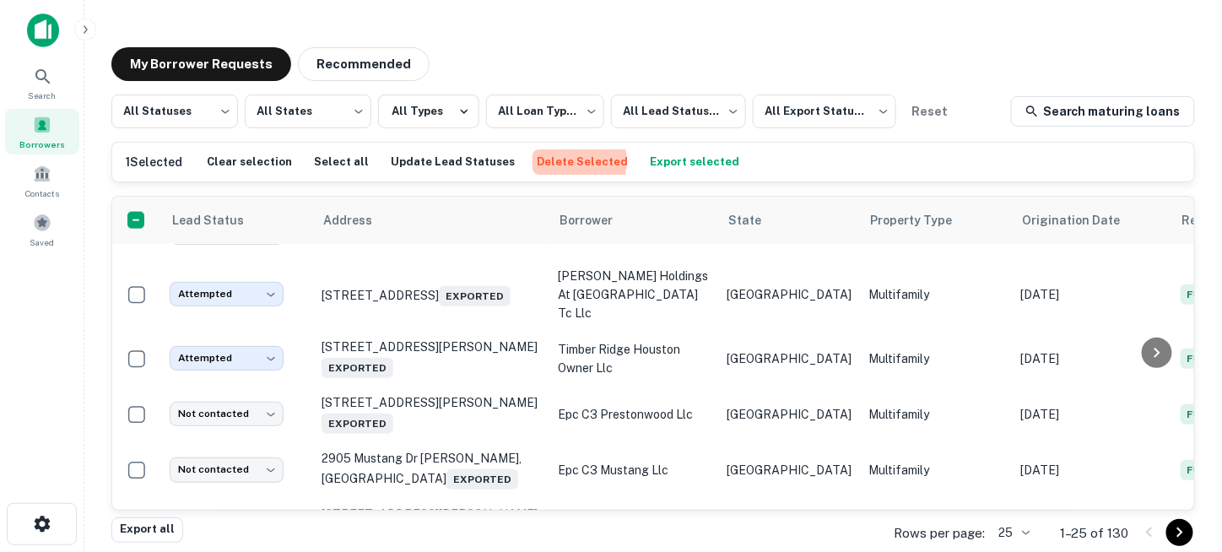
click at [542, 161] on button "Delete Selected" at bounding box center [582, 161] width 100 height 25
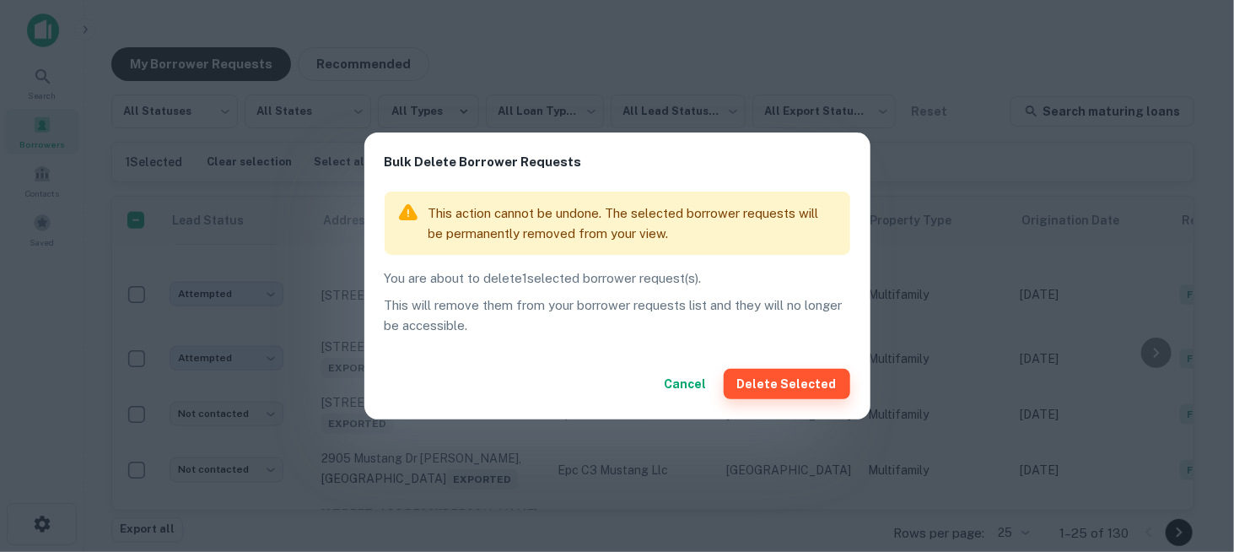
click at [759, 378] on button "Delete Selected" at bounding box center [787, 384] width 127 height 30
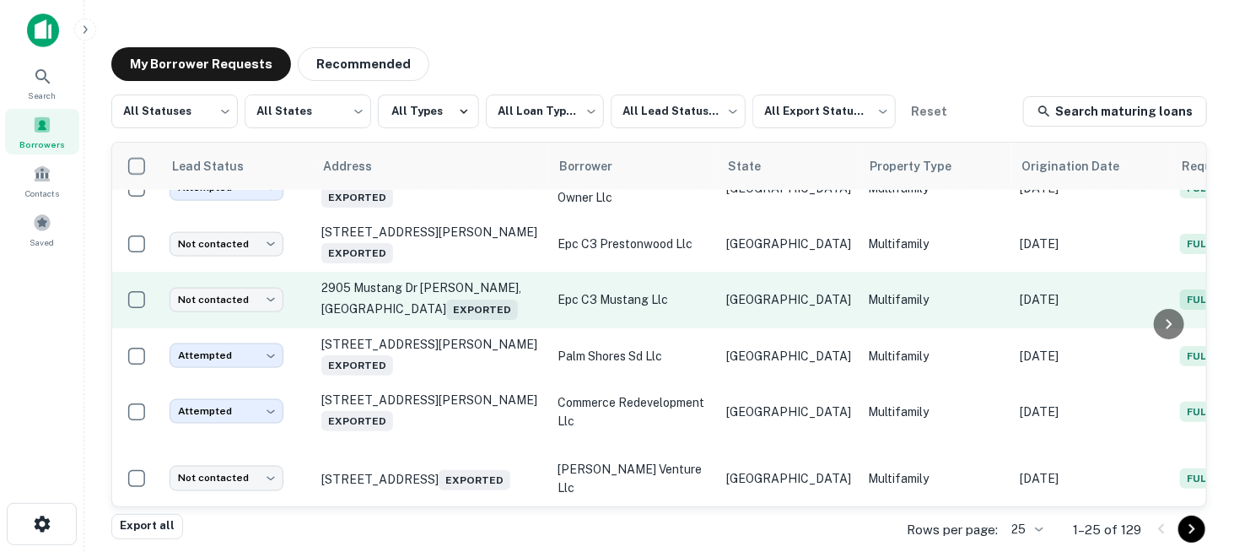
scroll to position [967, 0]
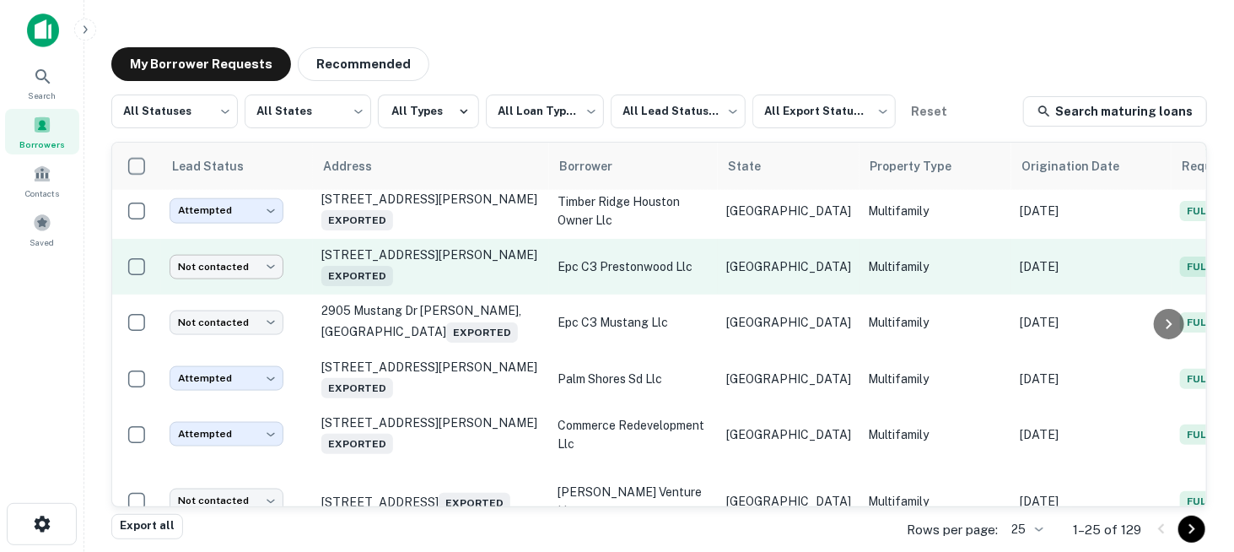
click at [276, 255] on body "**********" at bounding box center [617, 276] width 1234 height 552
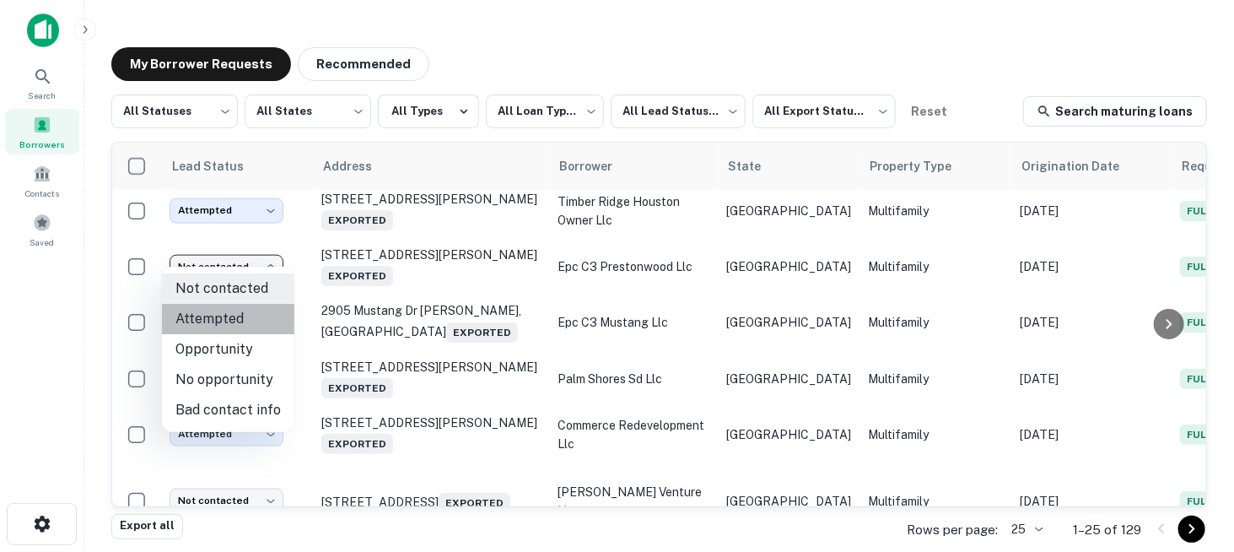
click at [240, 323] on li "Attempted" at bounding box center [228, 319] width 132 height 30
type input "*********"
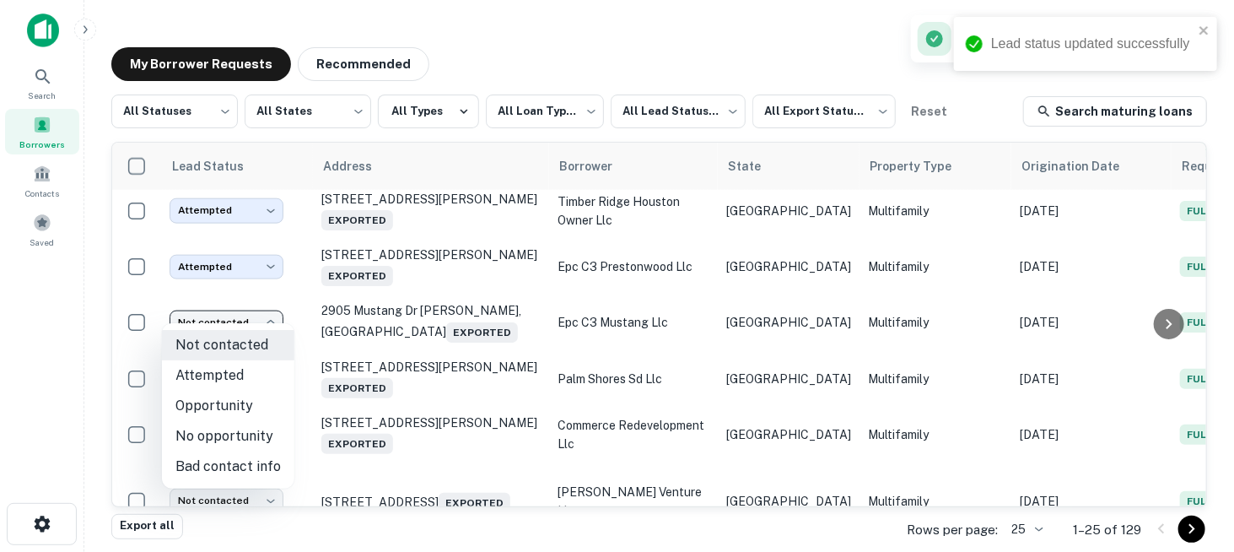
click at [267, 308] on body "**********" at bounding box center [617, 276] width 1234 height 552
click at [235, 371] on li "Attempted" at bounding box center [228, 375] width 132 height 30
type input "*********"
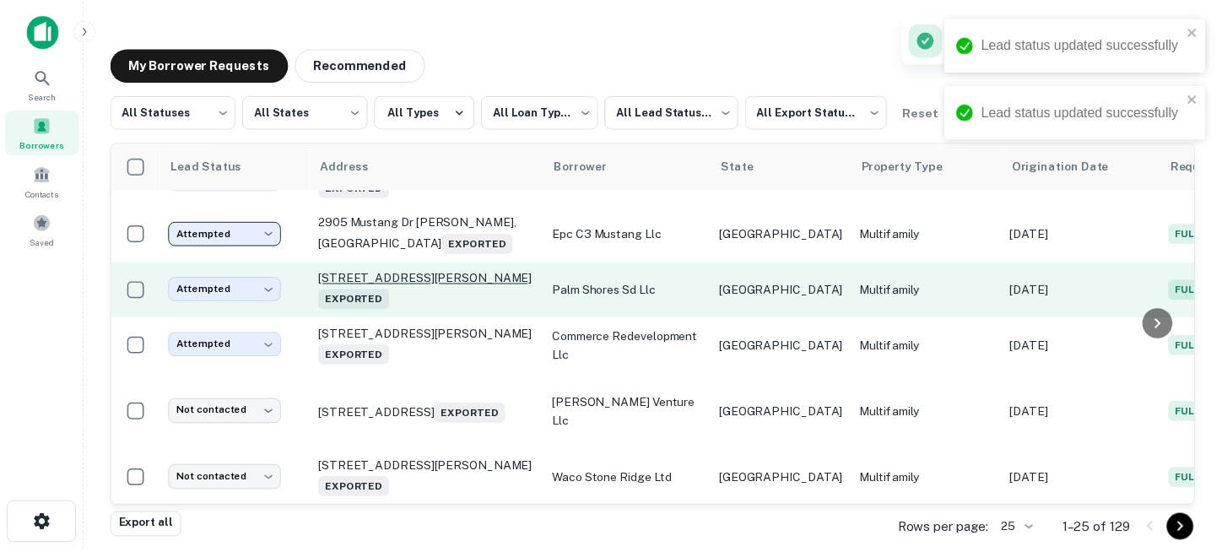
scroll to position [1056, 0]
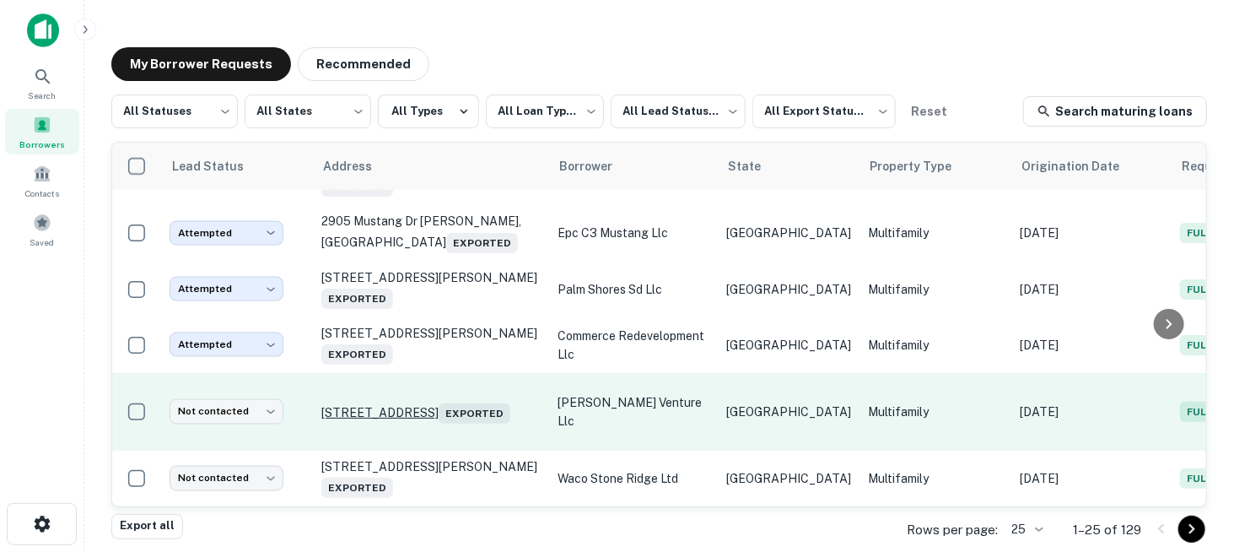
click at [419, 400] on p "[STREET_ADDRESS] Exported" at bounding box center [430, 412] width 219 height 24
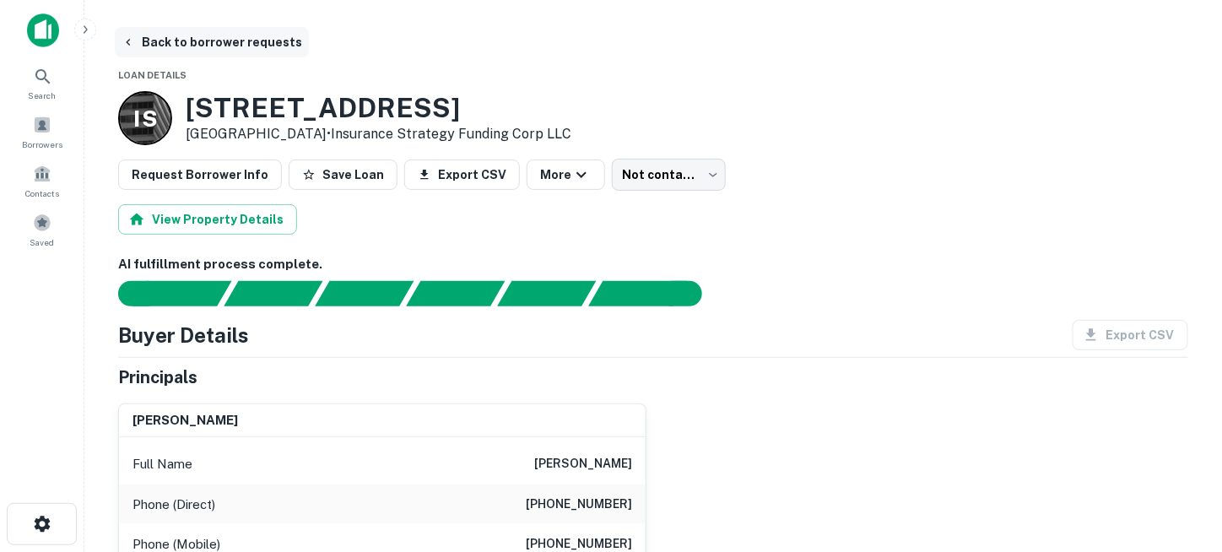
click at [159, 43] on button "Back to borrower requests" at bounding box center [212, 42] width 194 height 30
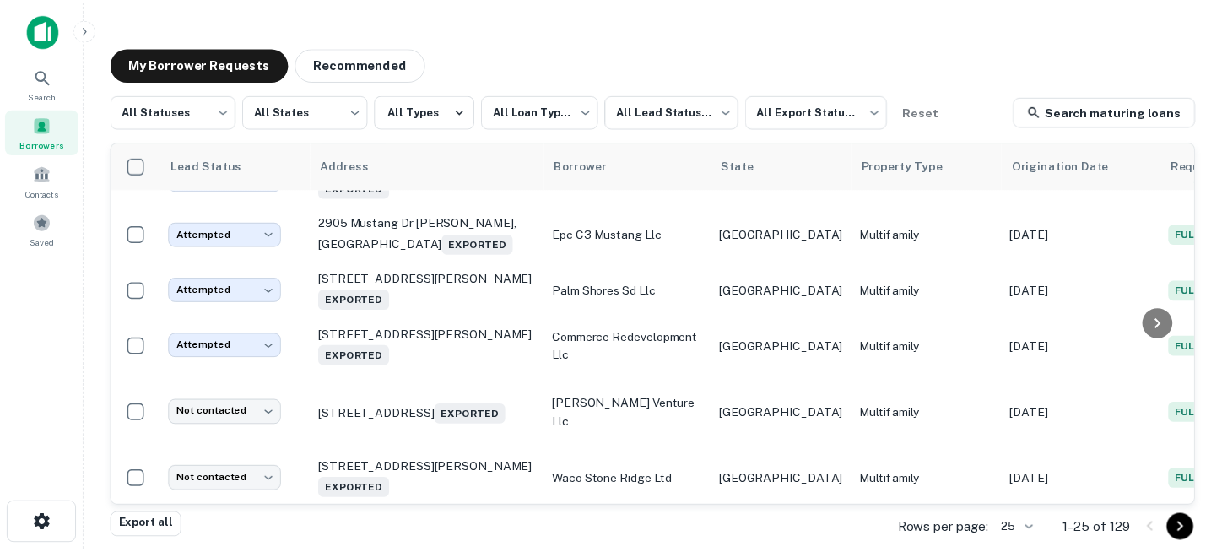
scroll to position [1056, 0]
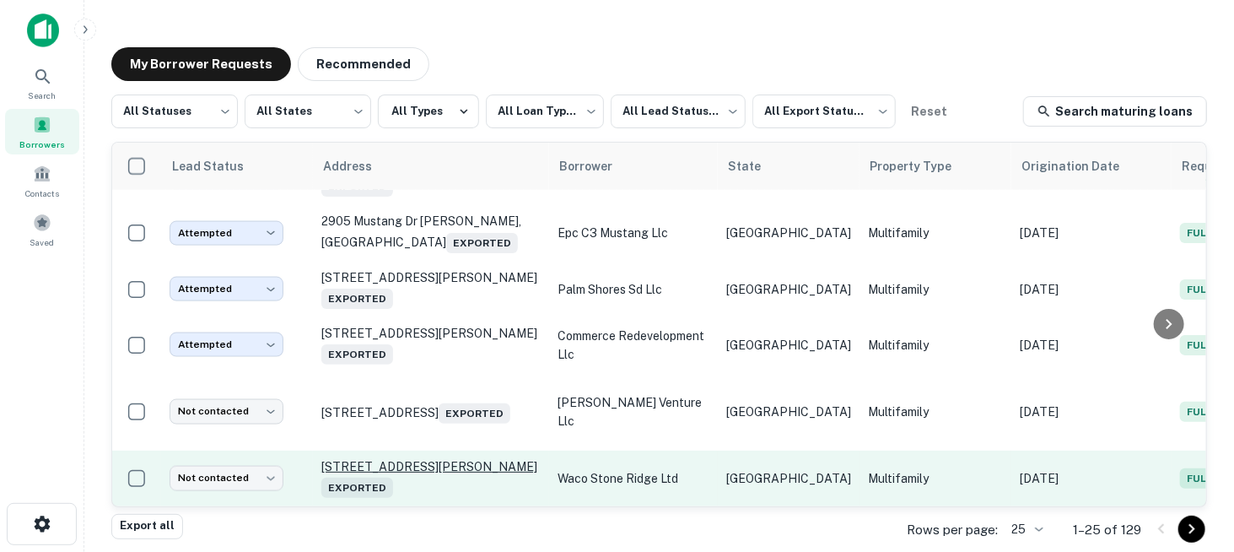
click at [422, 459] on p "[STREET_ADDRESS][PERSON_NAME] Exported" at bounding box center [430, 478] width 219 height 39
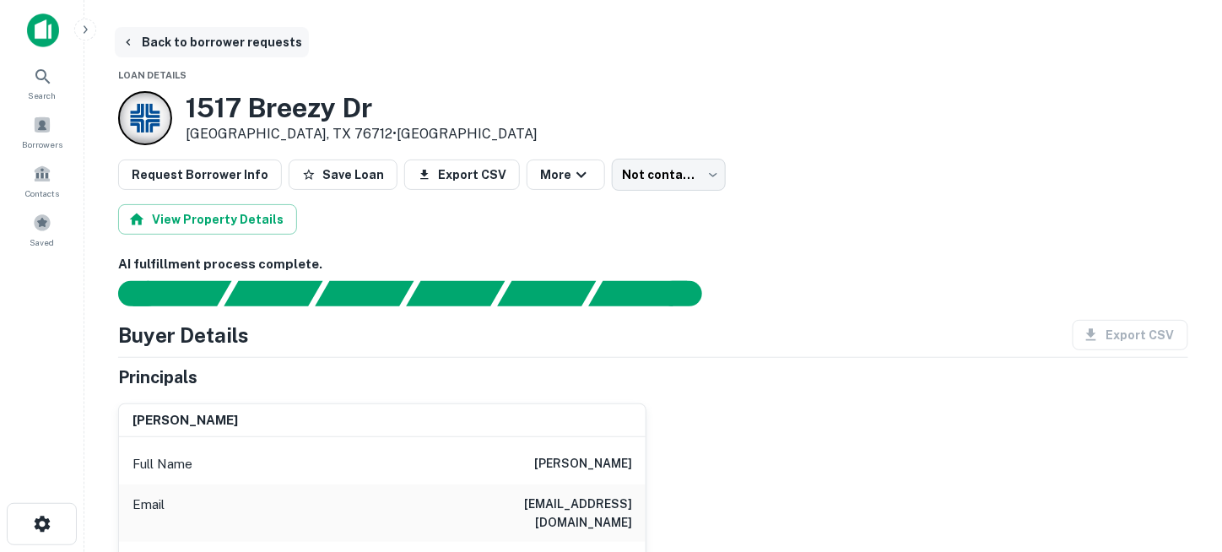
click at [183, 48] on button "Back to borrower requests" at bounding box center [212, 42] width 194 height 30
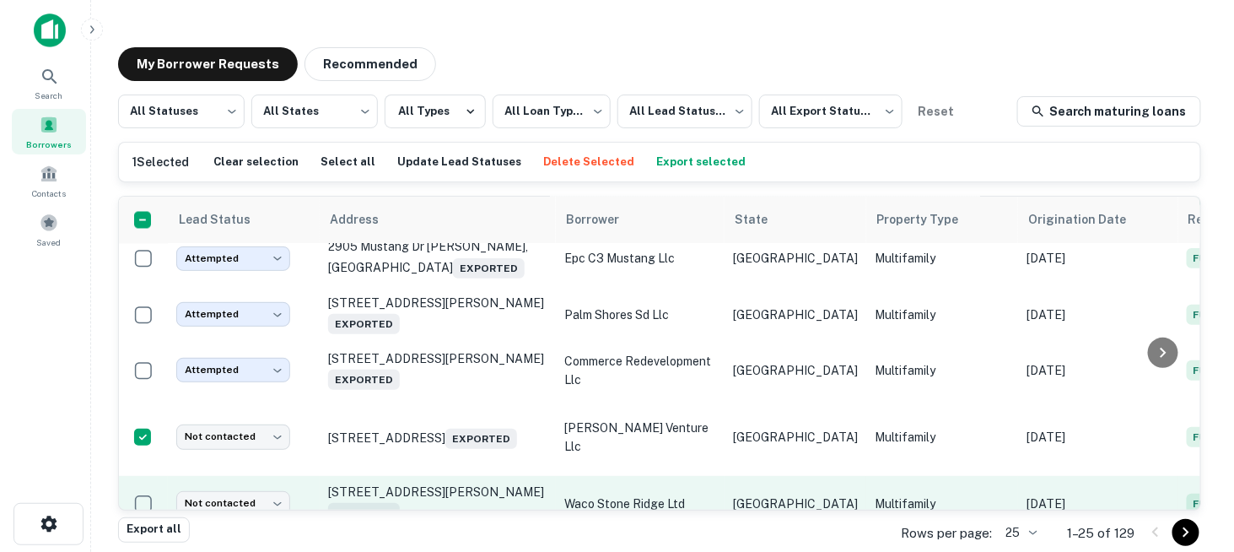
scroll to position [1107, 0]
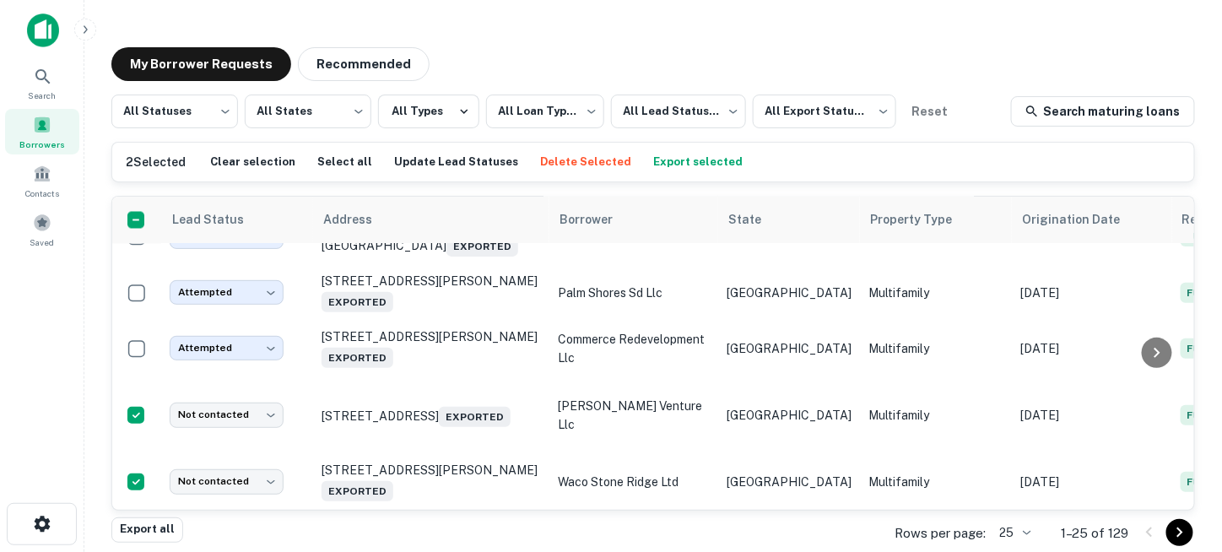
click at [559, 162] on button "Delete Selected" at bounding box center [586, 161] width 100 height 25
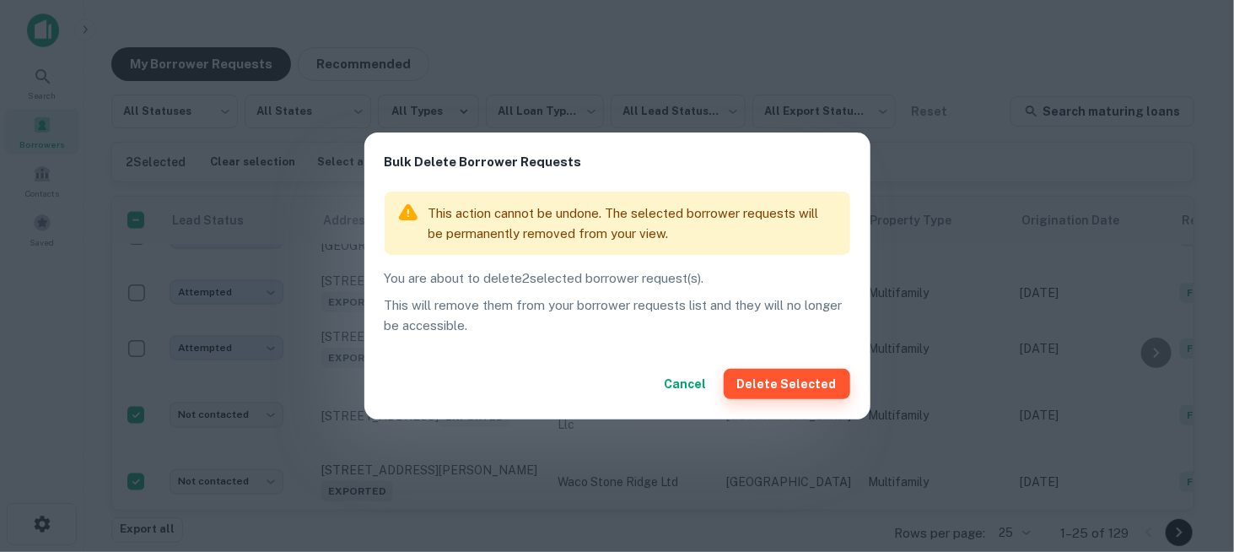
click at [753, 381] on button "Delete Selected" at bounding box center [787, 384] width 127 height 30
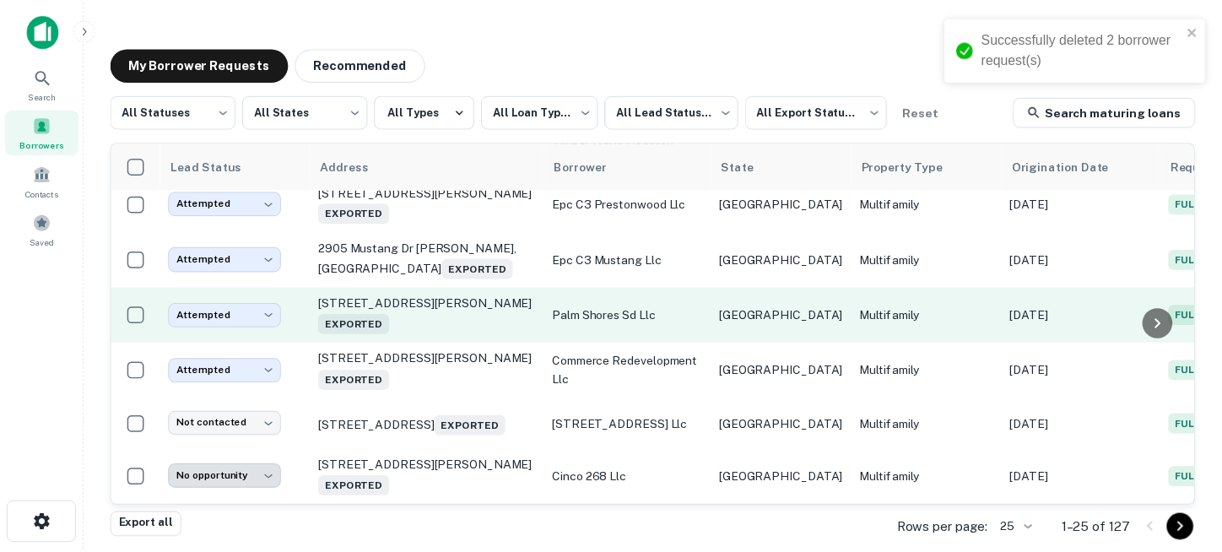
scroll to position [1034, 0]
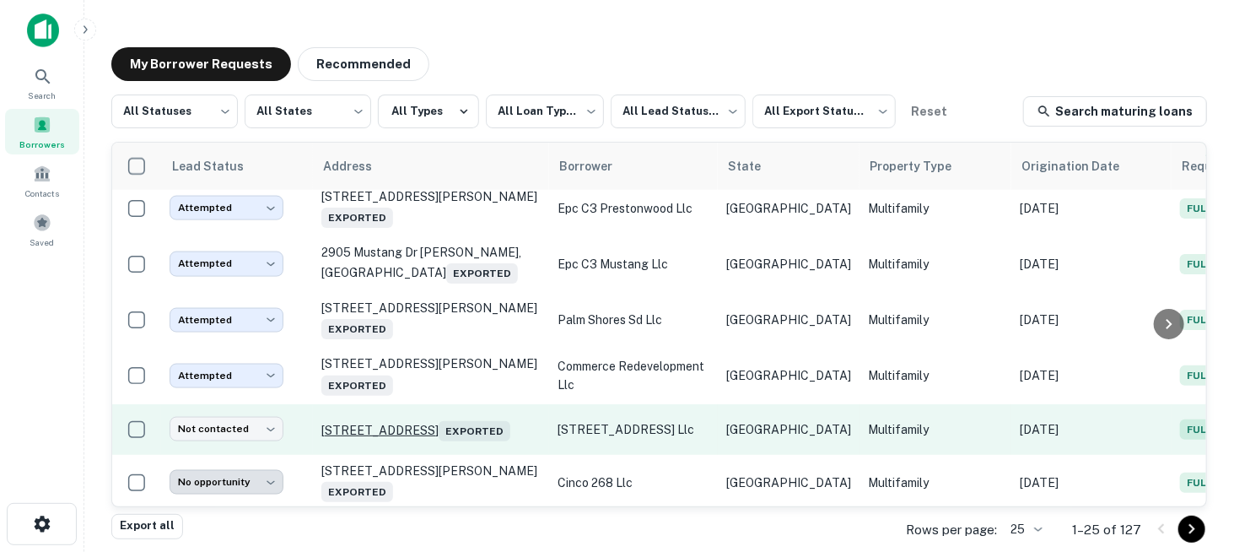
click at [426, 418] on p "[STREET_ADDRESS] Exported" at bounding box center [430, 430] width 219 height 24
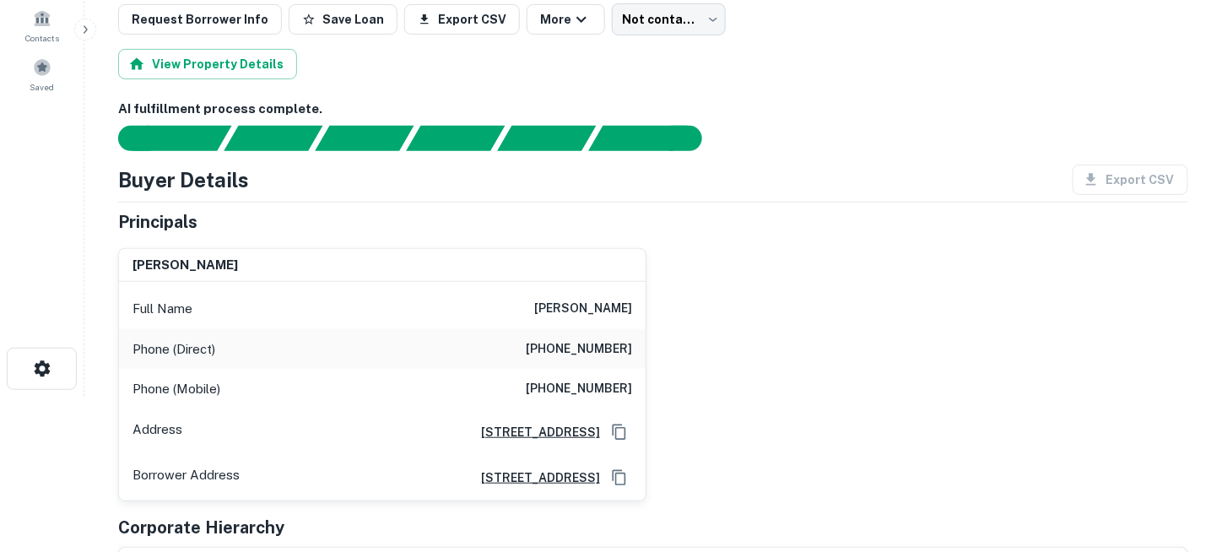
scroll to position [169, 0]
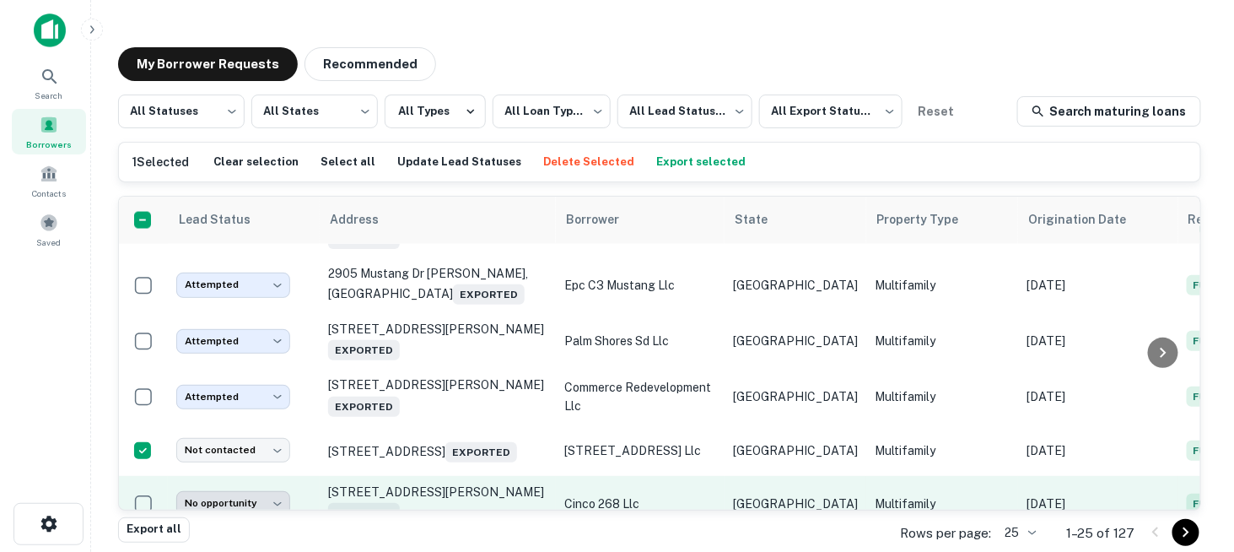
scroll to position [1085, 0]
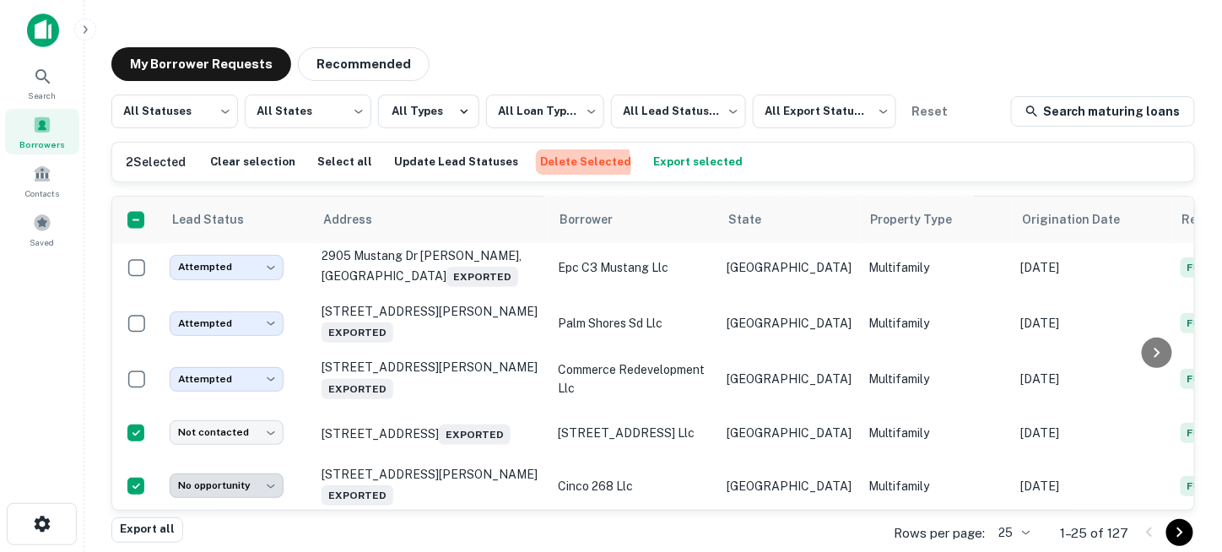
click at [547, 165] on button "Delete Selected" at bounding box center [586, 161] width 100 height 25
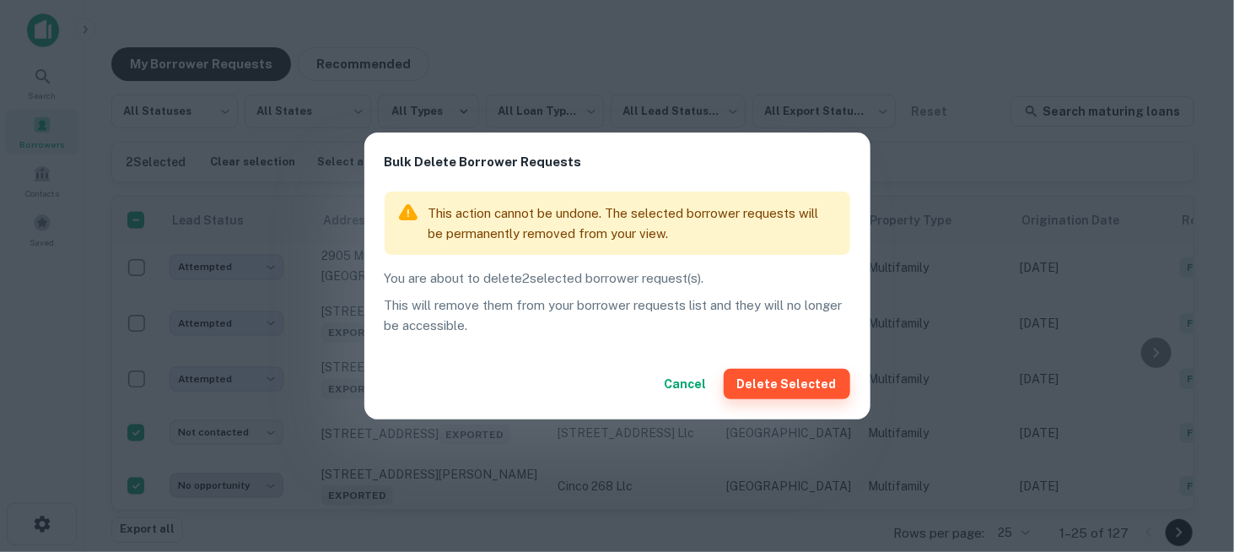
click at [748, 382] on button "Delete Selected" at bounding box center [787, 384] width 127 height 30
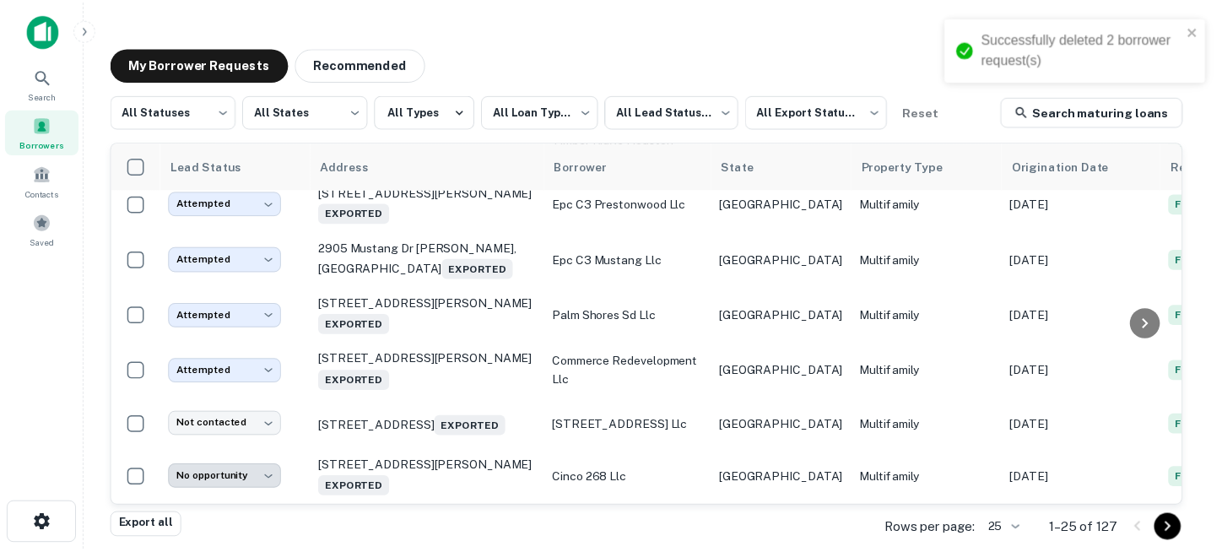
scroll to position [1034, 0]
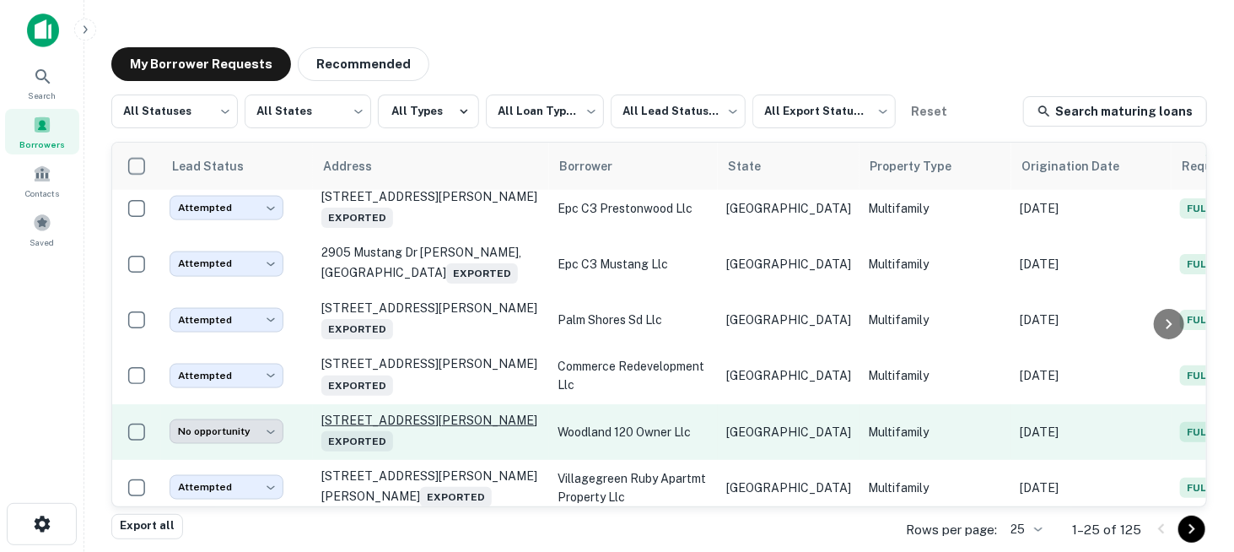
click at [426, 413] on p "[STREET_ADDRESS][PERSON_NAME] Exported" at bounding box center [430, 432] width 219 height 39
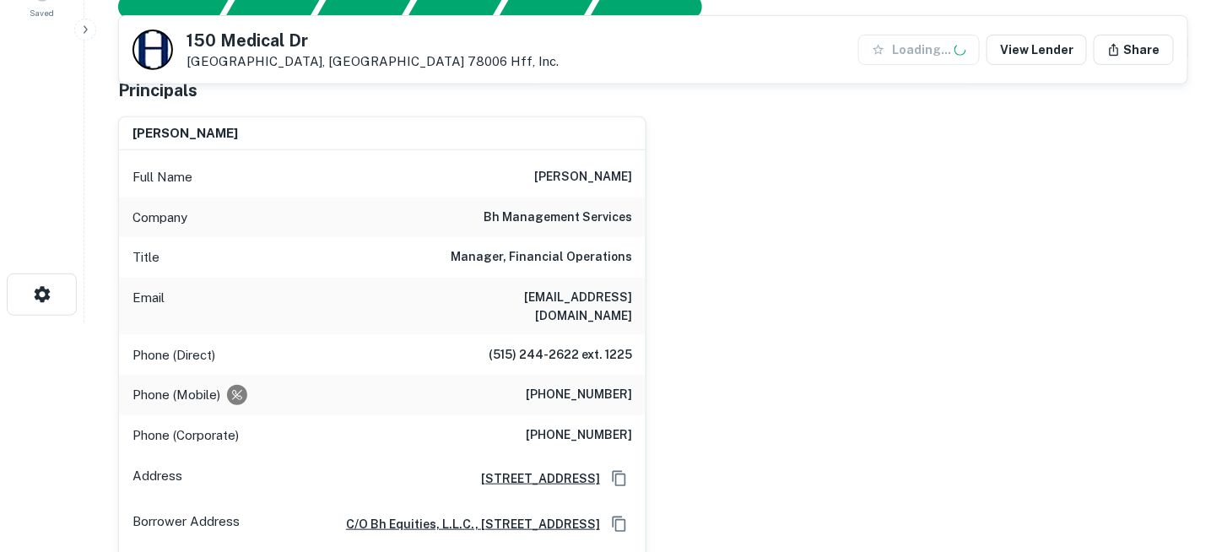
scroll to position [253, 0]
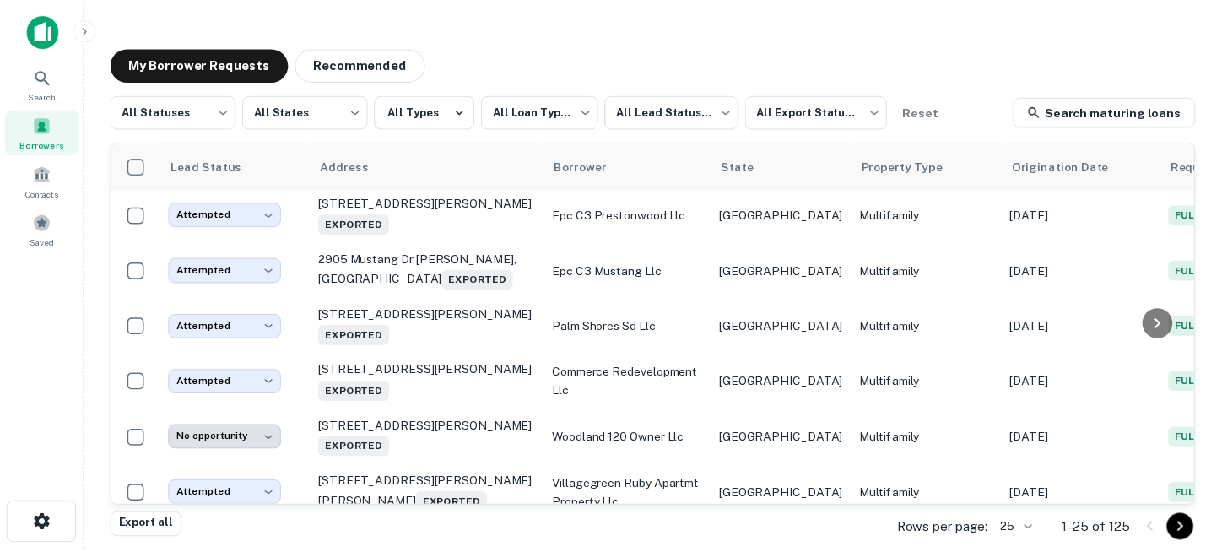
scroll to position [1034, 0]
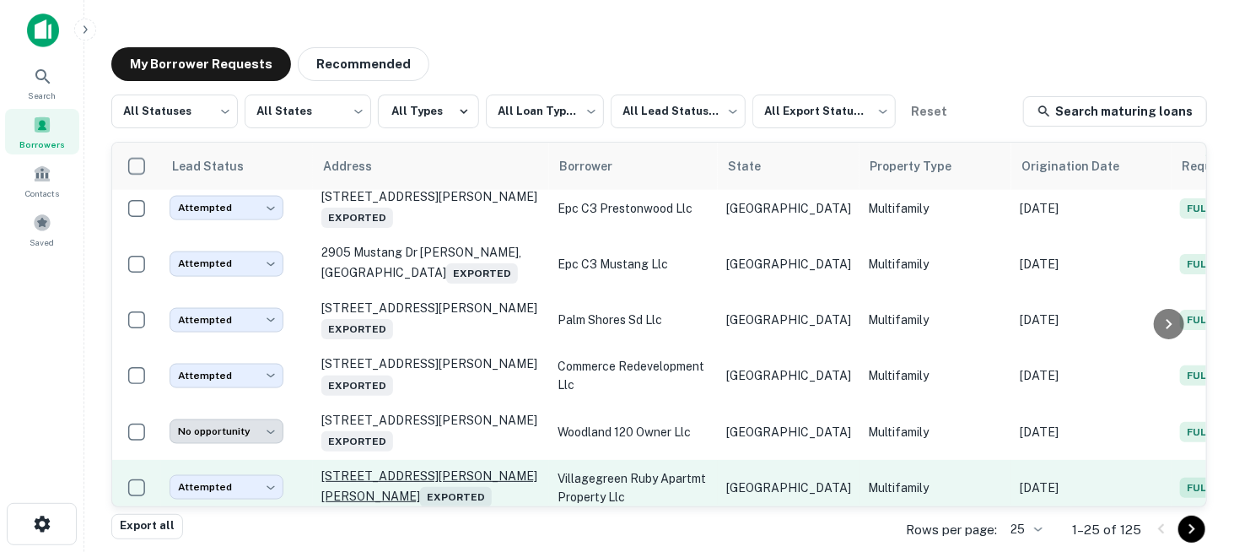
click at [381, 468] on p "[STREET_ADDRESS][PERSON_NAME][PERSON_NAME] Exported" at bounding box center [430, 487] width 219 height 39
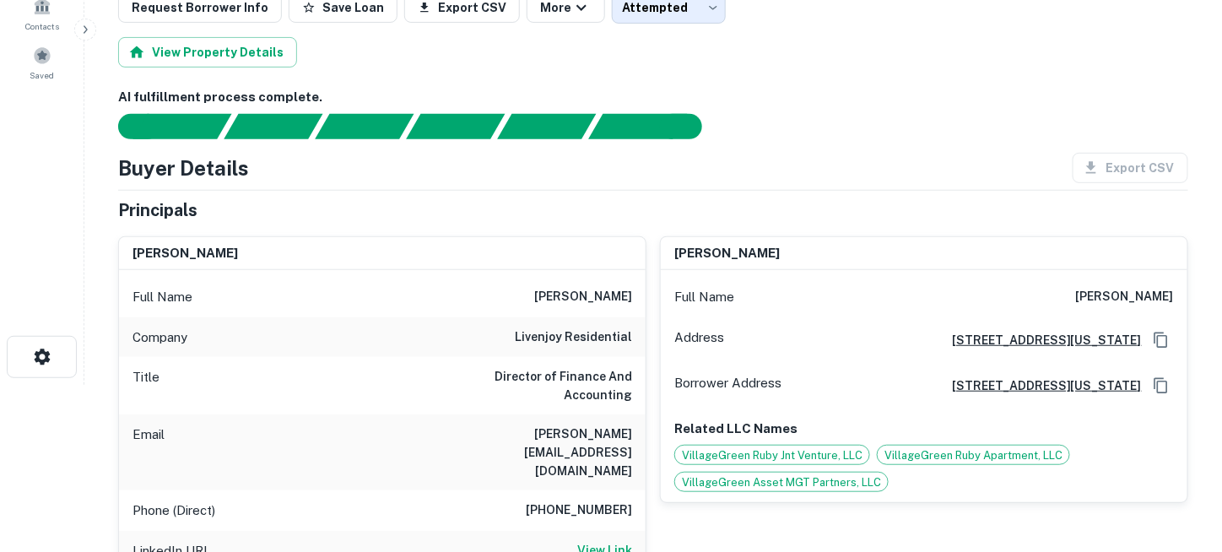
scroll to position [169, 0]
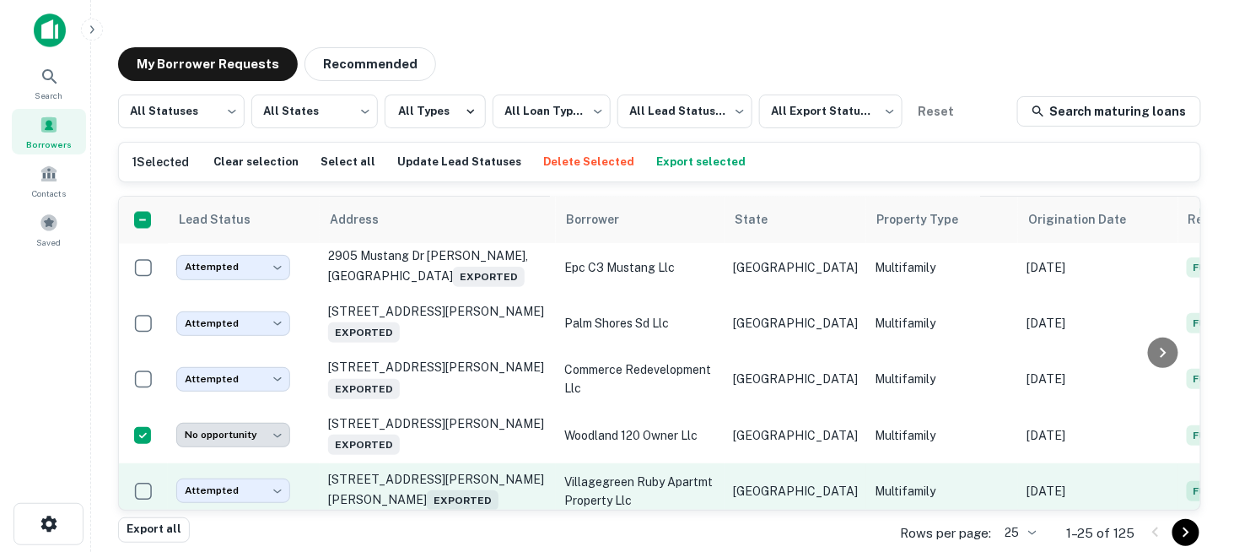
scroll to position [3, 0]
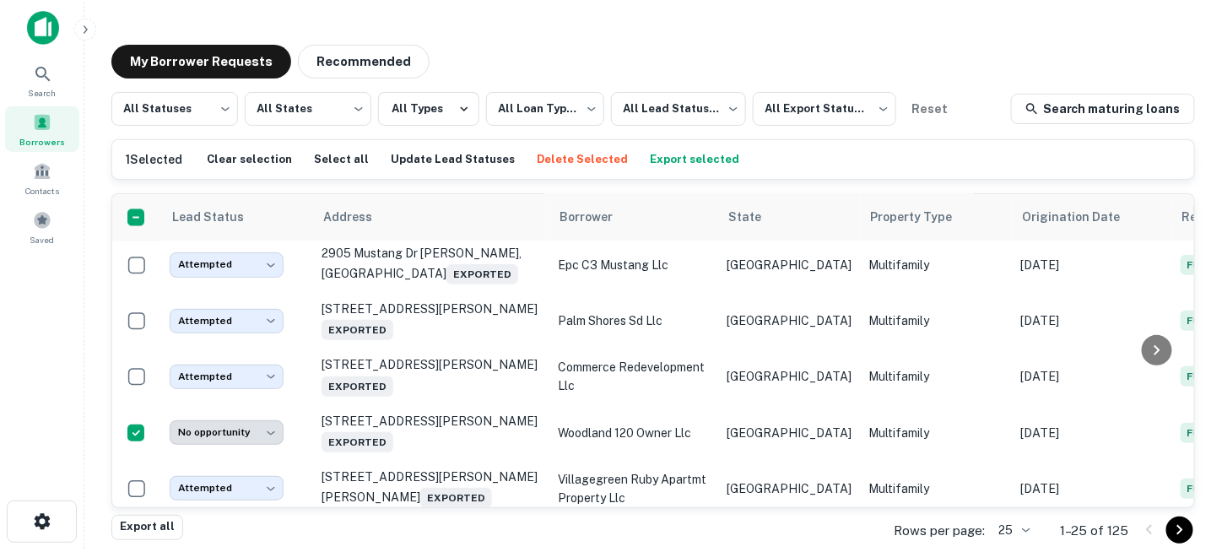
click at [572, 161] on button "Delete Selected" at bounding box center [582, 159] width 100 height 25
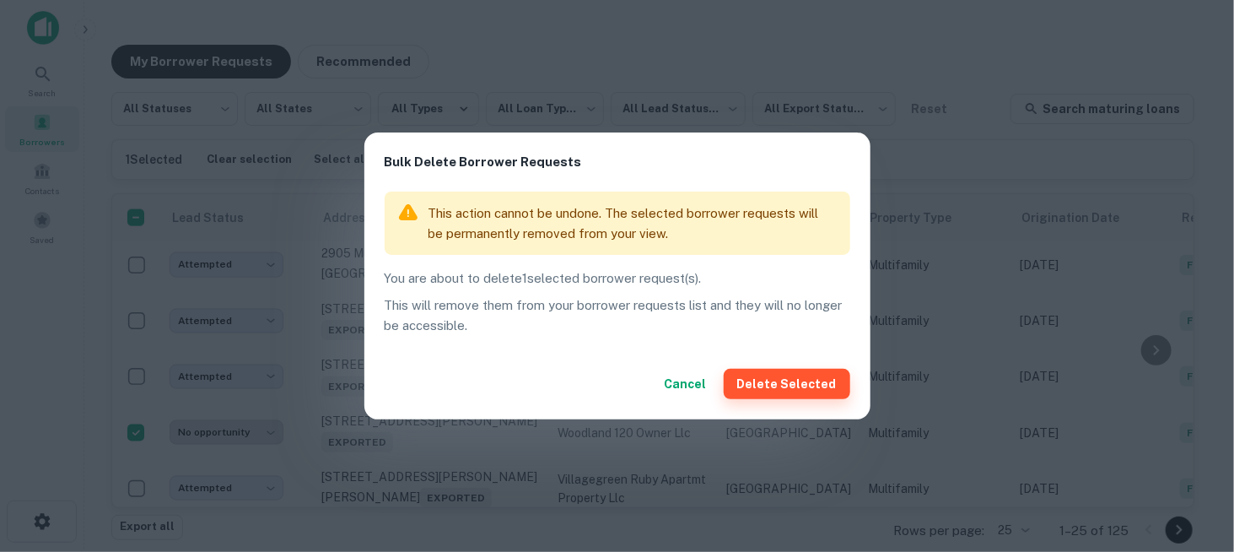
click at [767, 379] on button "Delete Selected" at bounding box center [787, 384] width 127 height 30
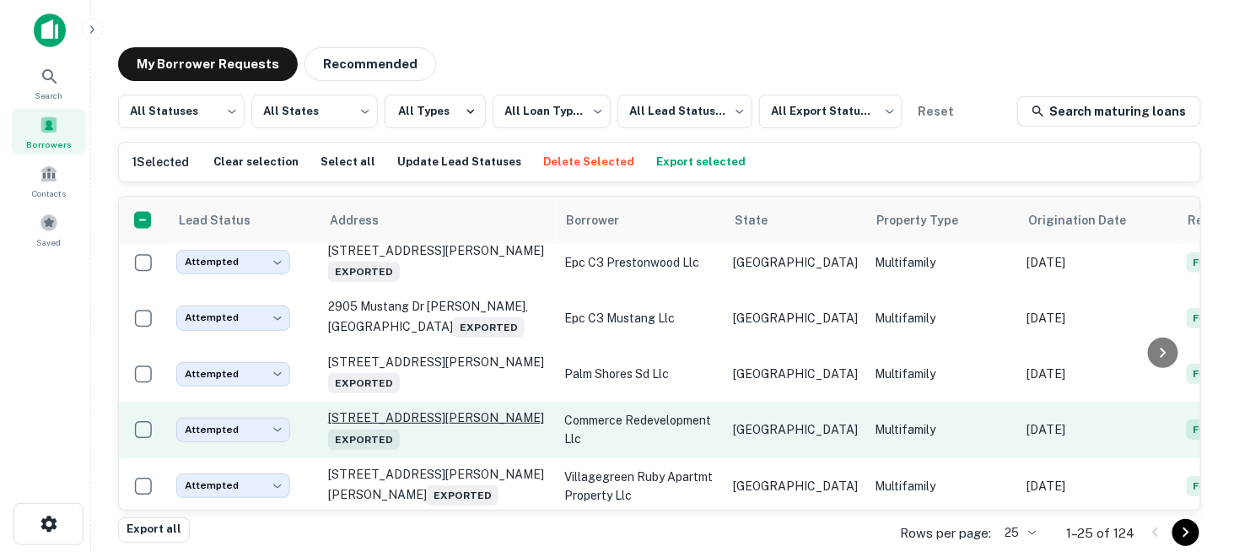
scroll to position [1085, 0]
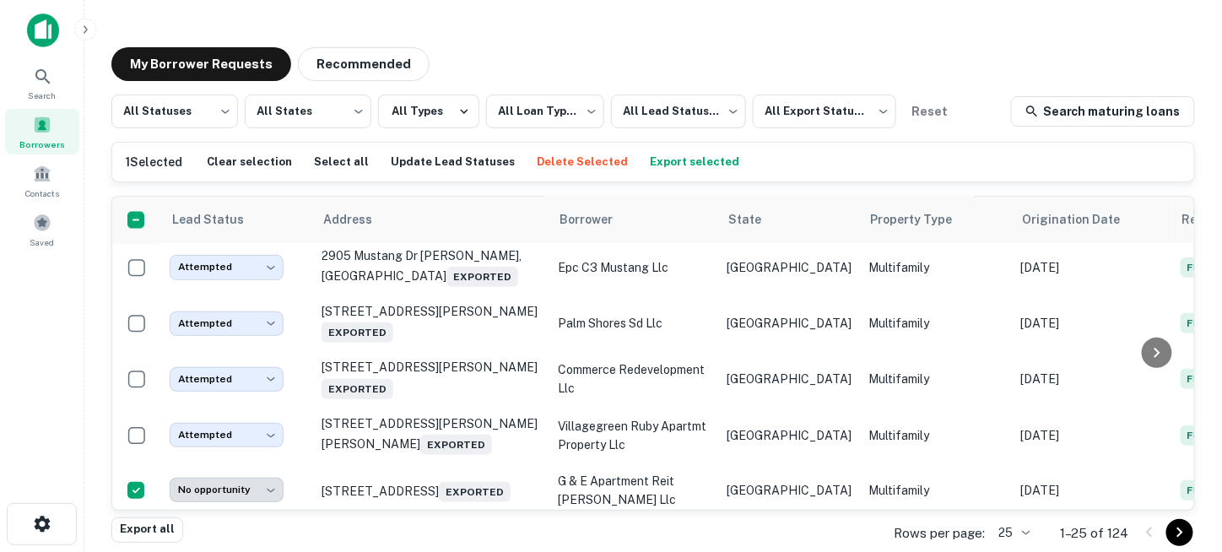
click at [569, 159] on button "Delete Selected" at bounding box center [582, 161] width 100 height 25
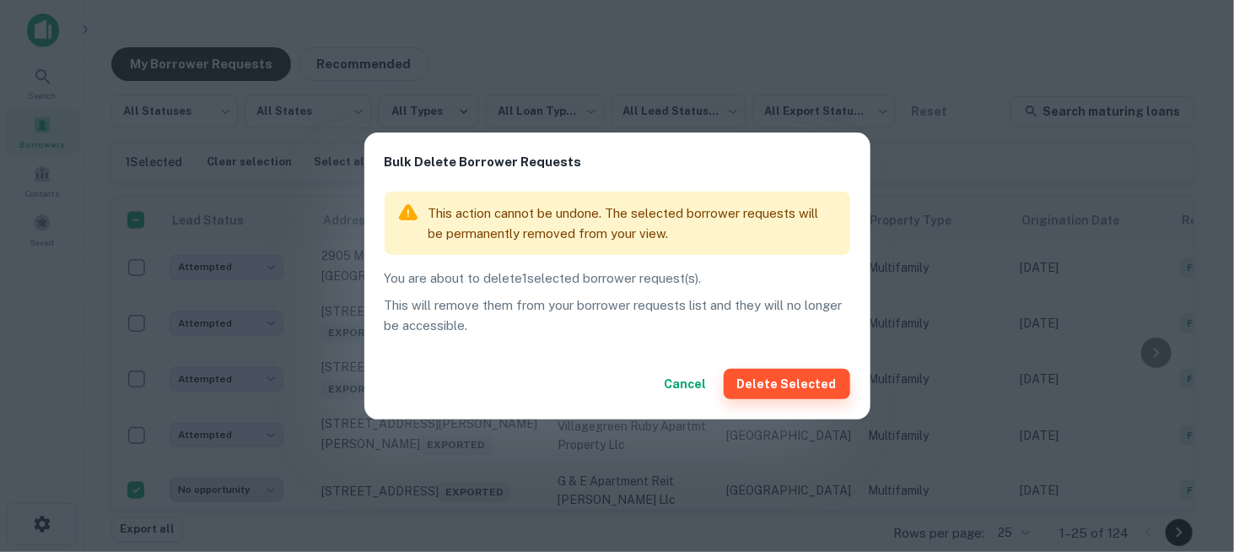
click at [793, 371] on button "Delete Selected" at bounding box center [787, 384] width 127 height 30
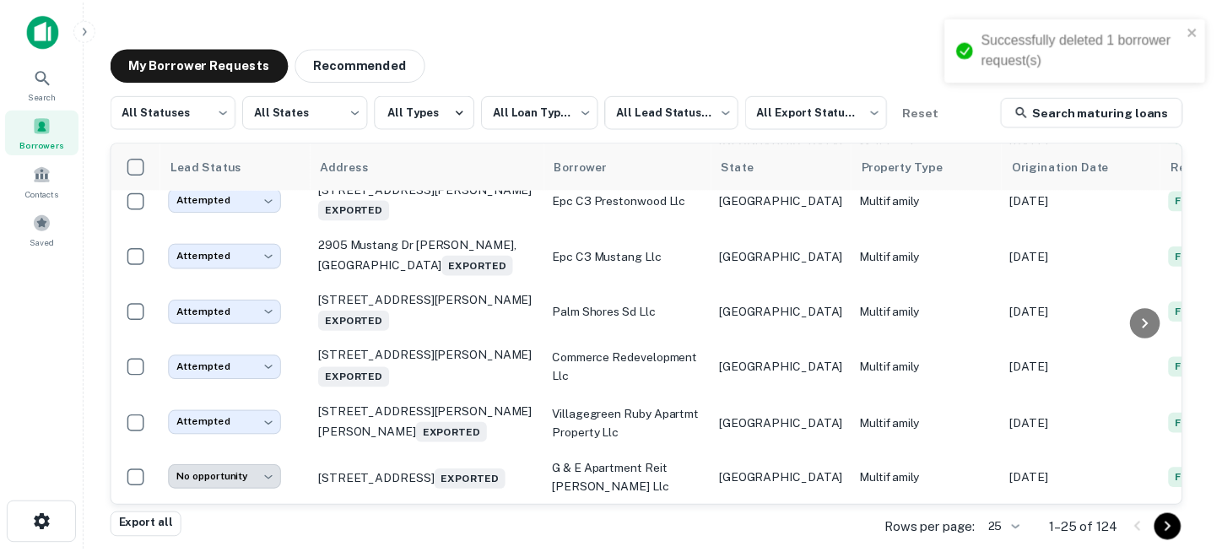
scroll to position [1034, 0]
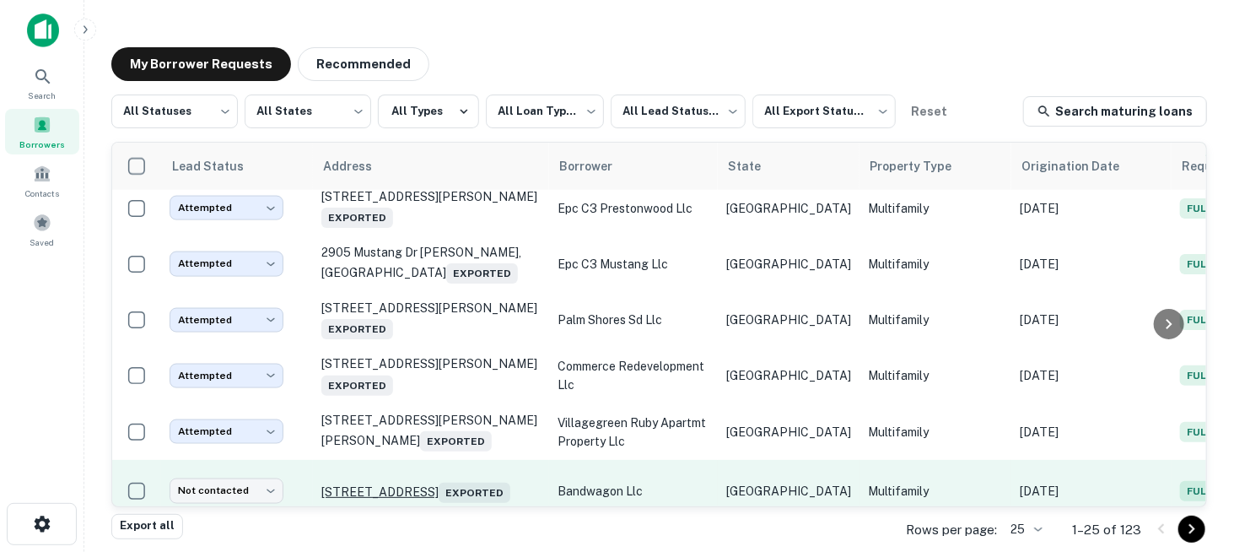
click at [429, 479] on p "[STREET_ADDRESS] Exported" at bounding box center [430, 491] width 219 height 24
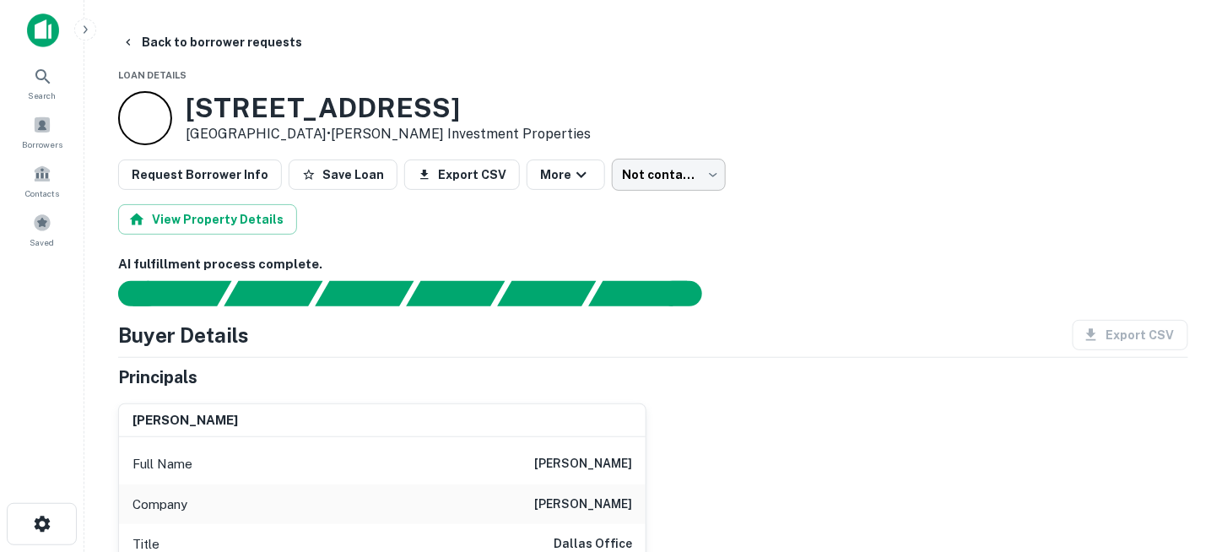
click at [630, 168] on body "Search Borrowers Contacts Saved Back to borrower requests Loan Details [STREET_…" at bounding box center [611, 276] width 1222 height 552
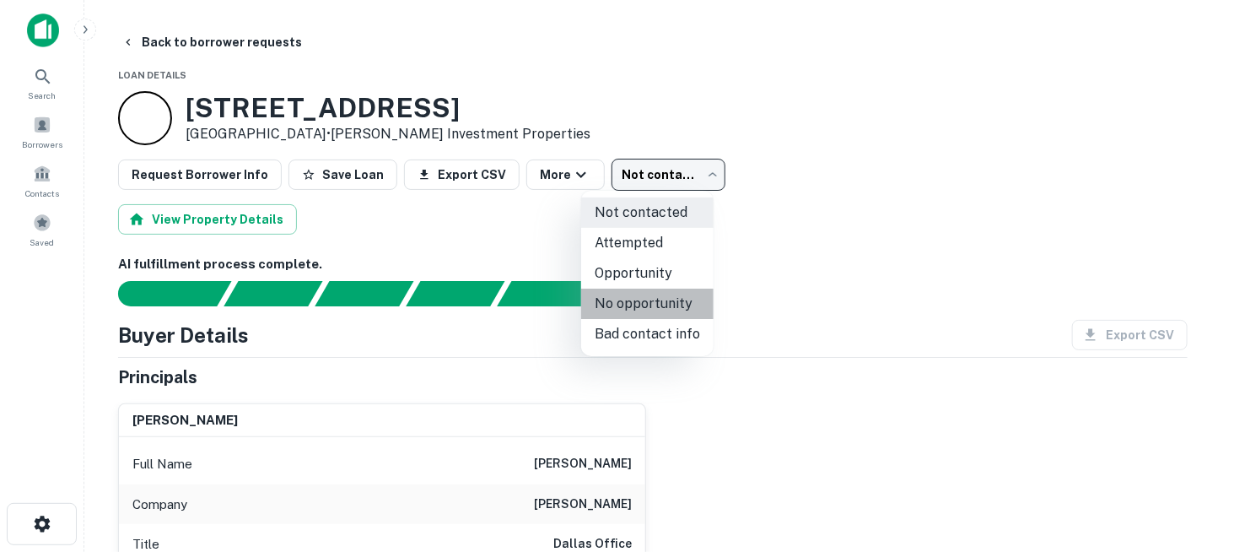
click at [663, 296] on li "No opportunity" at bounding box center [647, 304] width 132 height 30
type input "**********"
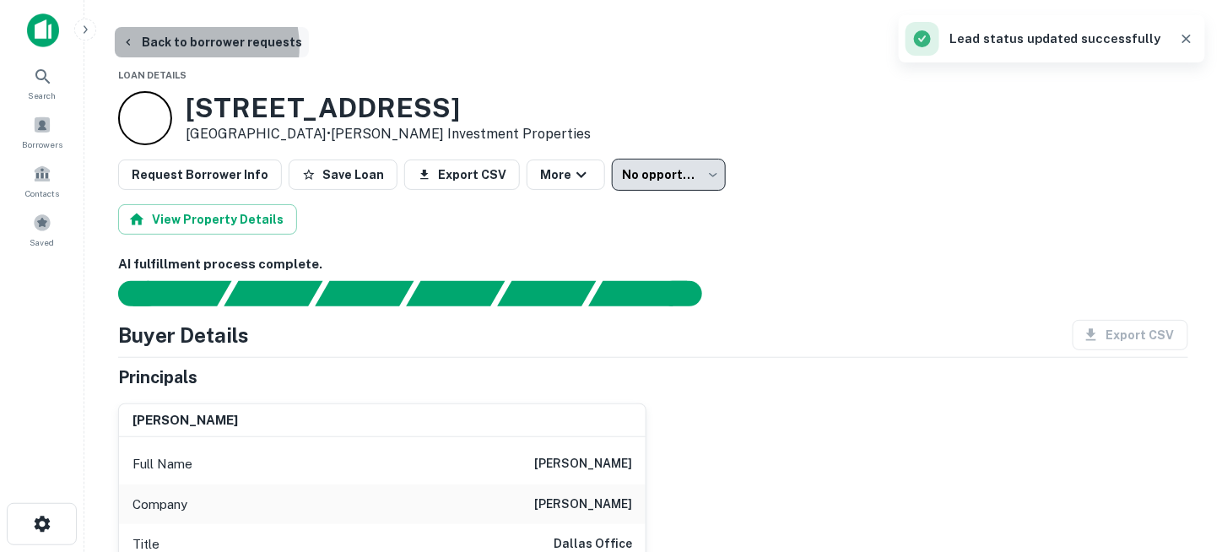
click at [191, 46] on button "Back to borrower requests" at bounding box center [212, 42] width 194 height 30
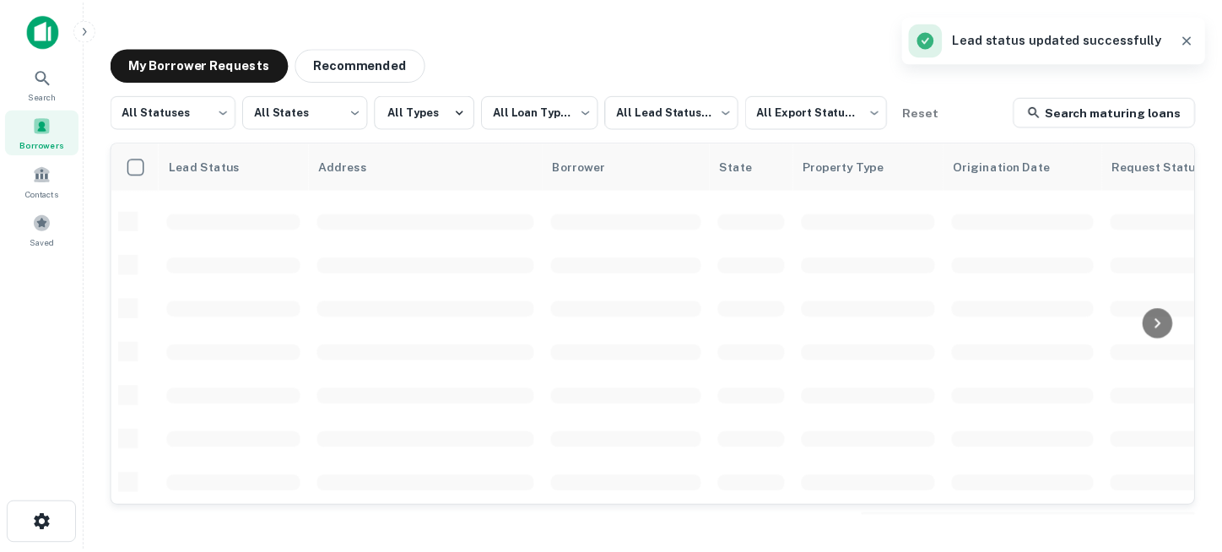
scroll to position [791, 0]
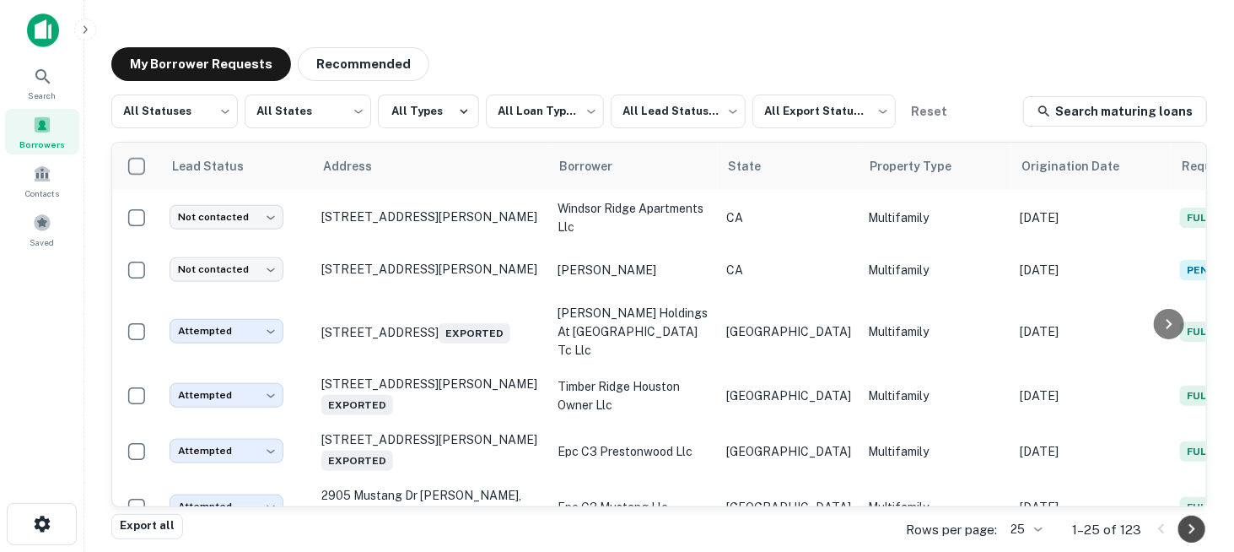
click at [1186, 536] on icon "Go to next page" at bounding box center [1192, 529] width 20 height 20
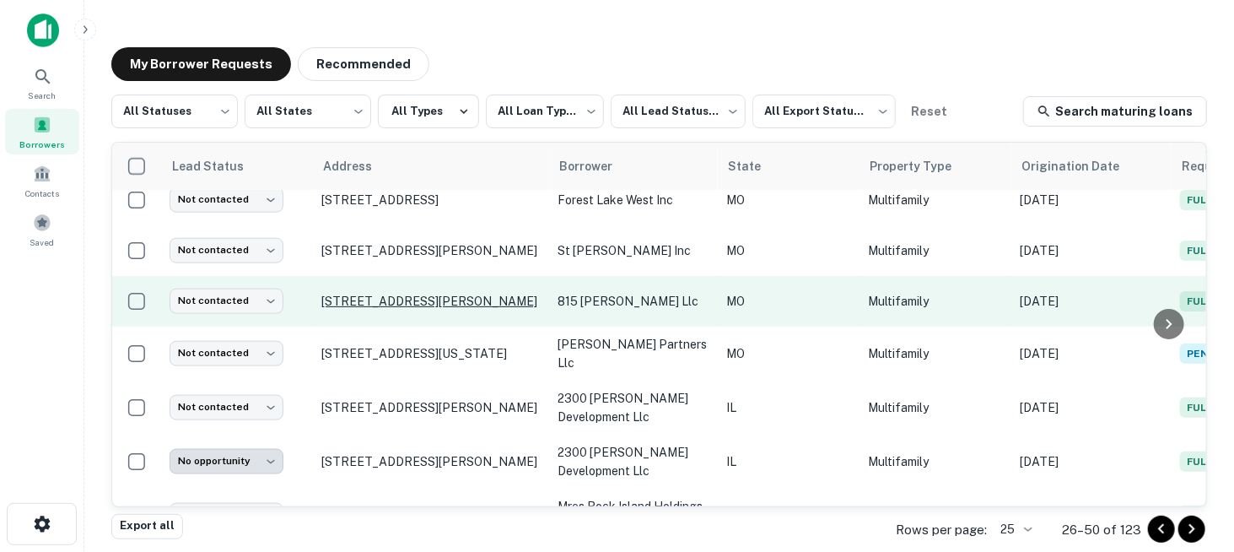
click at [415, 294] on p "[STREET_ADDRESS][PERSON_NAME]" at bounding box center [430, 301] width 219 height 15
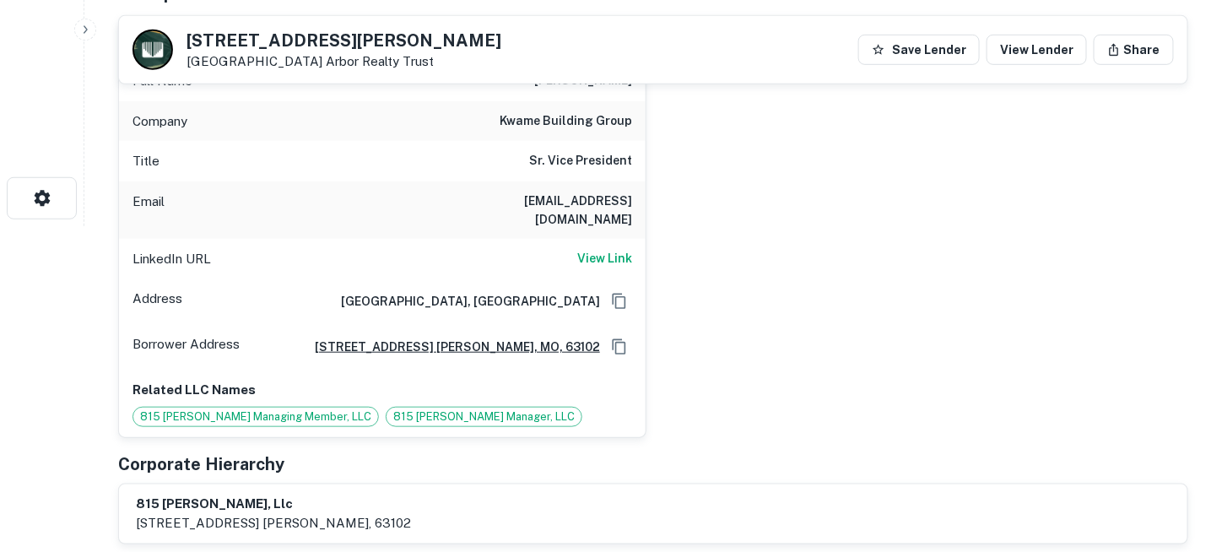
scroll to position [253, 0]
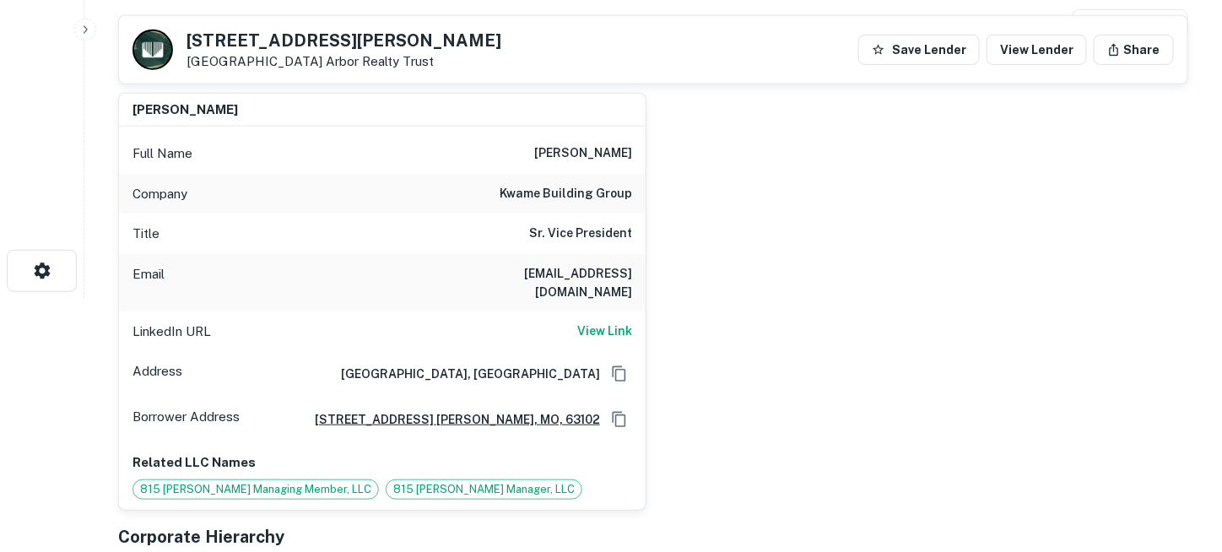
drag, startPoint x: 429, startPoint y: 267, endPoint x: 641, endPoint y: 284, distance: 213.3
click at [641, 284] on div "Email [EMAIL_ADDRESS][DOMAIN_NAME]" at bounding box center [382, 282] width 527 height 57
copy h6 "[EMAIL_ADDRESS][DOMAIN_NAME]"
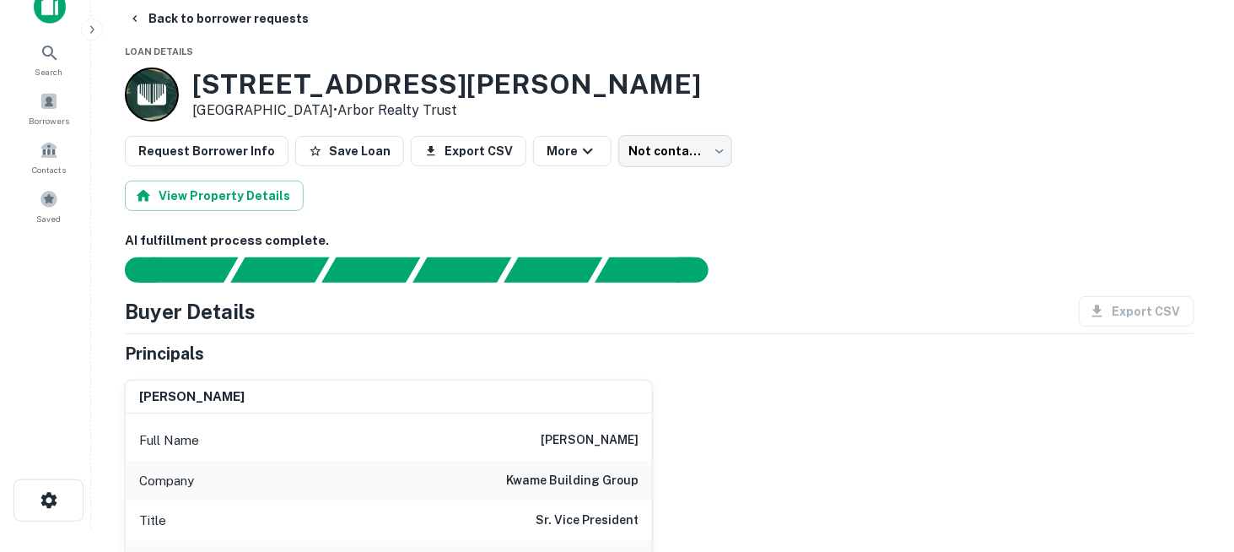
scroll to position [0, 0]
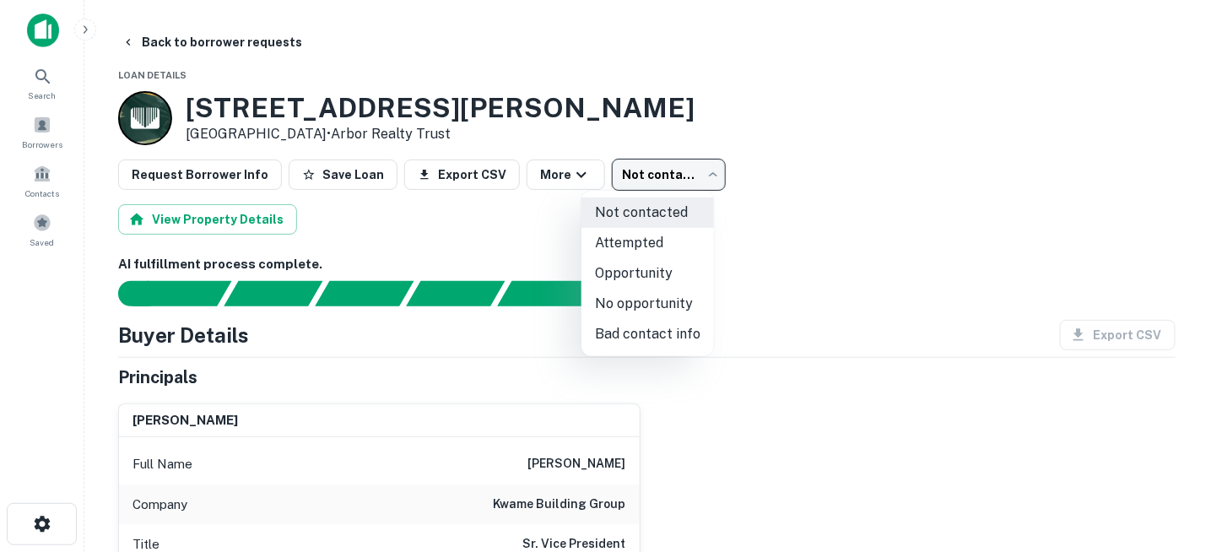
click at [639, 180] on body "Search Borrowers Contacts Saved Back to borrower requests Loan Details [STREET_…" at bounding box center [611, 276] width 1222 height 552
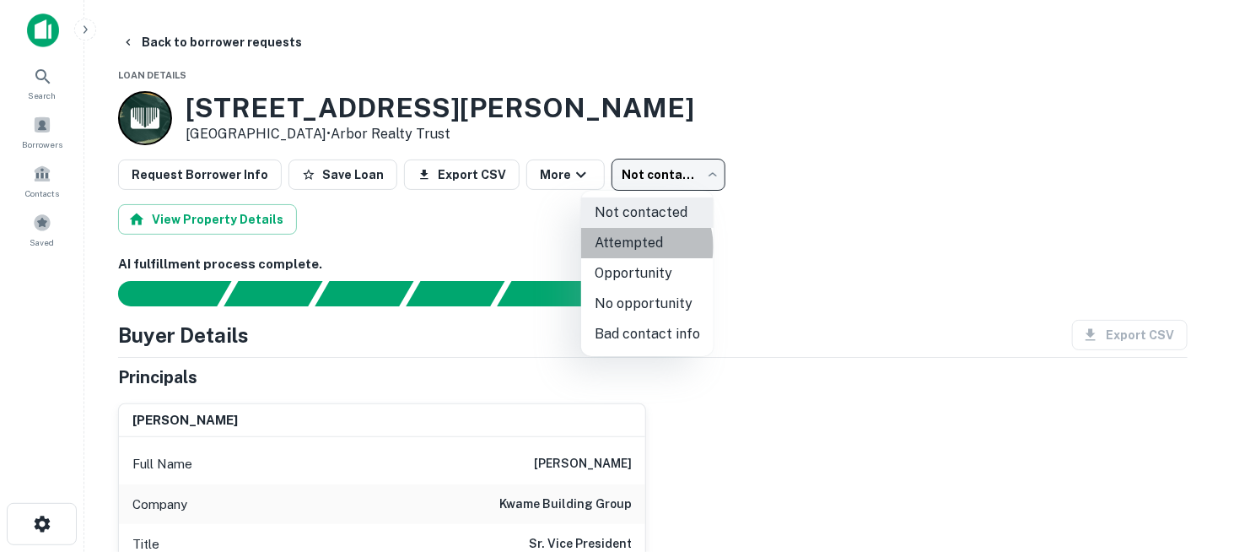
click at [640, 246] on li "Attempted" at bounding box center [647, 243] width 132 height 30
type input "*********"
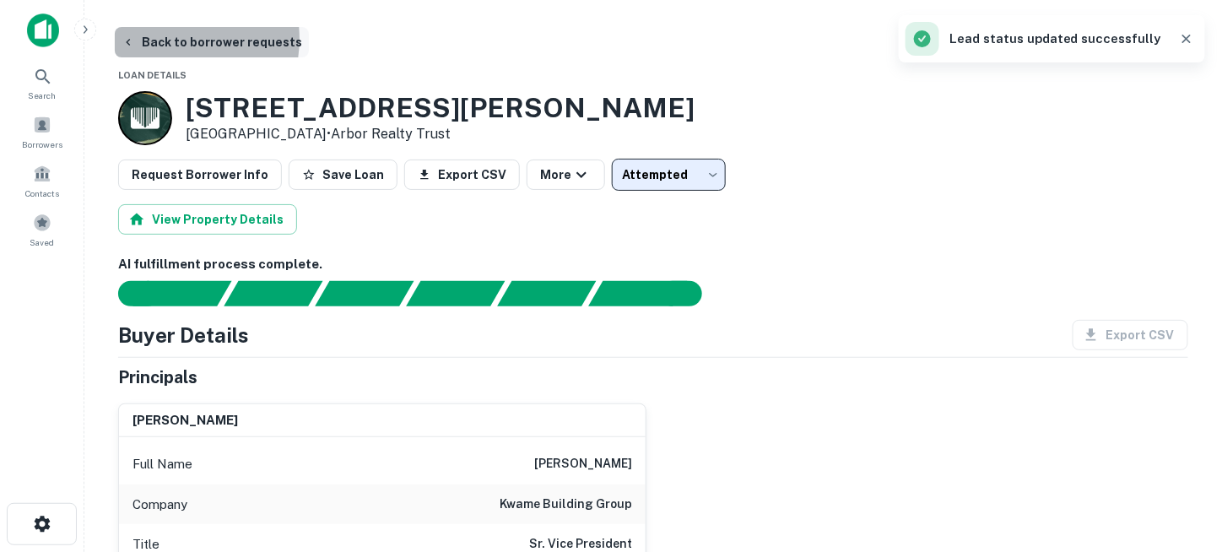
click at [169, 39] on button "Back to borrower requests" at bounding box center [212, 42] width 194 height 30
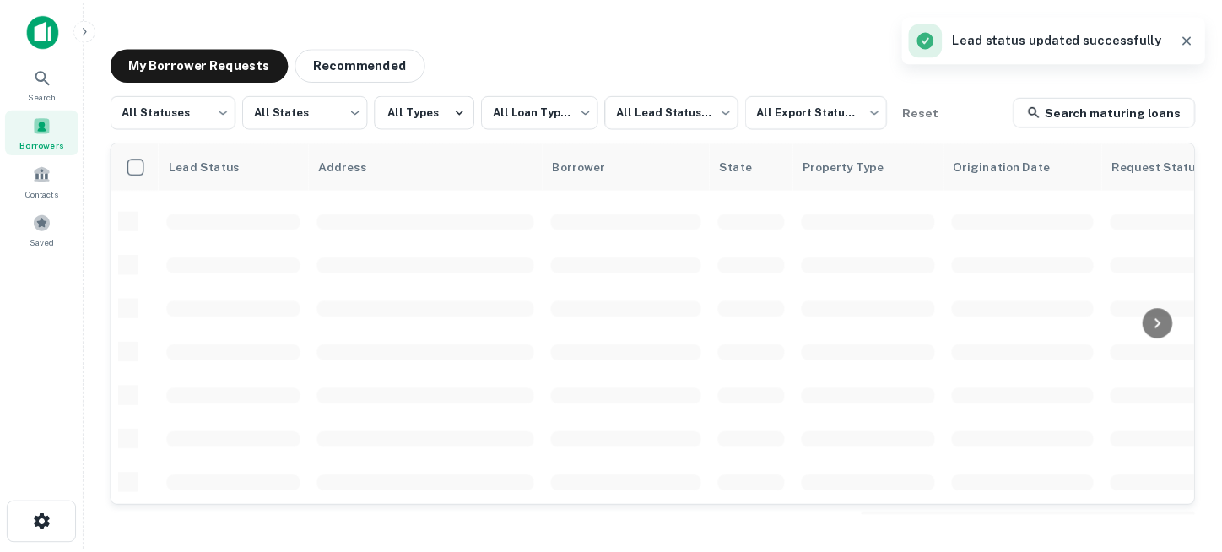
scroll to position [791, 0]
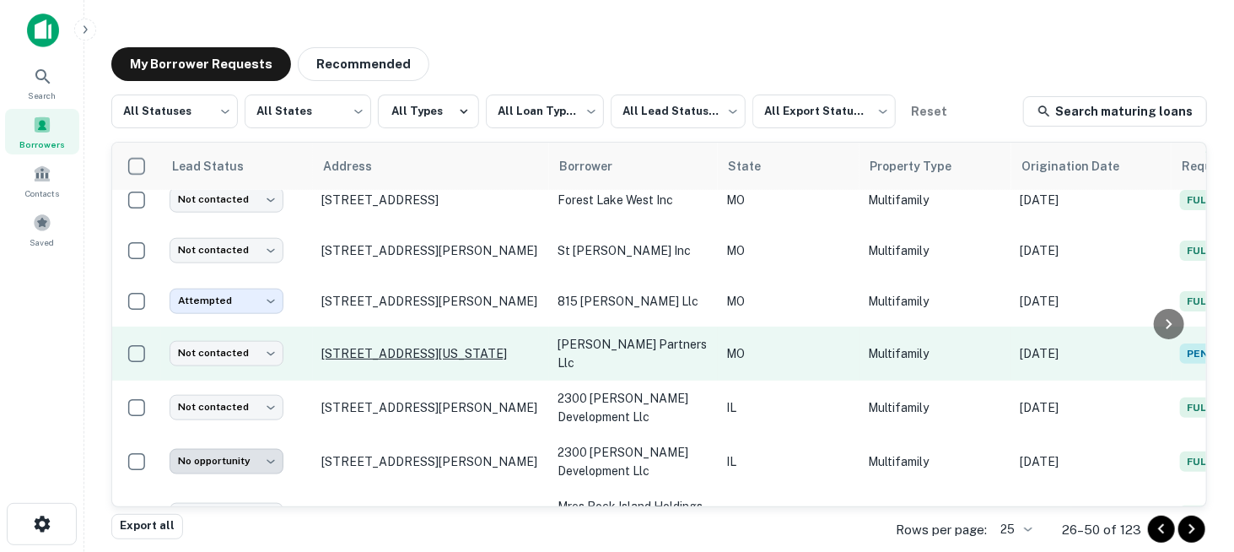
click at [396, 346] on p "[STREET_ADDRESS][US_STATE]" at bounding box center [430, 353] width 219 height 15
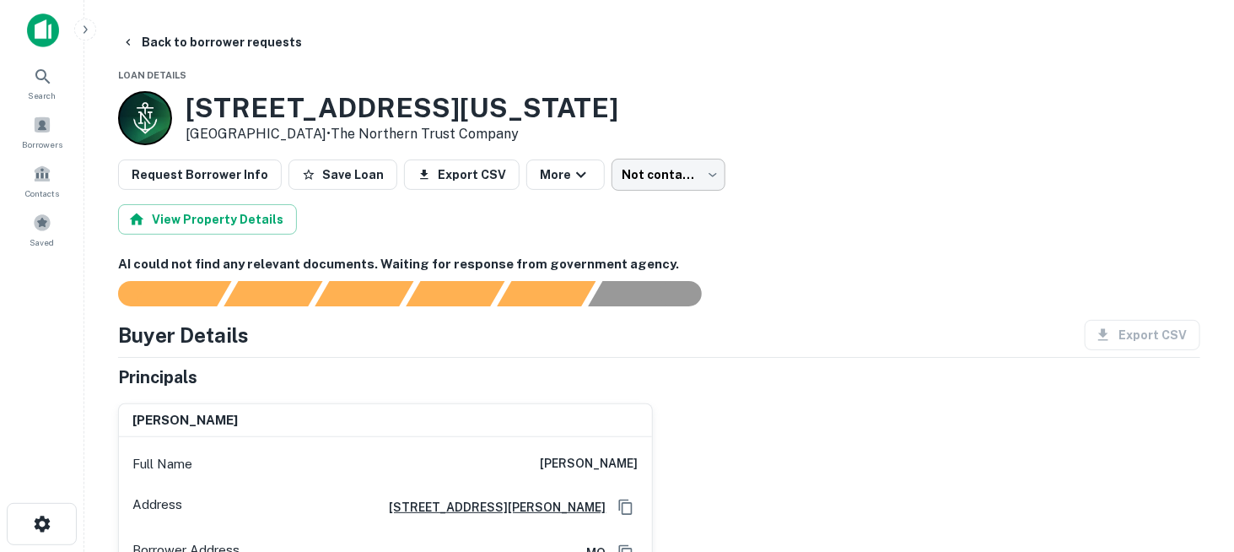
click at [639, 180] on body "Search Borrowers Contacts Saved Back to borrower requests Loan Details [STREET_…" at bounding box center [617, 276] width 1234 height 552
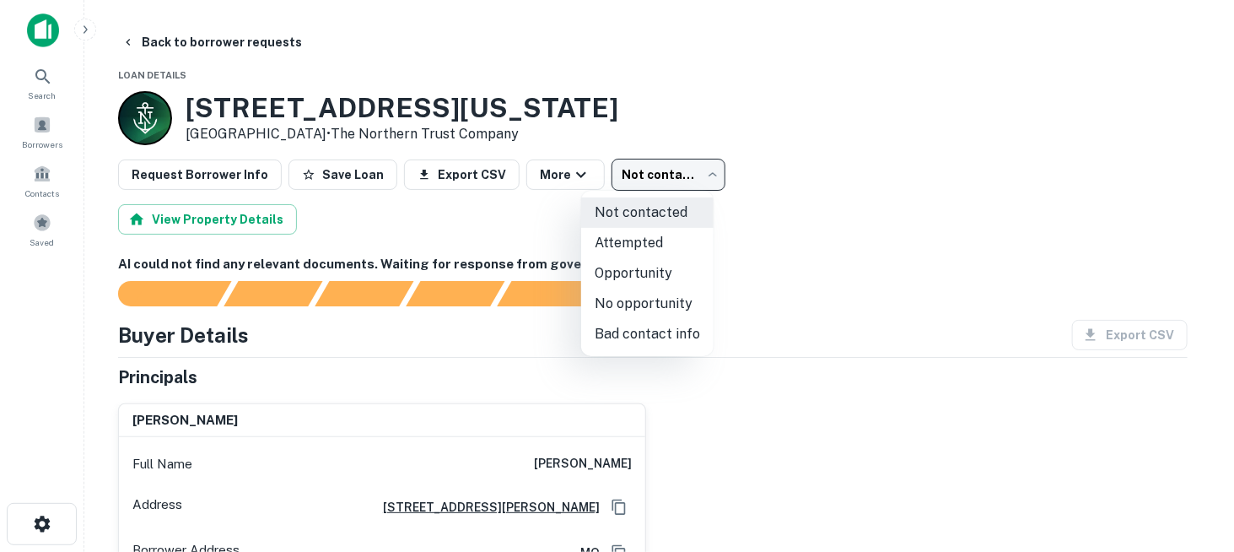
click at [640, 305] on li "No opportunity" at bounding box center [647, 304] width 132 height 30
type input "**********"
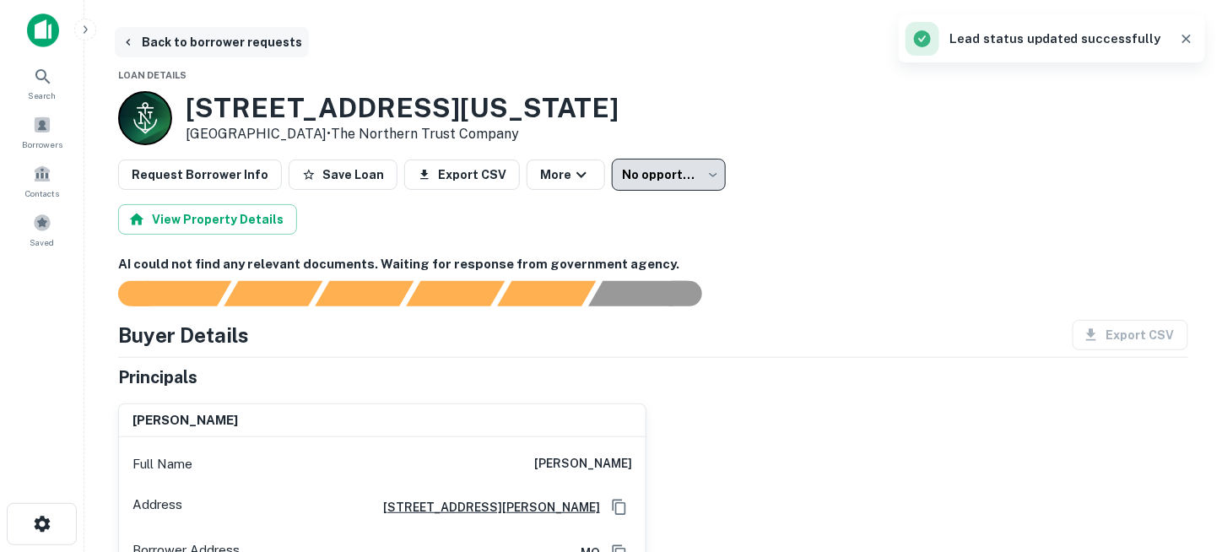
click at [208, 38] on button "Back to borrower requests" at bounding box center [212, 42] width 194 height 30
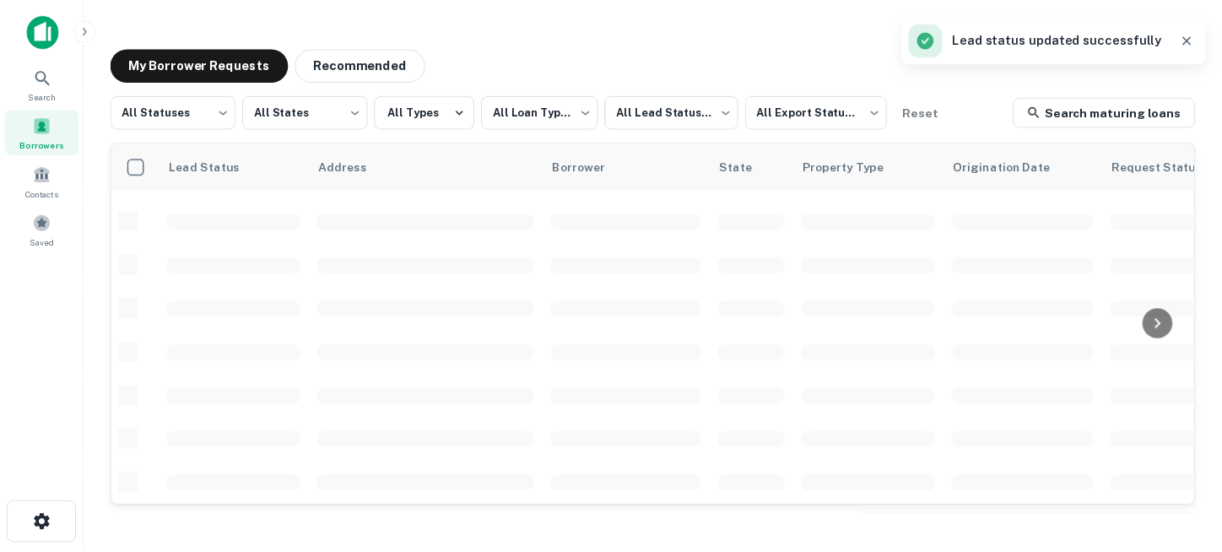
scroll to position [791, 0]
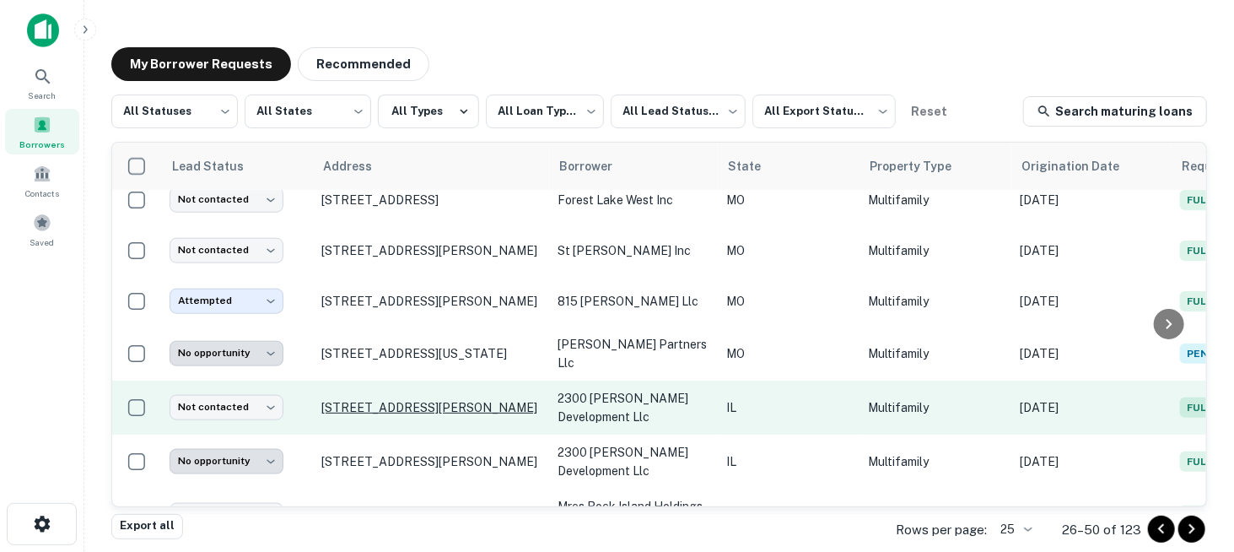
click at [420, 400] on p "[STREET_ADDRESS][PERSON_NAME]" at bounding box center [430, 407] width 219 height 15
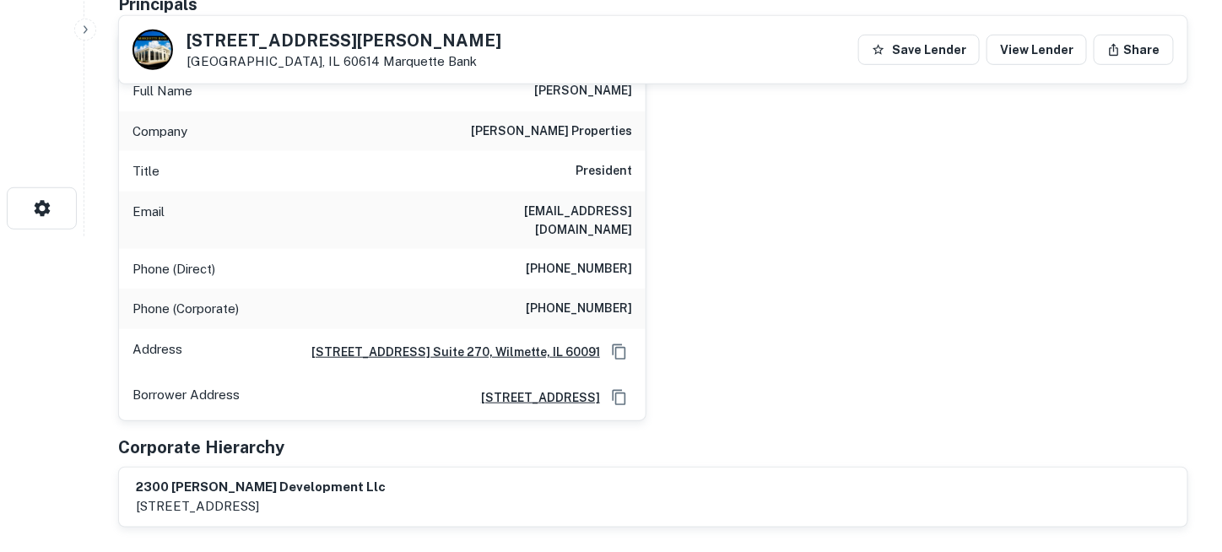
scroll to position [338, 0]
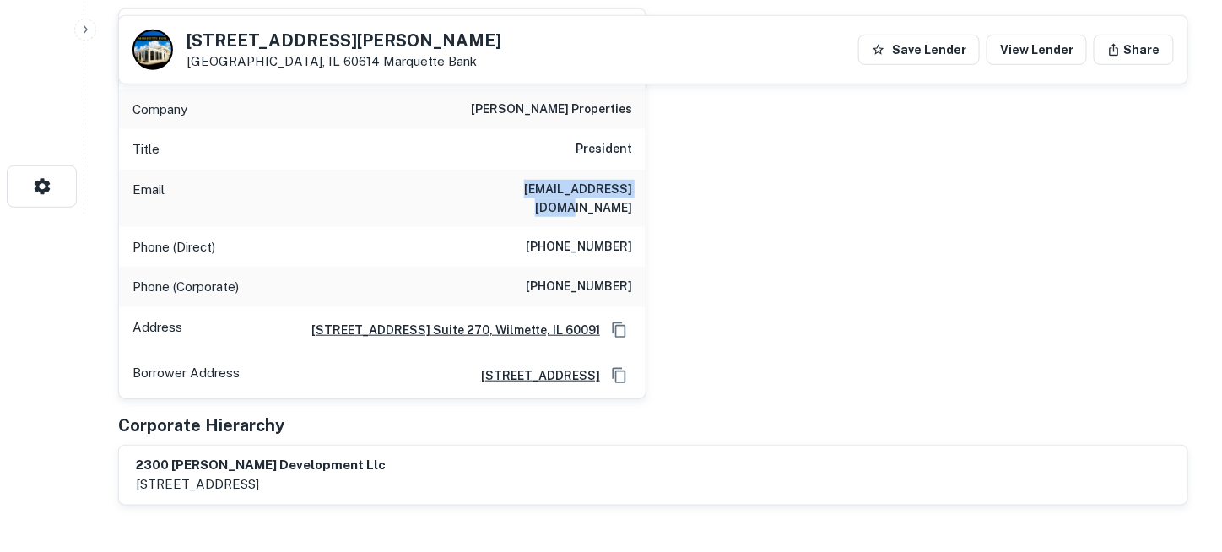
drag, startPoint x: 510, startPoint y: 184, endPoint x: 630, endPoint y: 181, distance: 119.9
click at [630, 181] on div "Email [EMAIL_ADDRESS][DOMAIN_NAME]" at bounding box center [382, 198] width 527 height 57
copy h6 "[EMAIL_ADDRESS][DOMAIN_NAME]"
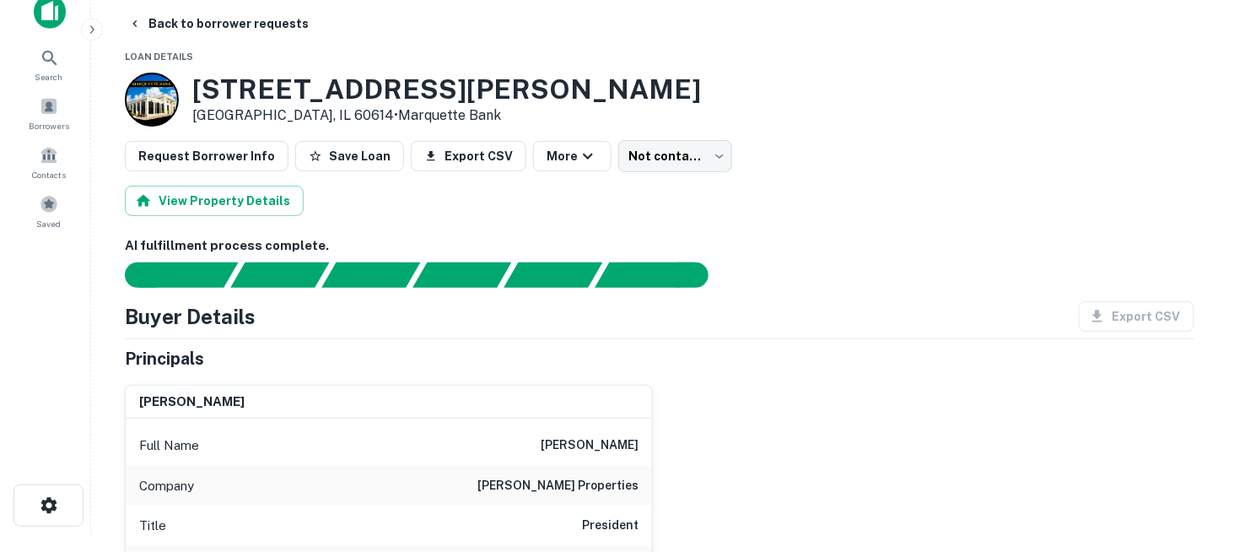
scroll to position [0, 0]
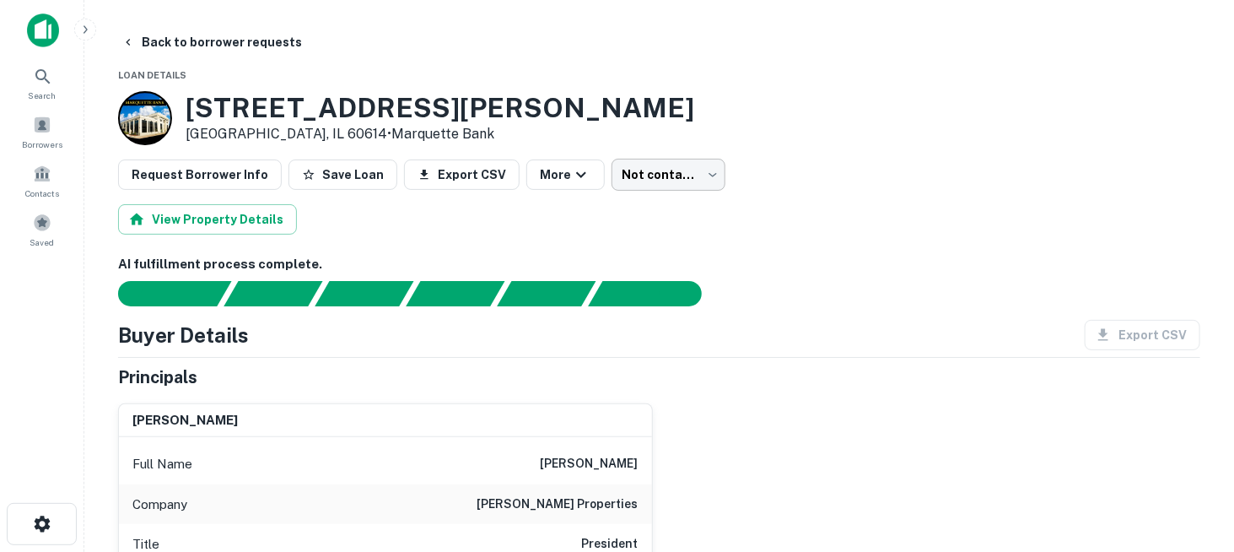
click at [647, 175] on body "Search Borrowers Contacts Saved Back to borrower requests Loan Details [STREET_…" at bounding box center [617, 276] width 1234 height 552
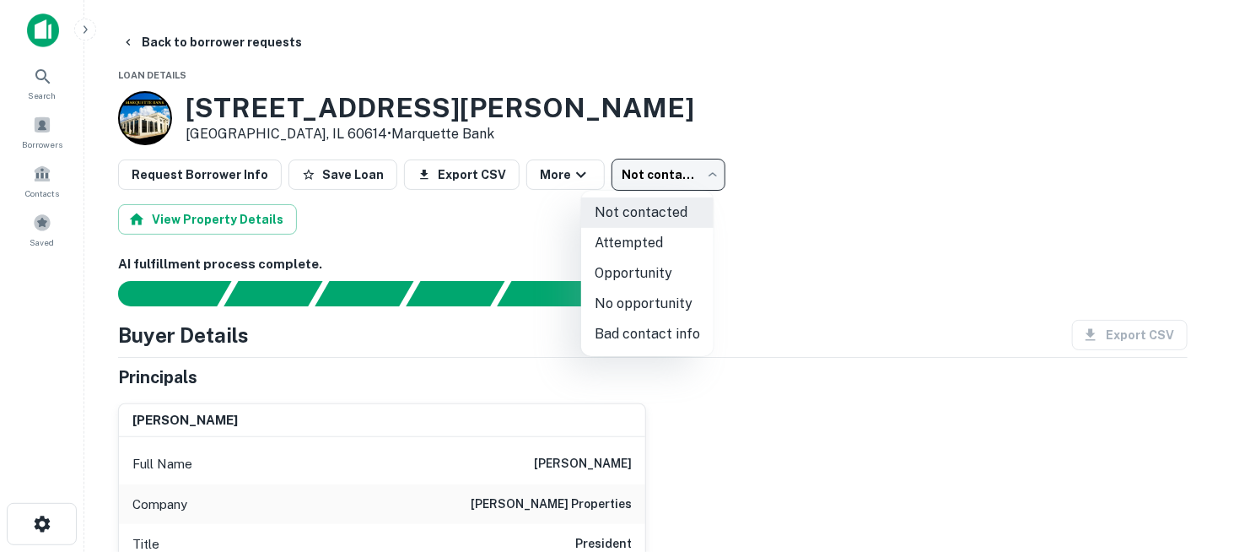
click at [650, 315] on li "No opportunity" at bounding box center [647, 304] width 132 height 30
type input "**********"
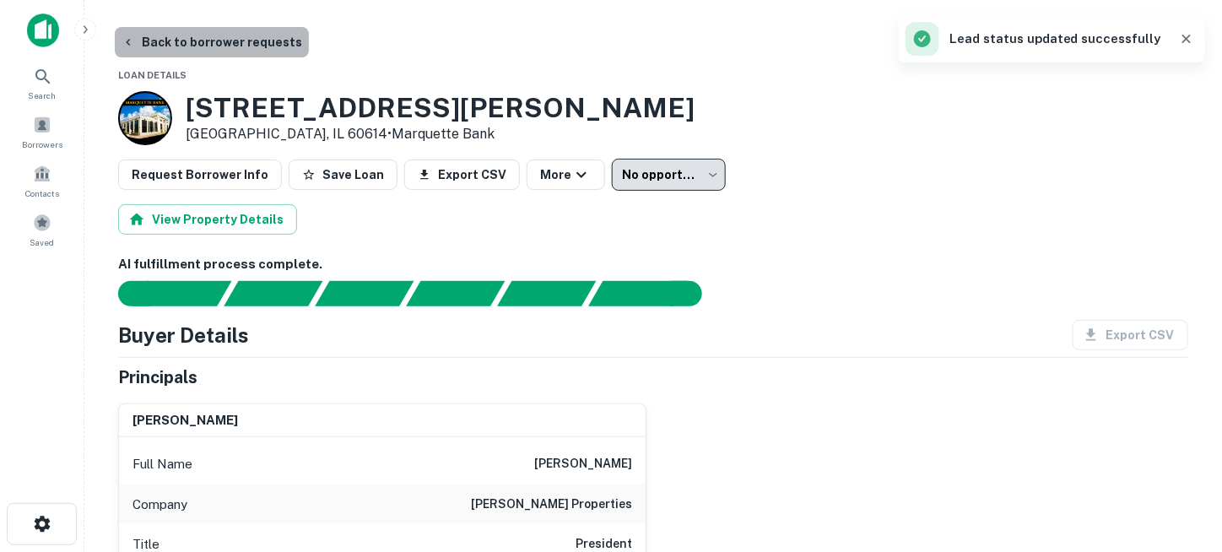
click at [219, 41] on button "Back to borrower requests" at bounding box center [212, 42] width 194 height 30
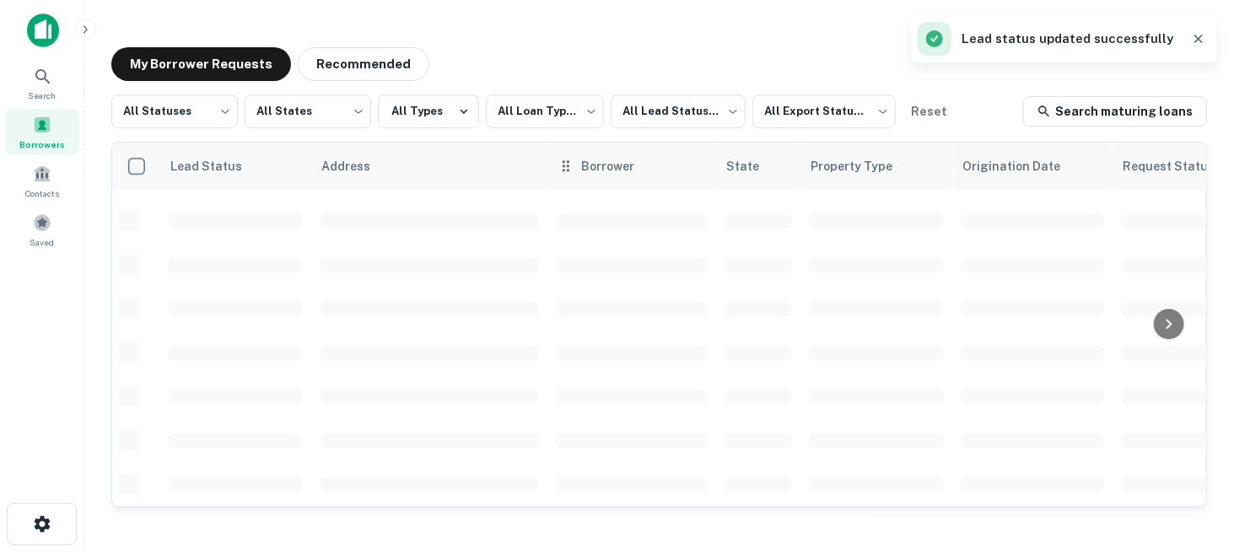
scroll to position [791, 0]
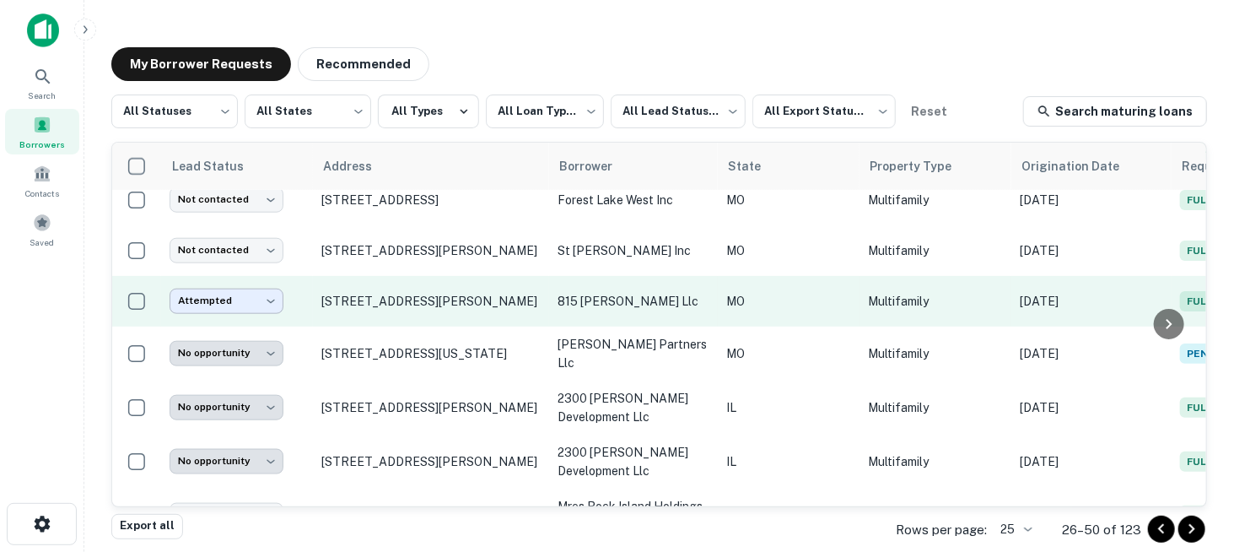
click at [278, 227] on body "**********" at bounding box center [617, 276] width 1234 height 552
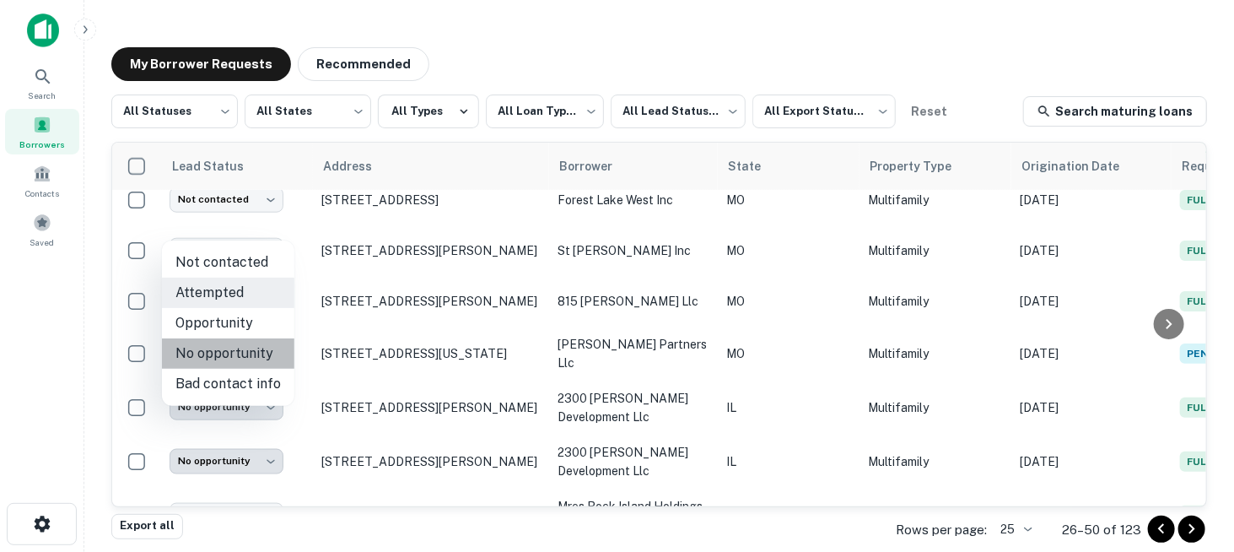
click at [250, 347] on li "No opportunity" at bounding box center [228, 353] width 132 height 30
type input "**********"
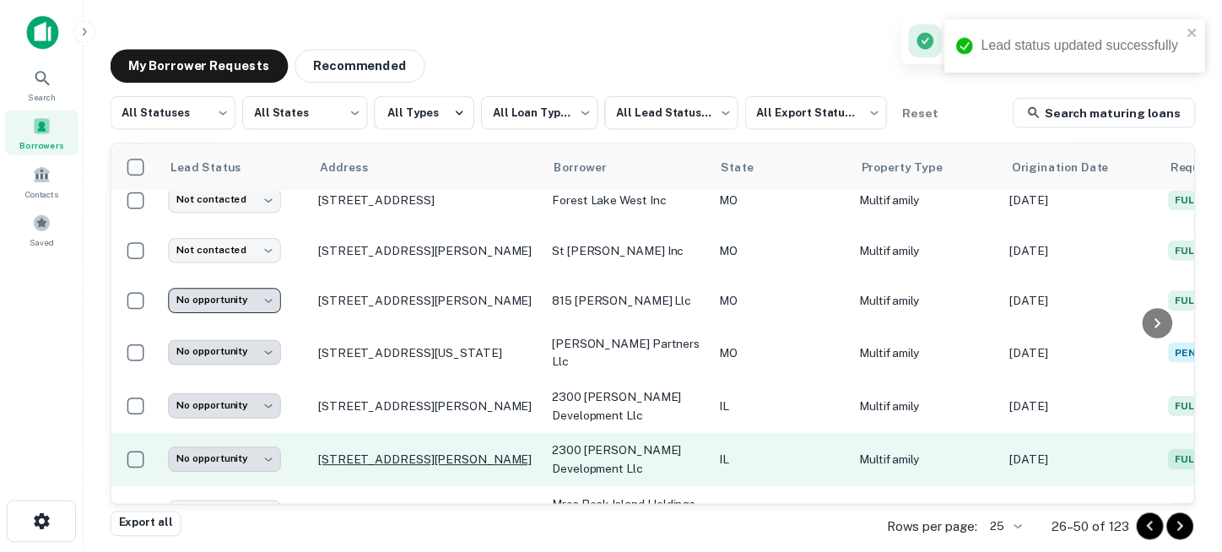
scroll to position [876, 0]
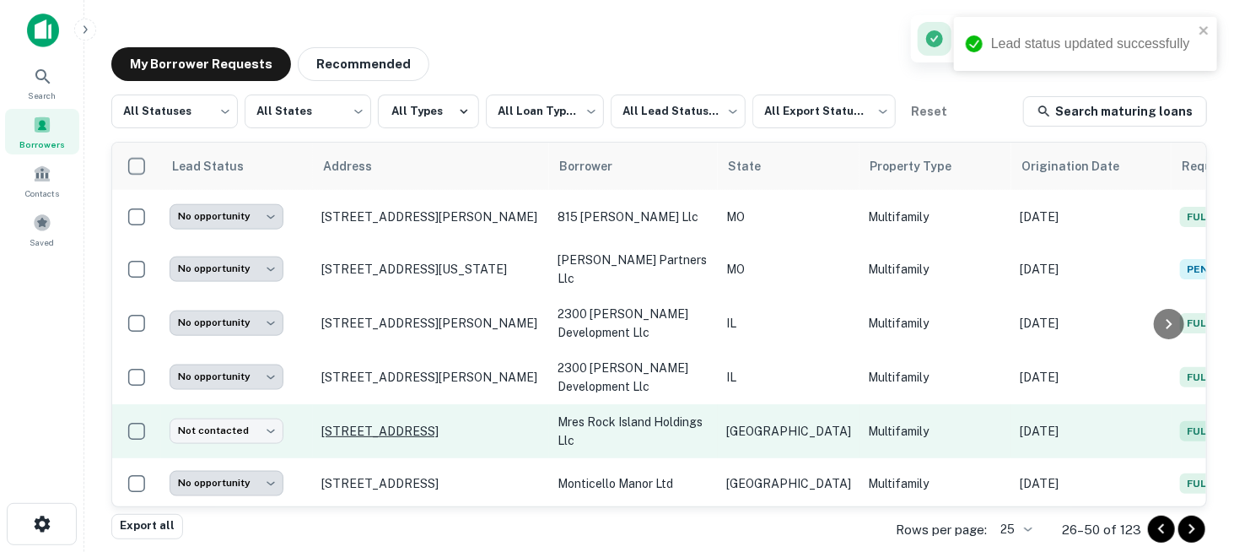
click at [410, 424] on p "[STREET_ADDRESS]" at bounding box center [430, 431] width 219 height 15
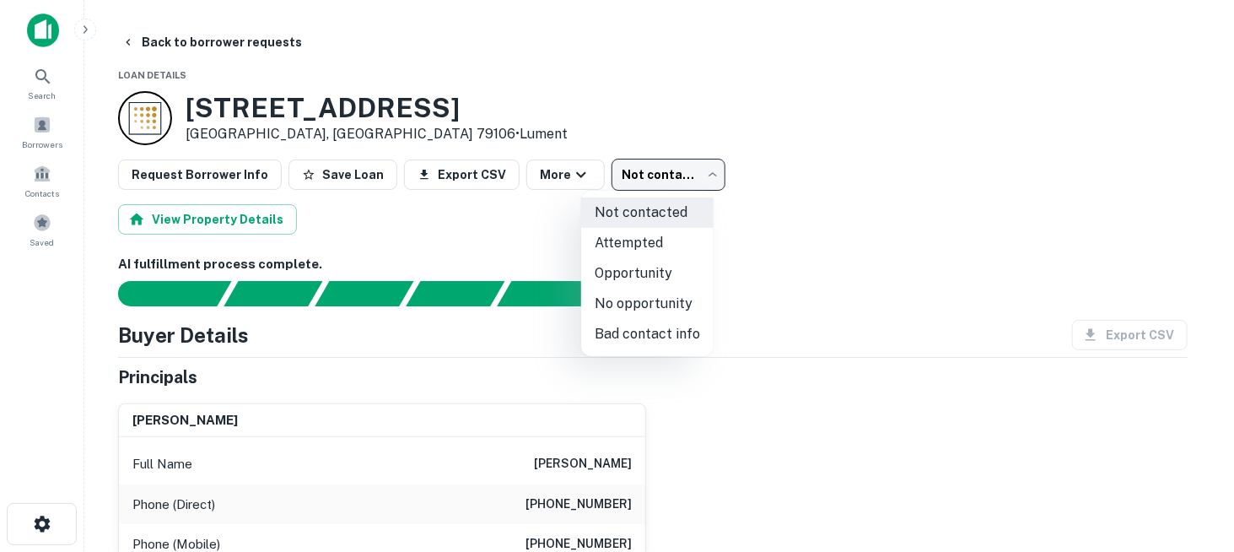
click at [641, 183] on body "Search Borrowers Contacts Saved Back to borrower requests Loan Details [STREET_…" at bounding box center [617, 276] width 1234 height 552
click at [663, 311] on li "No opportunity" at bounding box center [647, 304] width 132 height 30
type input "**********"
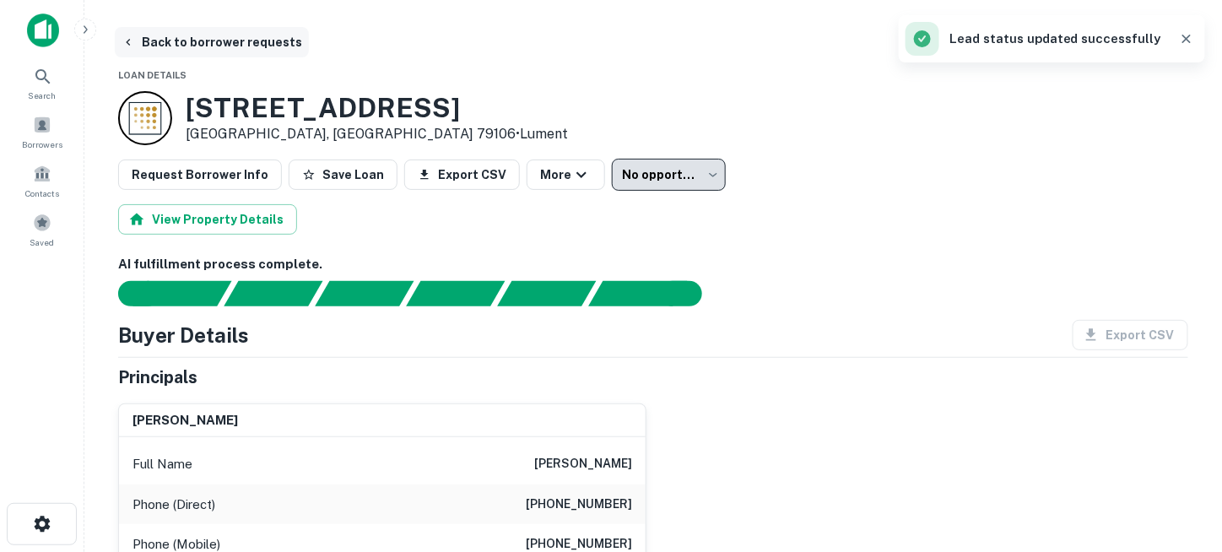
click at [218, 45] on button "Back to borrower requests" at bounding box center [212, 42] width 194 height 30
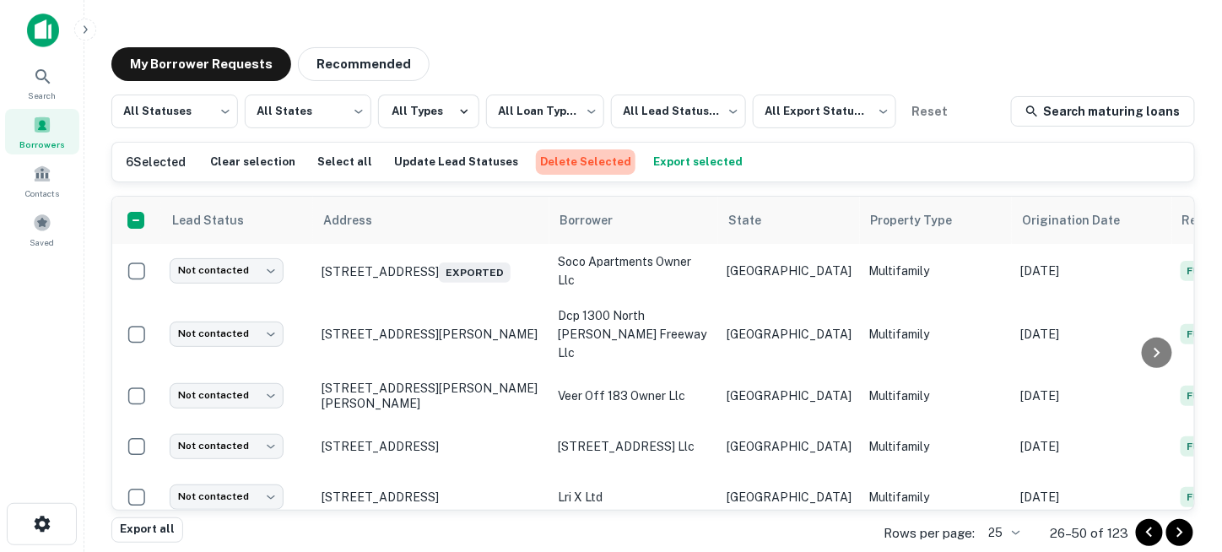
click at [567, 161] on button "Delete Selected" at bounding box center [586, 161] width 100 height 25
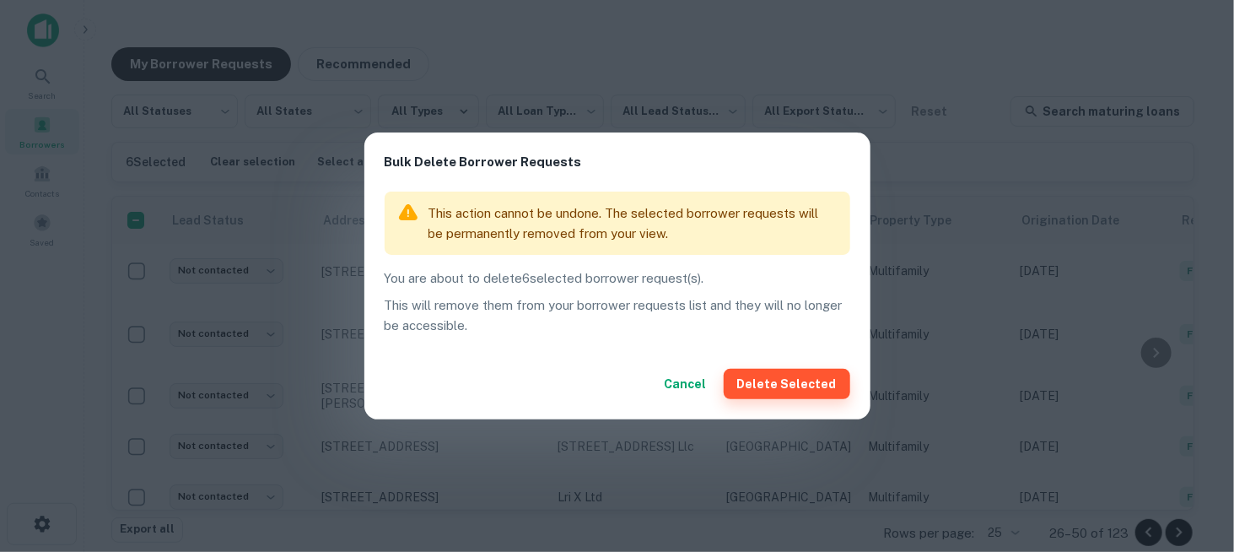
click at [788, 381] on button "Delete Selected" at bounding box center [787, 384] width 127 height 30
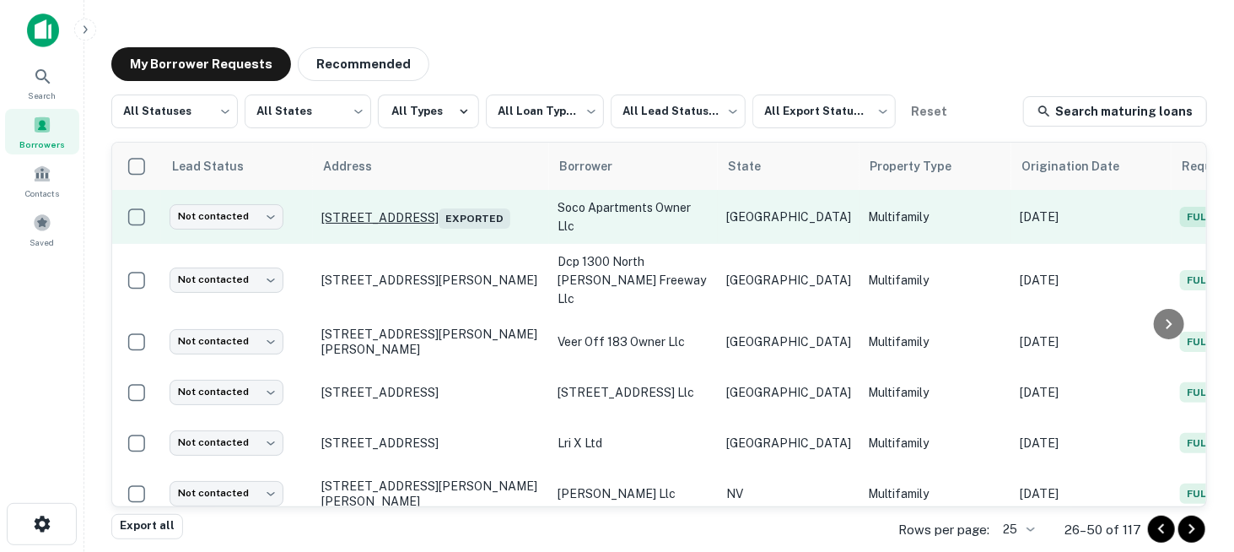
click at [416, 205] on p "[STREET_ADDRESS] Exported" at bounding box center [430, 217] width 219 height 24
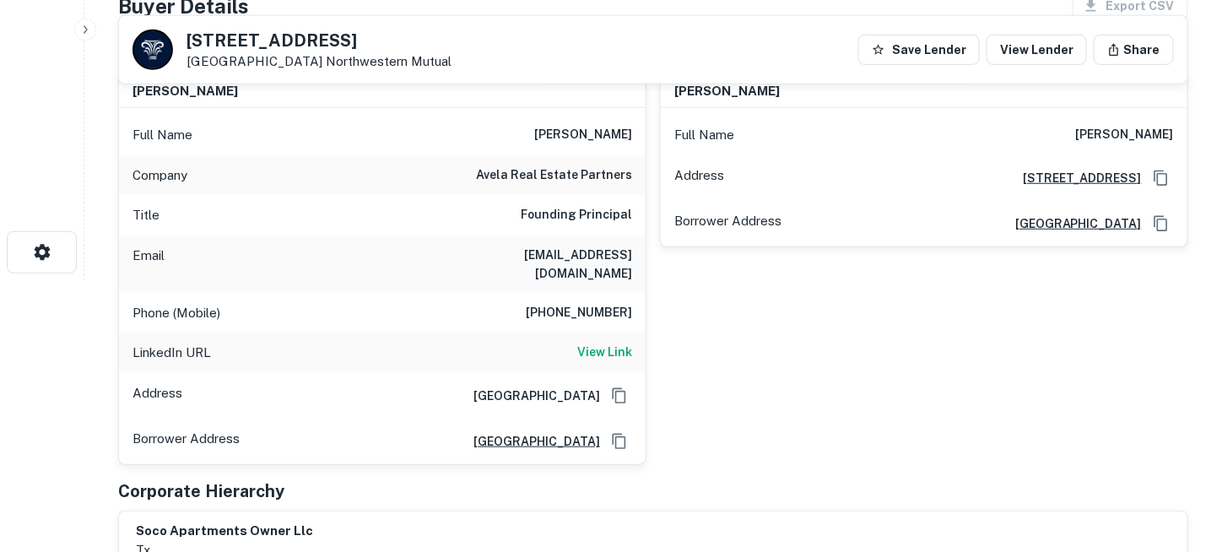
scroll to position [253, 0]
